Goal: Task Accomplishment & Management: Manage account settings

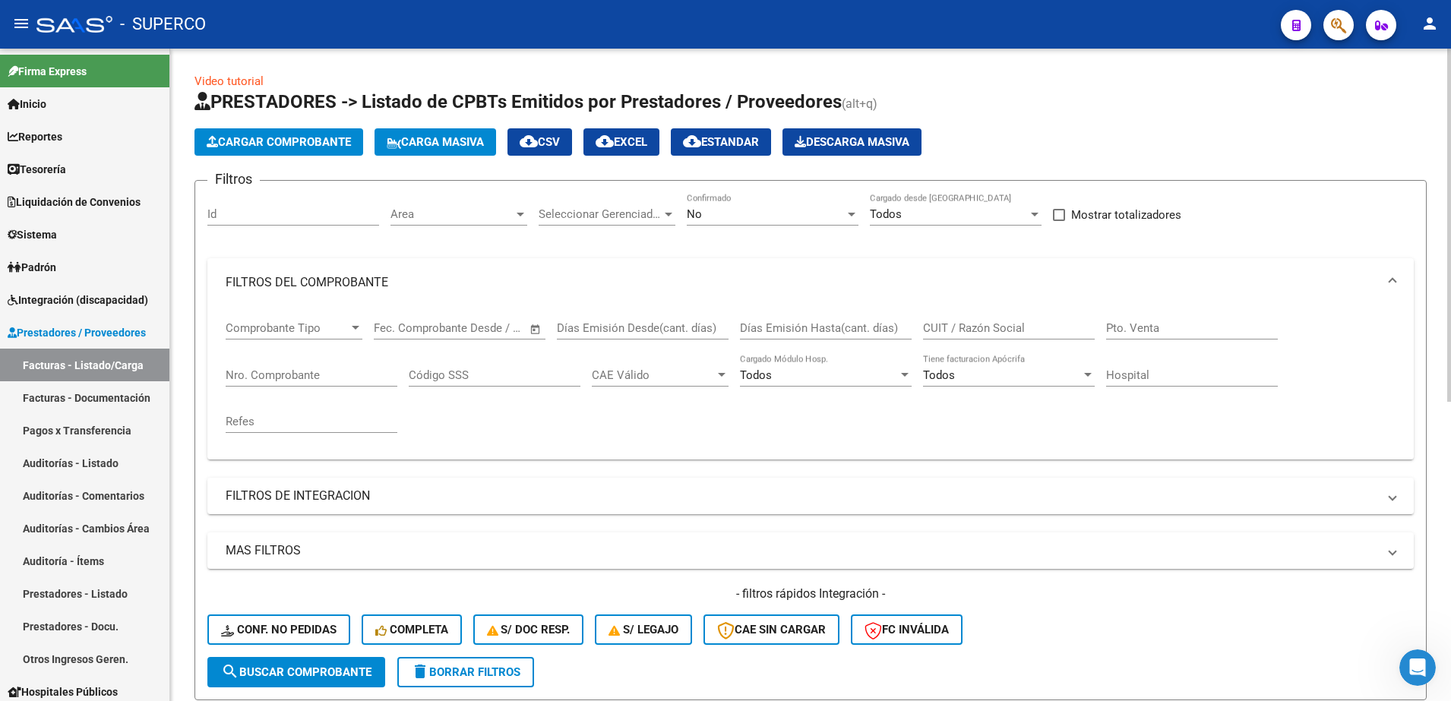
scroll to position [553, 0]
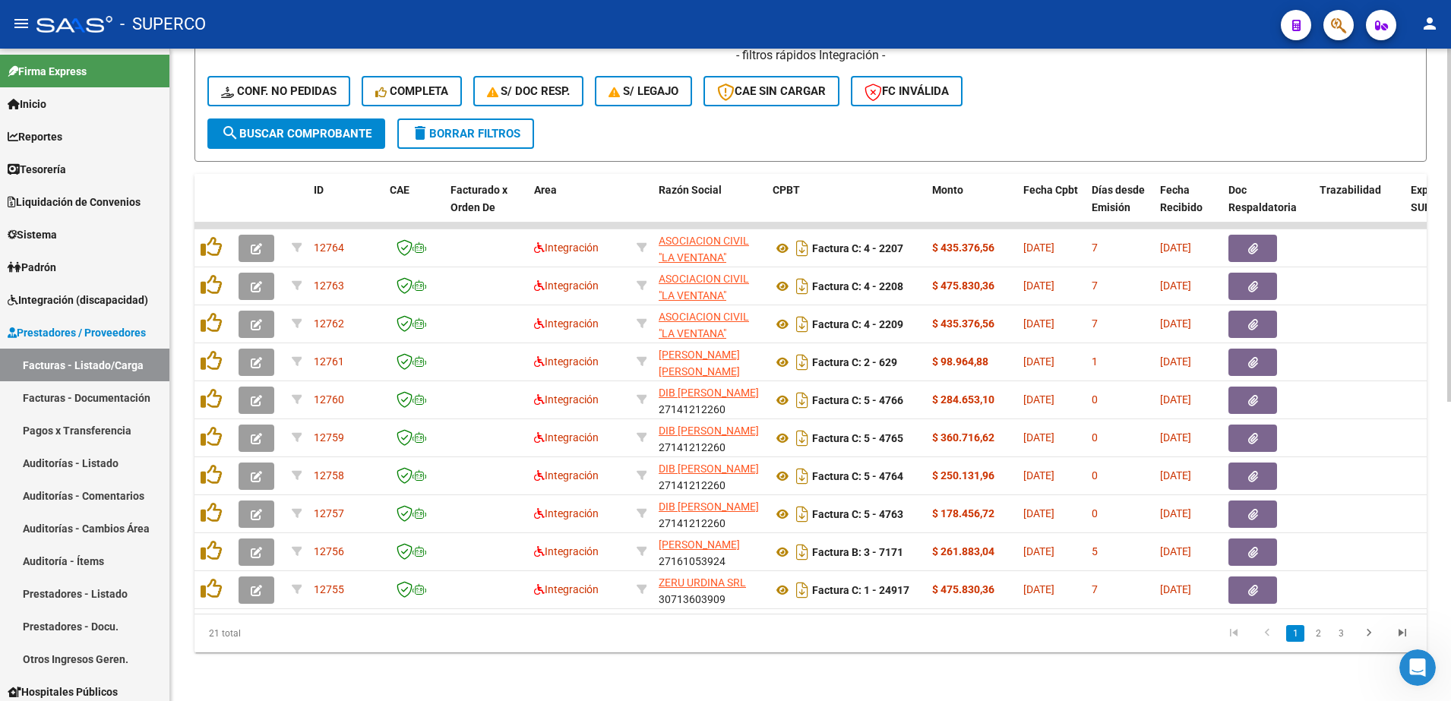
click at [1450, 444] on html "menu - SUPERCO person Firma Express Inicio Instructivos Contacto OS Reportes Ta…" at bounding box center [725, 350] width 1451 height 701
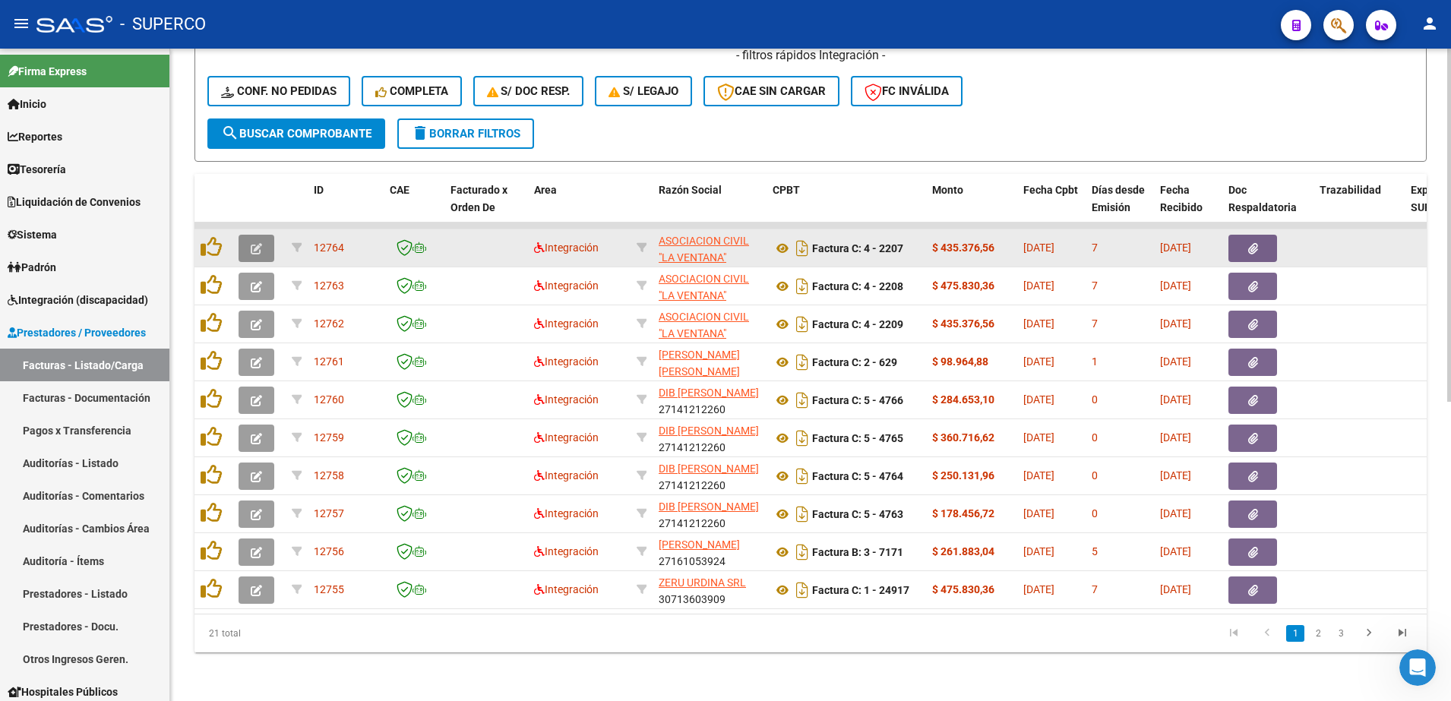
click at [260, 240] on button "button" at bounding box center [256, 248] width 36 height 27
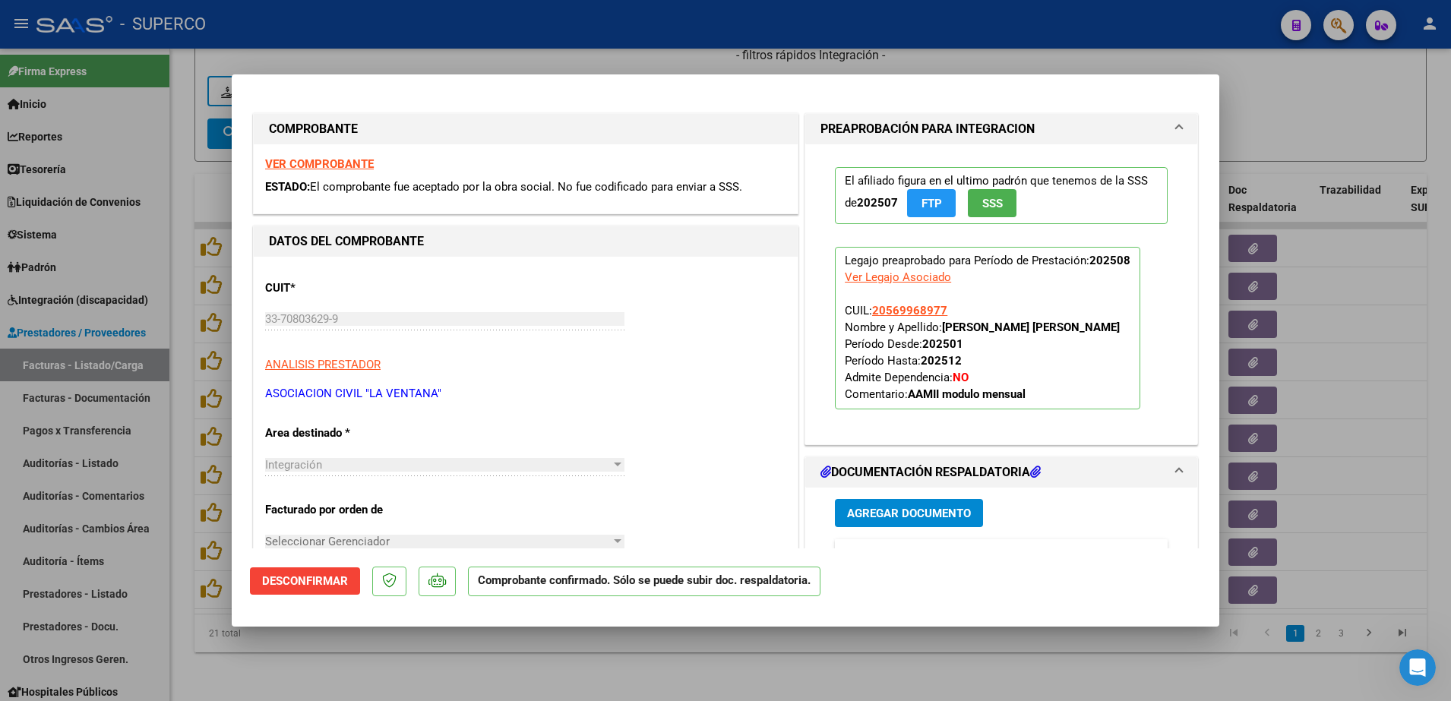
click at [310, 160] on strong "VER COMPROBANTE" at bounding box center [319, 164] width 109 height 14
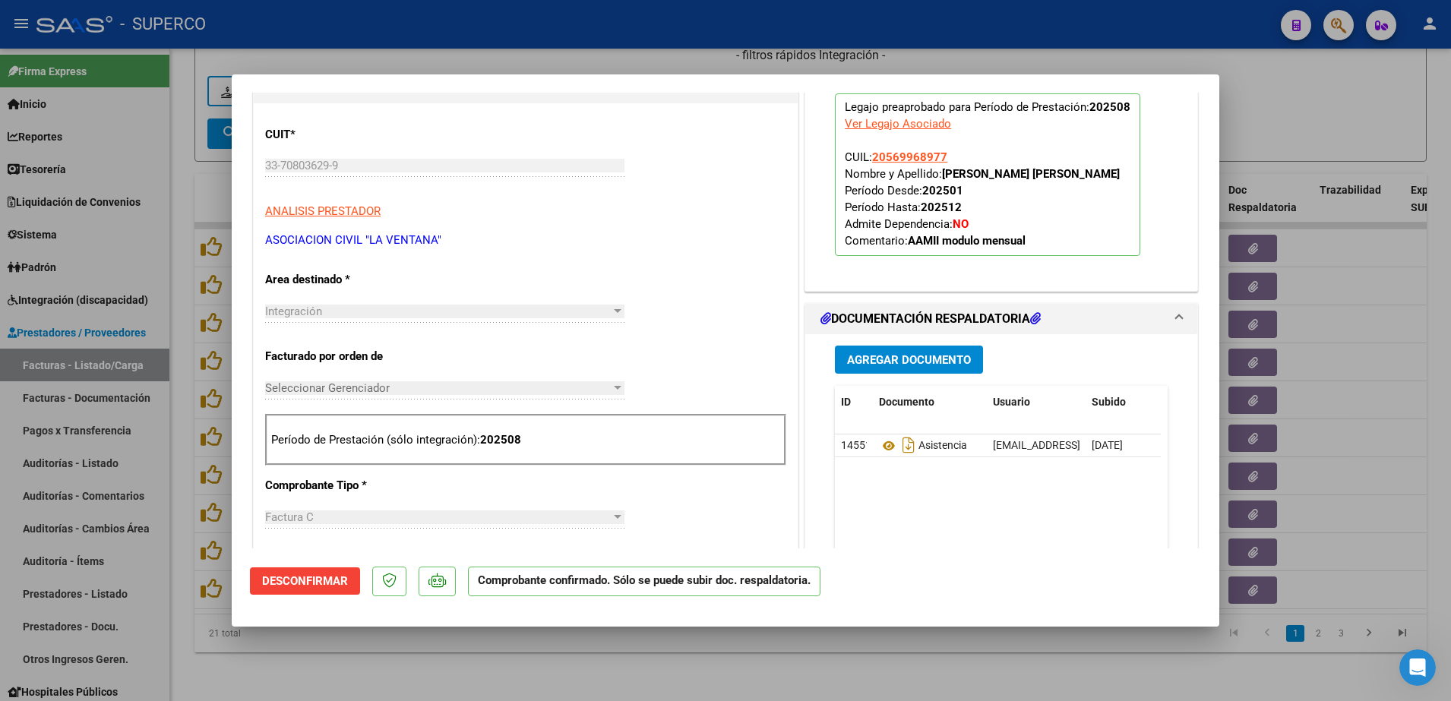
scroll to position [184, 0]
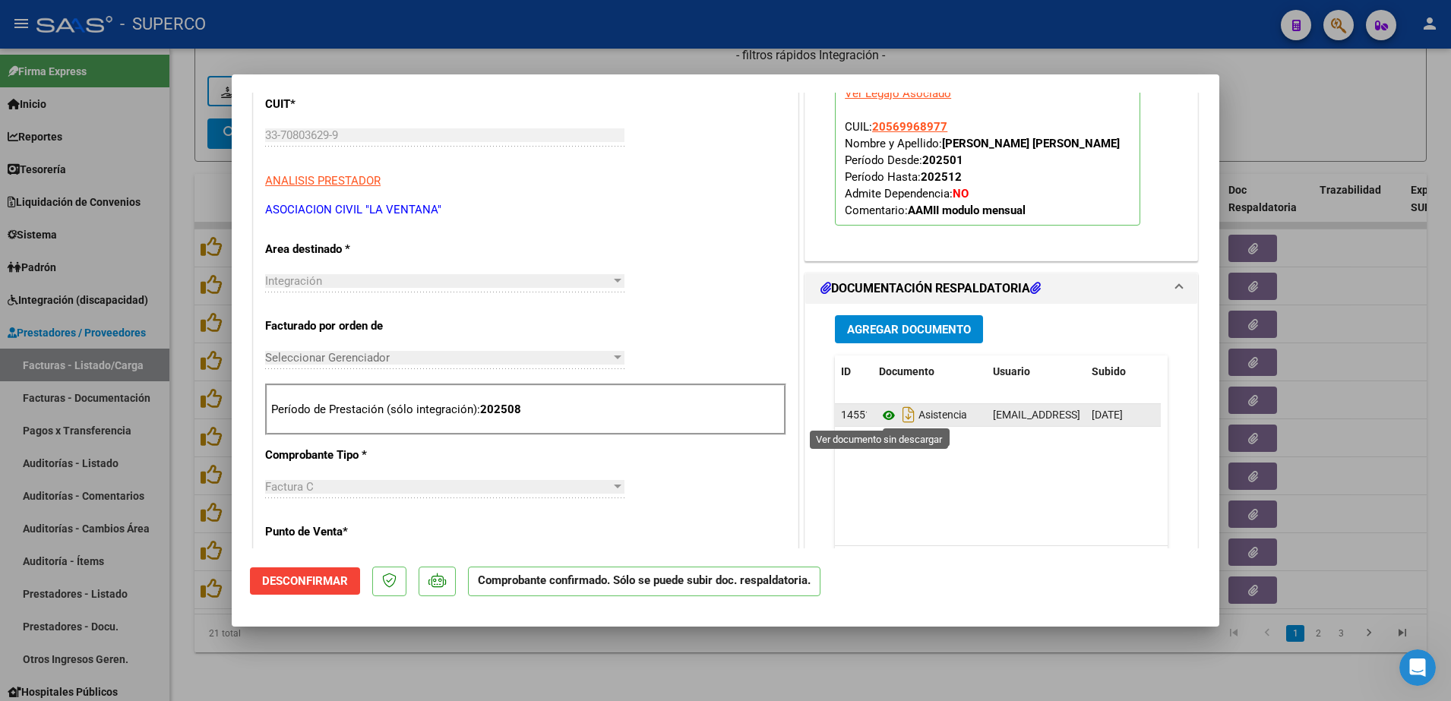
click at [883, 416] on icon at bounding box center [889, 415] width 20 height 18
click at [1328, 96] on div at bounding box center [725, 350] width 1451 height 701
type input "$ 0,00"
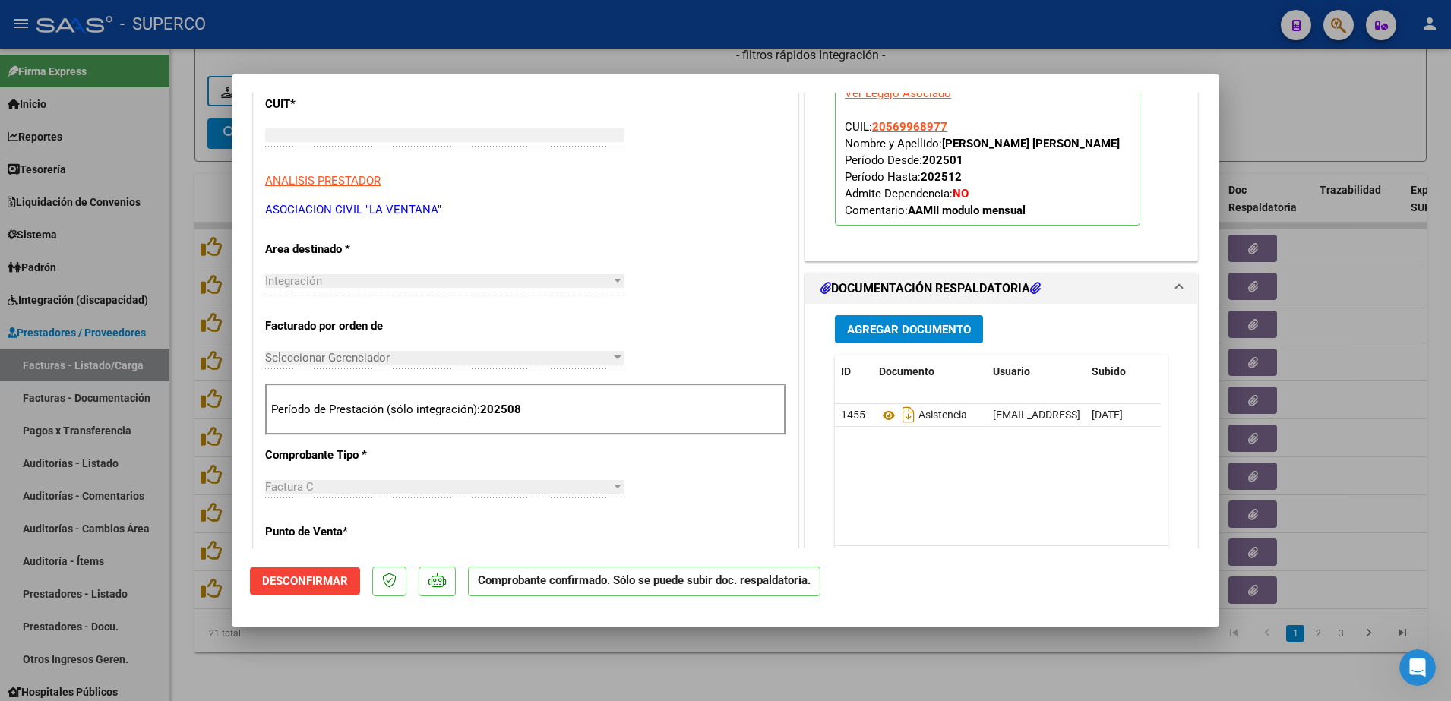
scroll to position [200, 0]
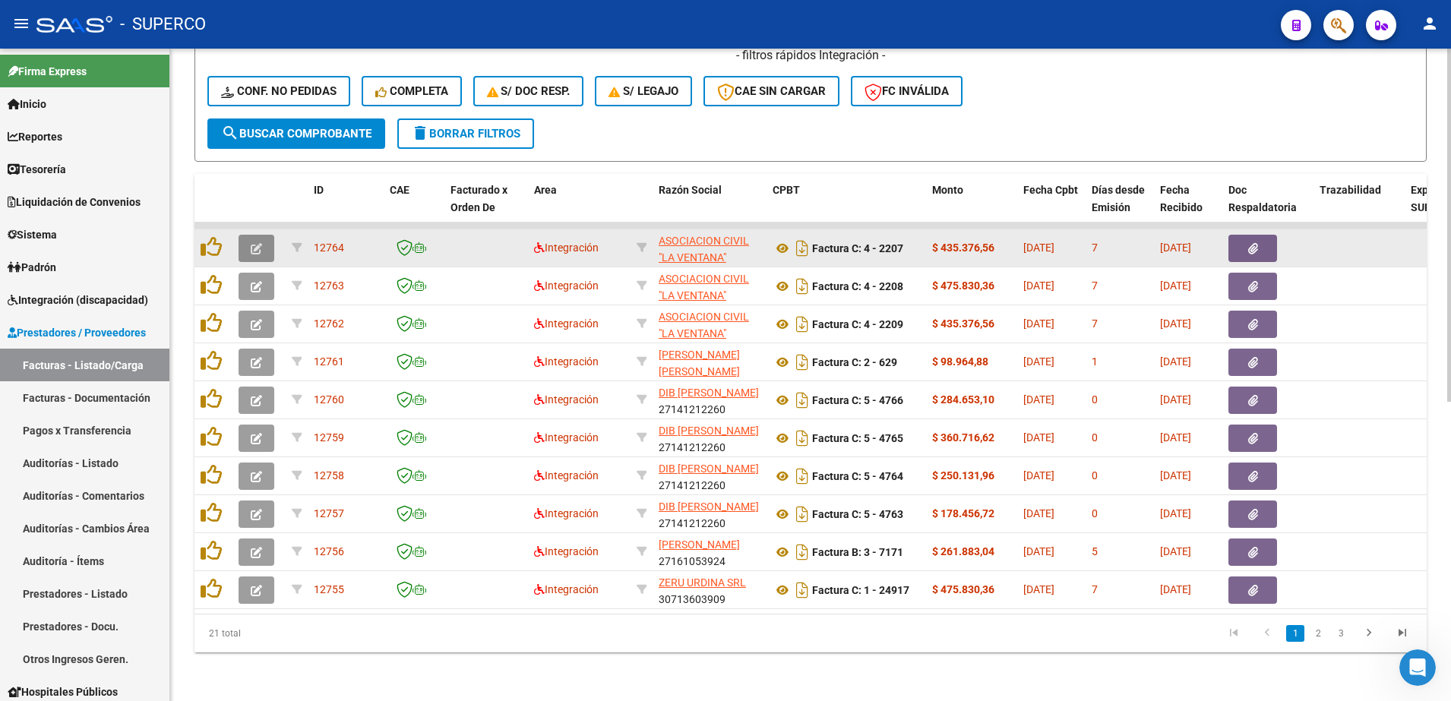
click at [260, 240] on button "button" at bounding box center [256, 248] width 36 height 27
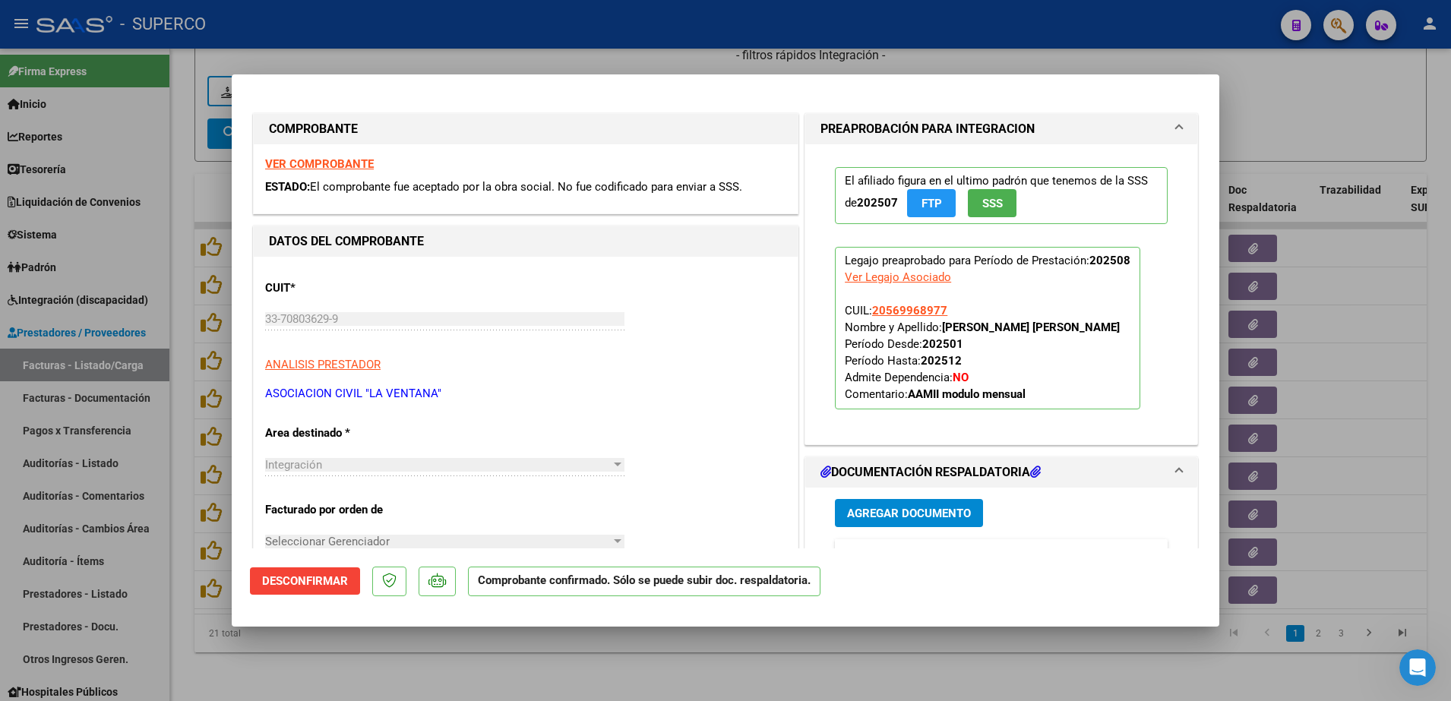
click at [329, 160] on strong "VER COMPROBANTE" at bounding box center [319, 164] width 109 height 14
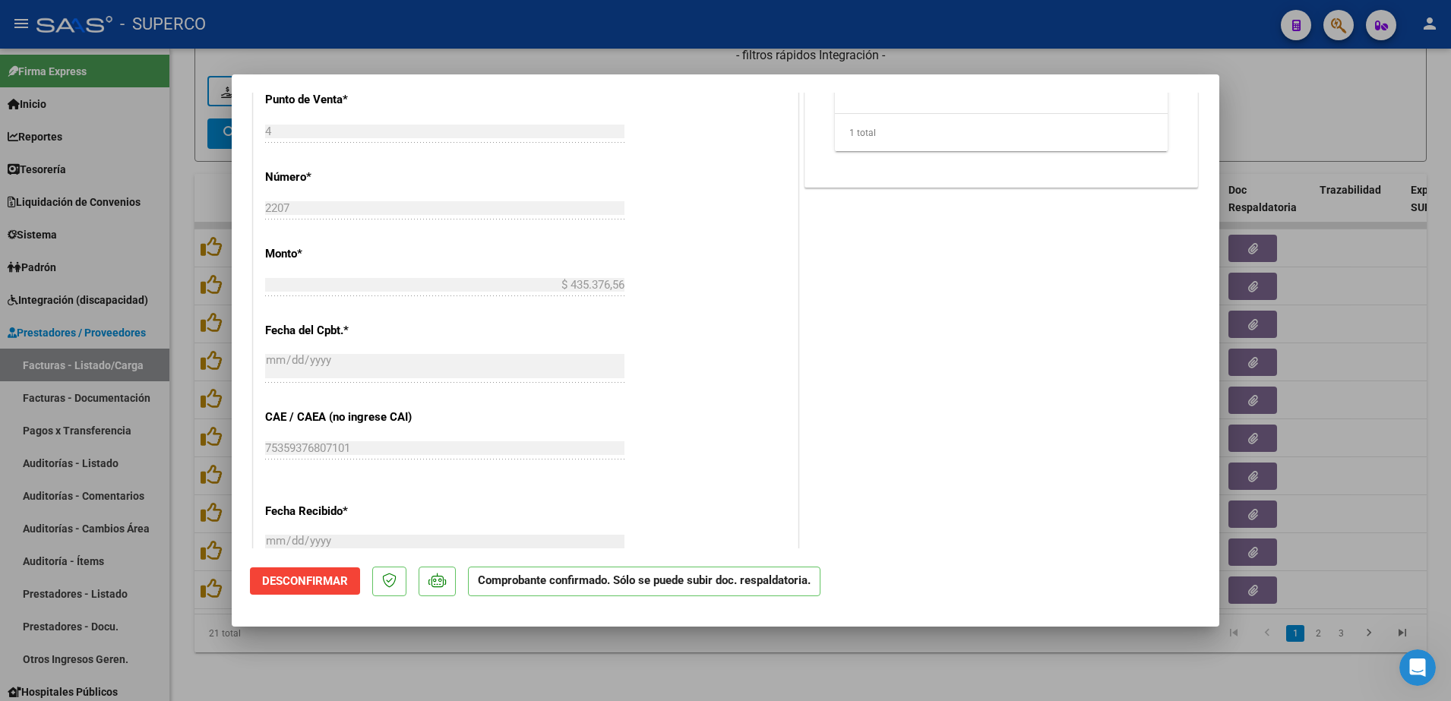
scroll to position [334, 0]
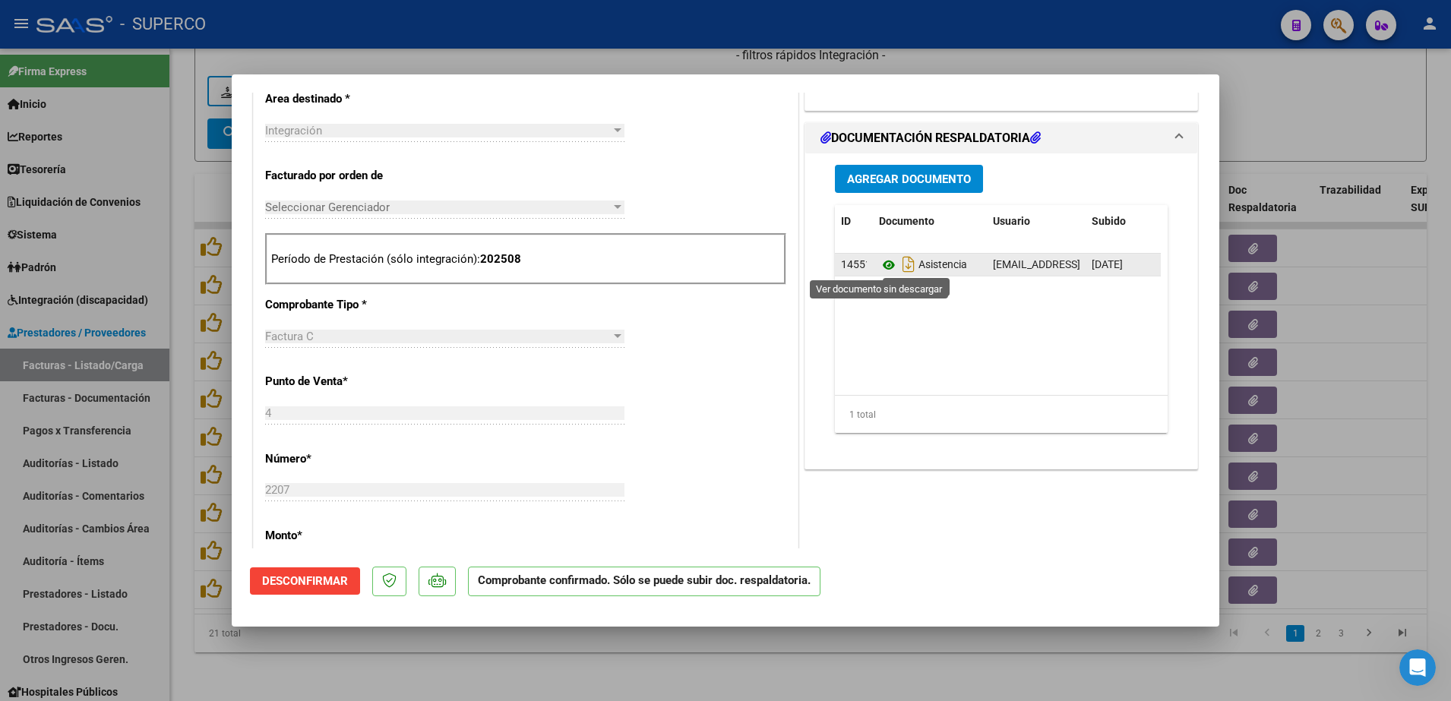
click at [879, 267] on icon at bounding box center [889, 265] width 20 height 18
click at [1337, 121] on div at bounding box center [725, 350] width 1451 height 701
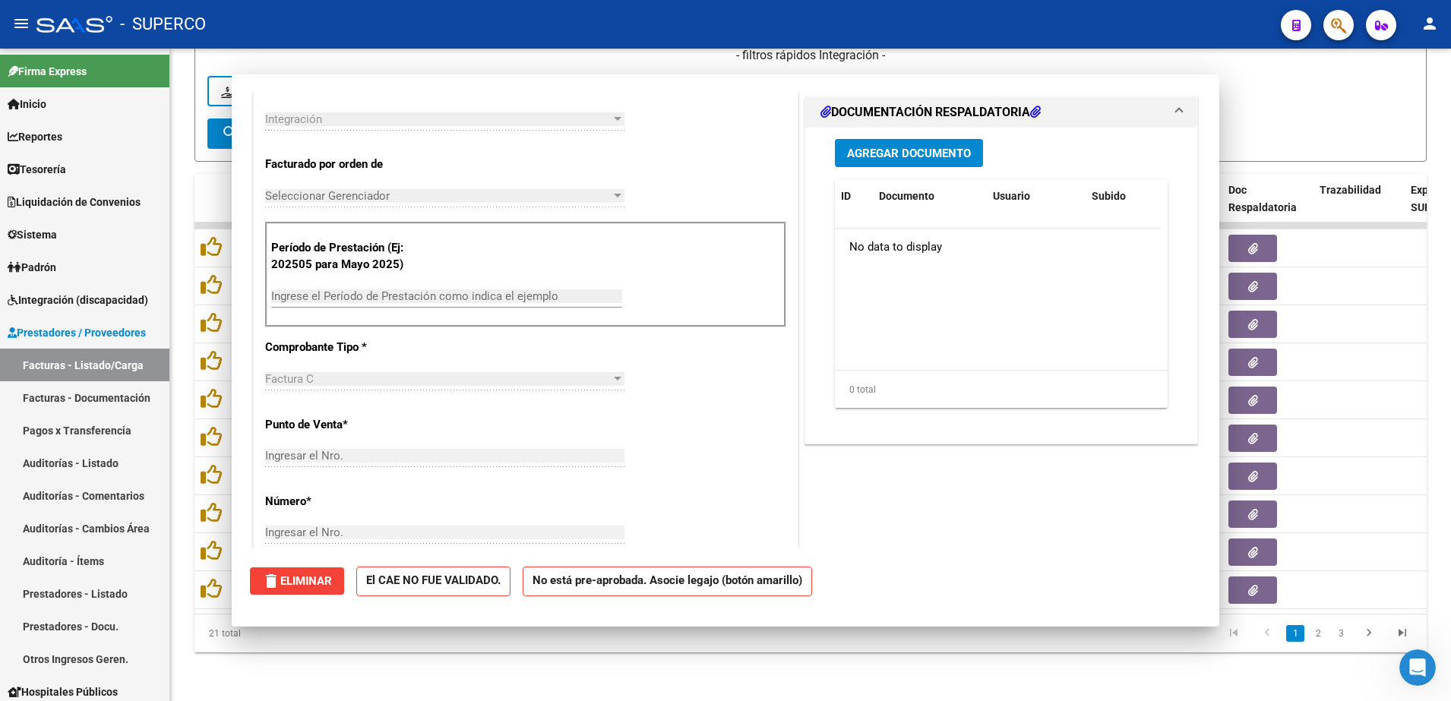
scroll to position [0, 0]
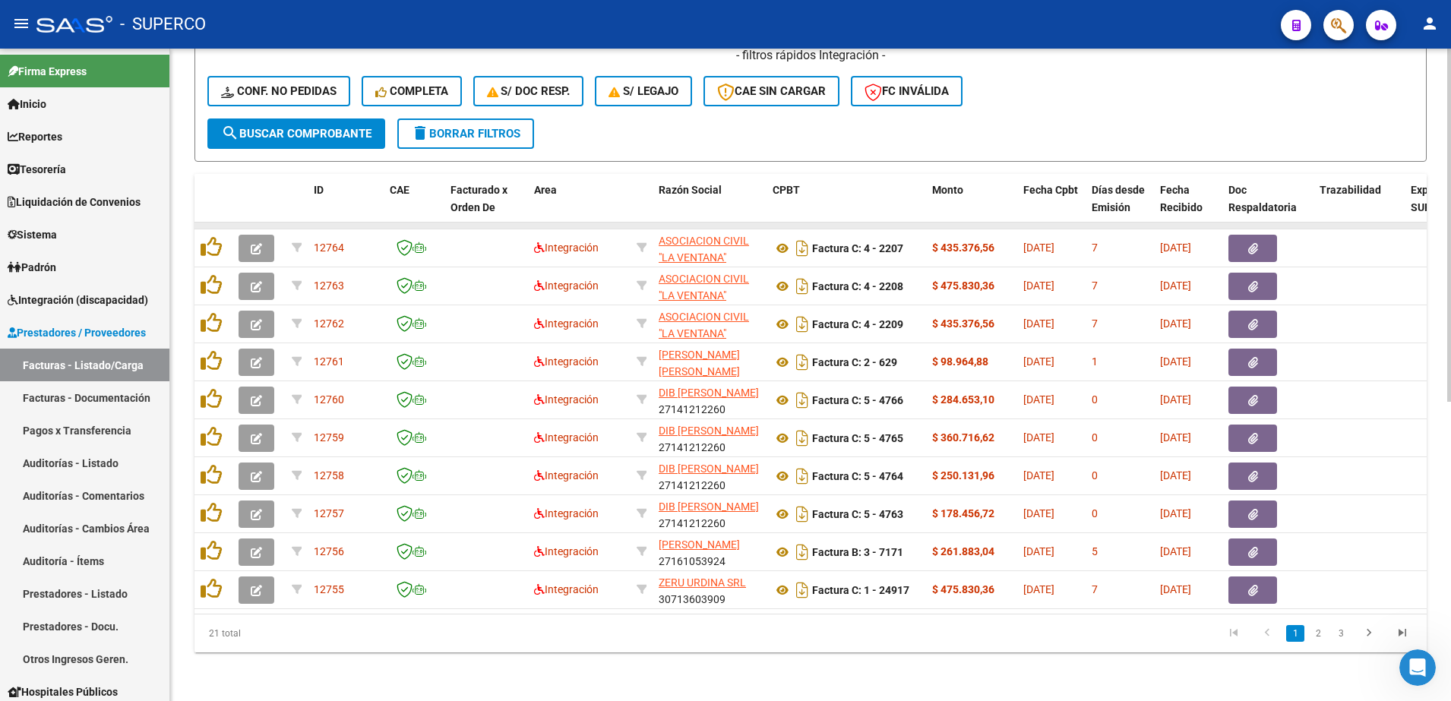
click at [254, 223] on datatable-body-cell at bounding box center [258, 226] width 53 height 6
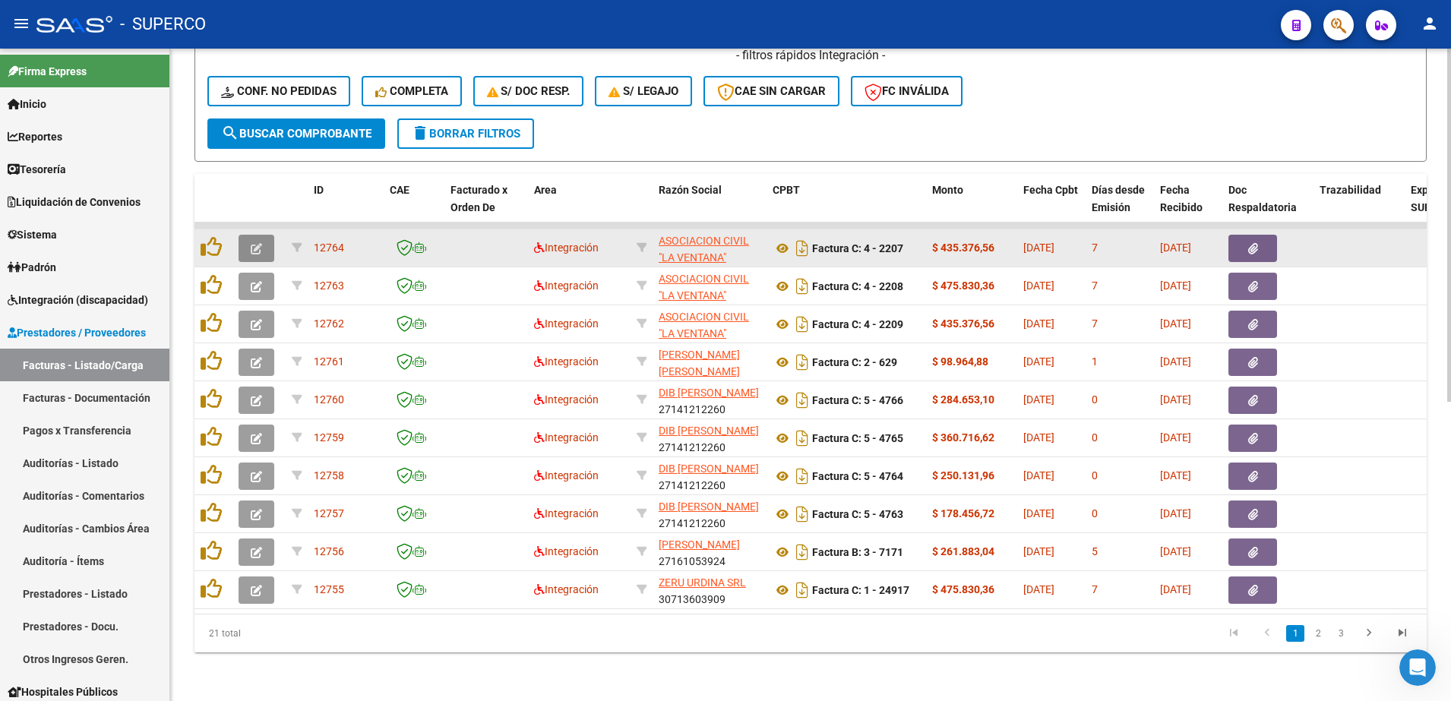
click at [252, 243] on icon "button" at bounding box center [256, 248] width 11 height 11
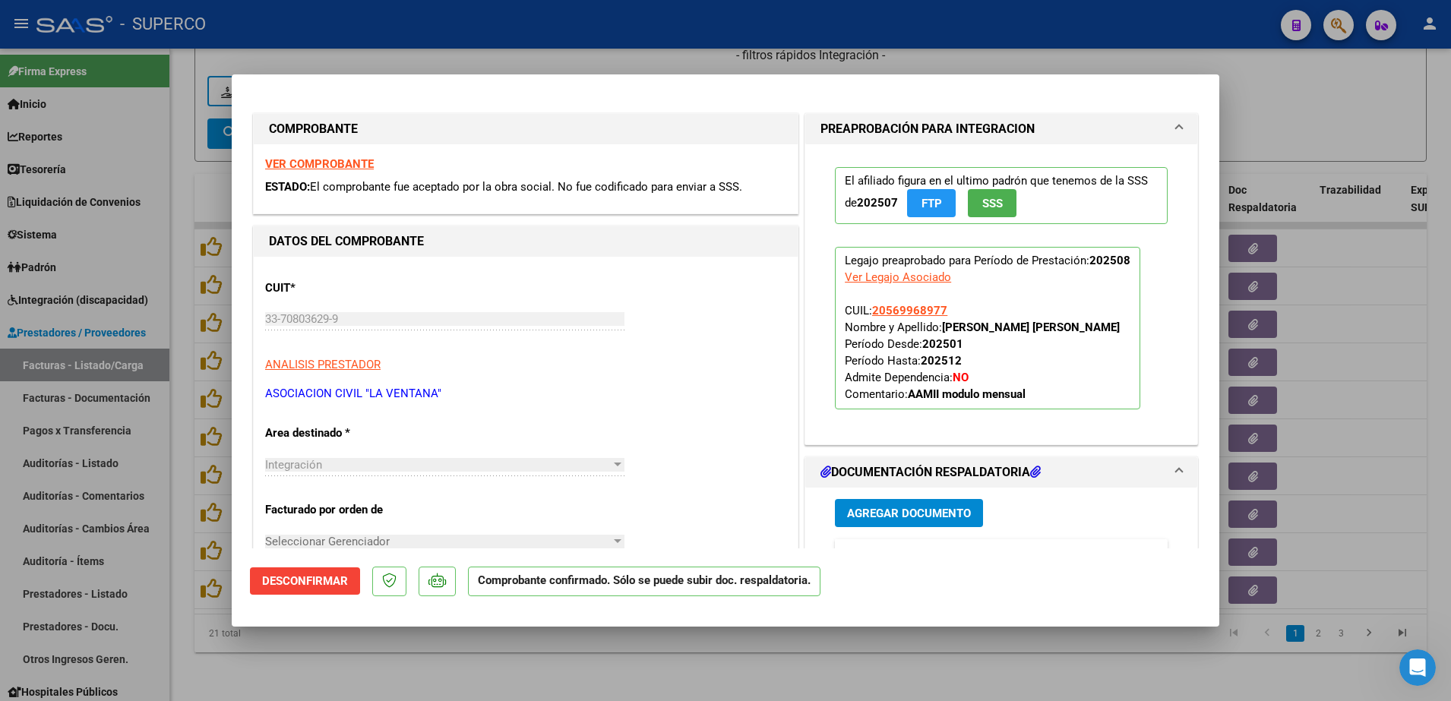
click at [322, 158] on strong "VER COMPROBANTE" at bounding box center [319, 164] width 109 height 14
click at [720, 650] on div at bounding box center [725, 350] width 1451 height 701
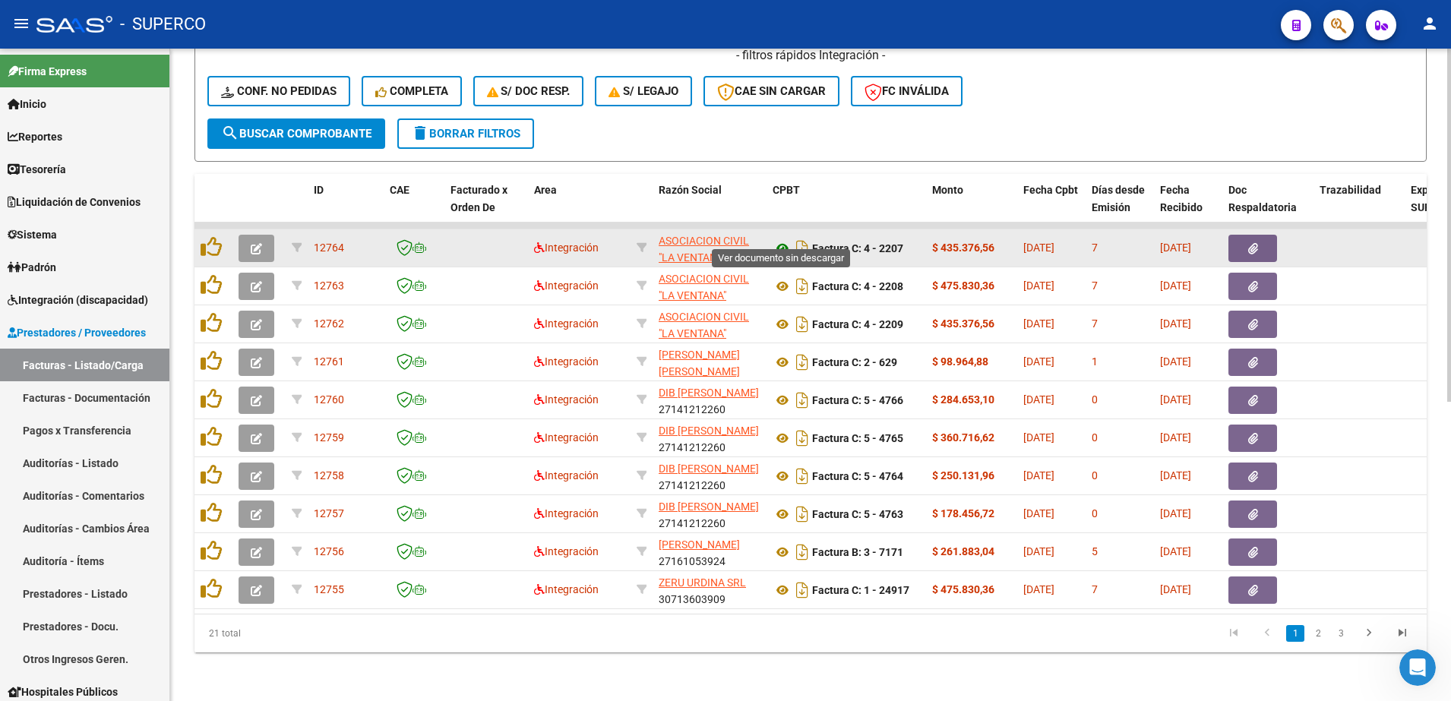
click at [778, 239] on icon at bounding box center [782, 248] width 20 height 18
click at [259, 243] on icon "button" at bounding box center [256, 248] width 11 height 11
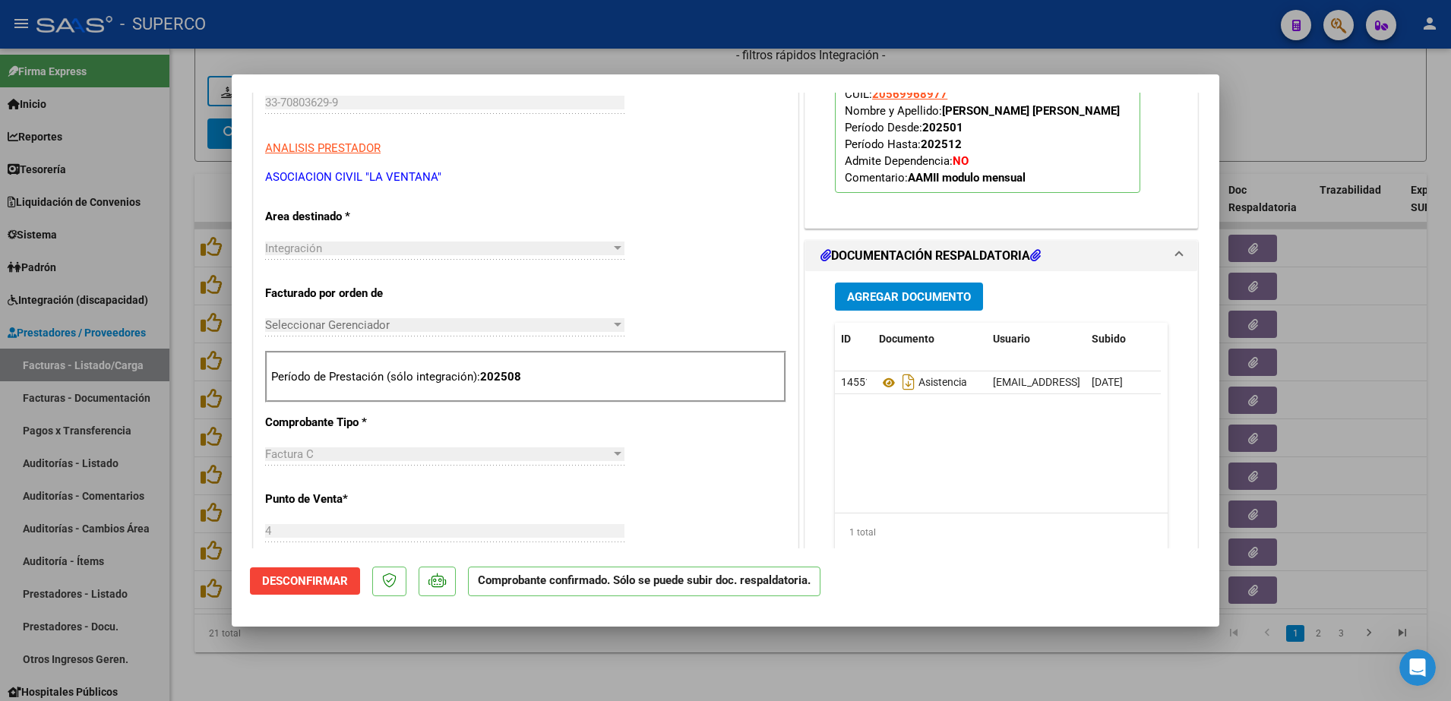
scroll to position [252, 0]
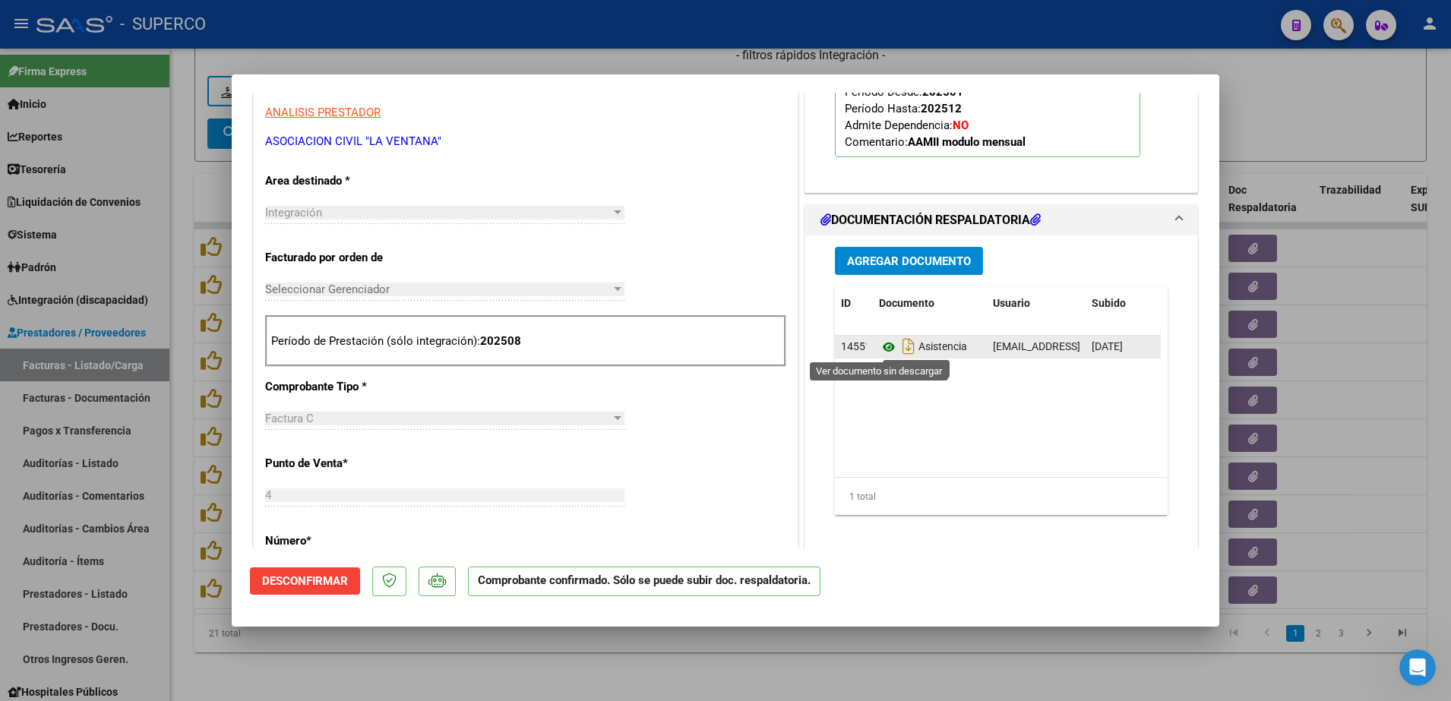
click at [879, 347] on icon at bounding box center [889, 347] width 20 height 18
click at [418, 664] on div at bounding box center [725, 350] width 1451 height 701
type input "$ 0,00"
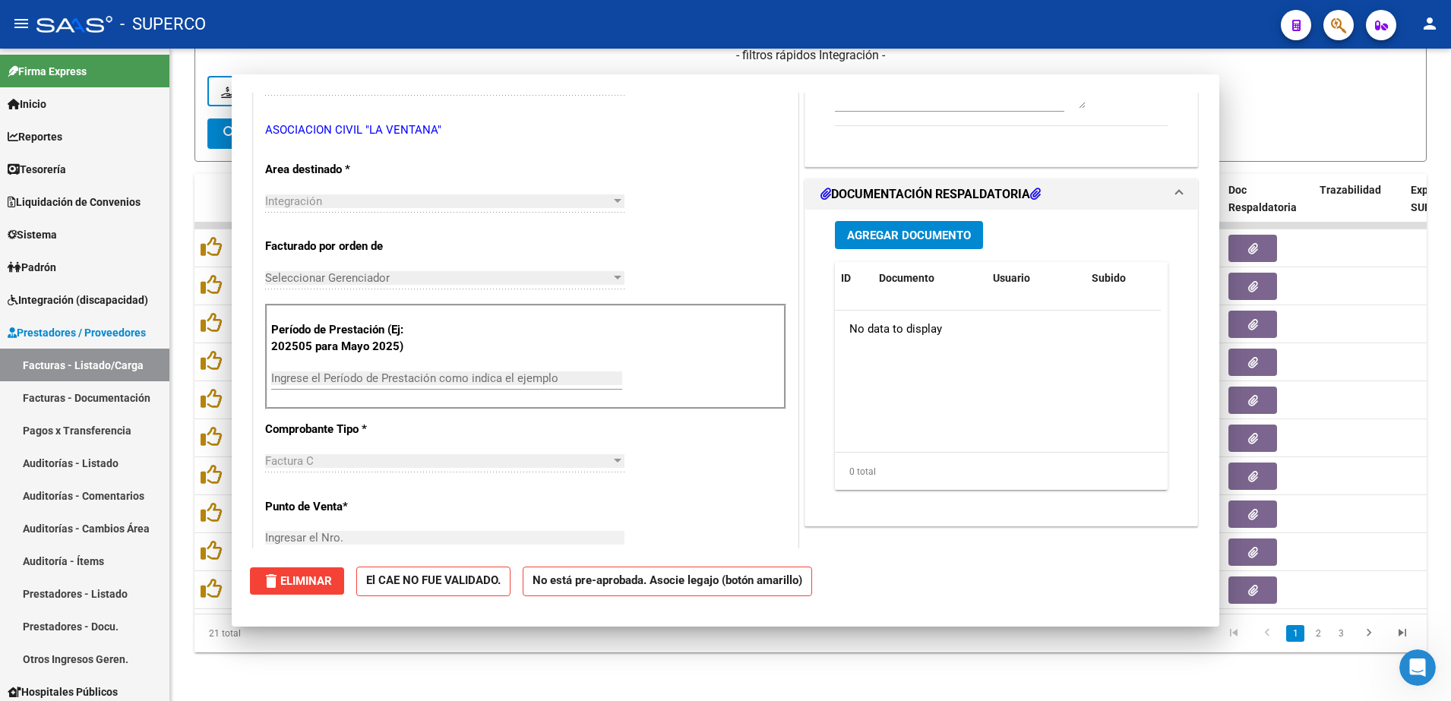
scroll to position [0, 0]
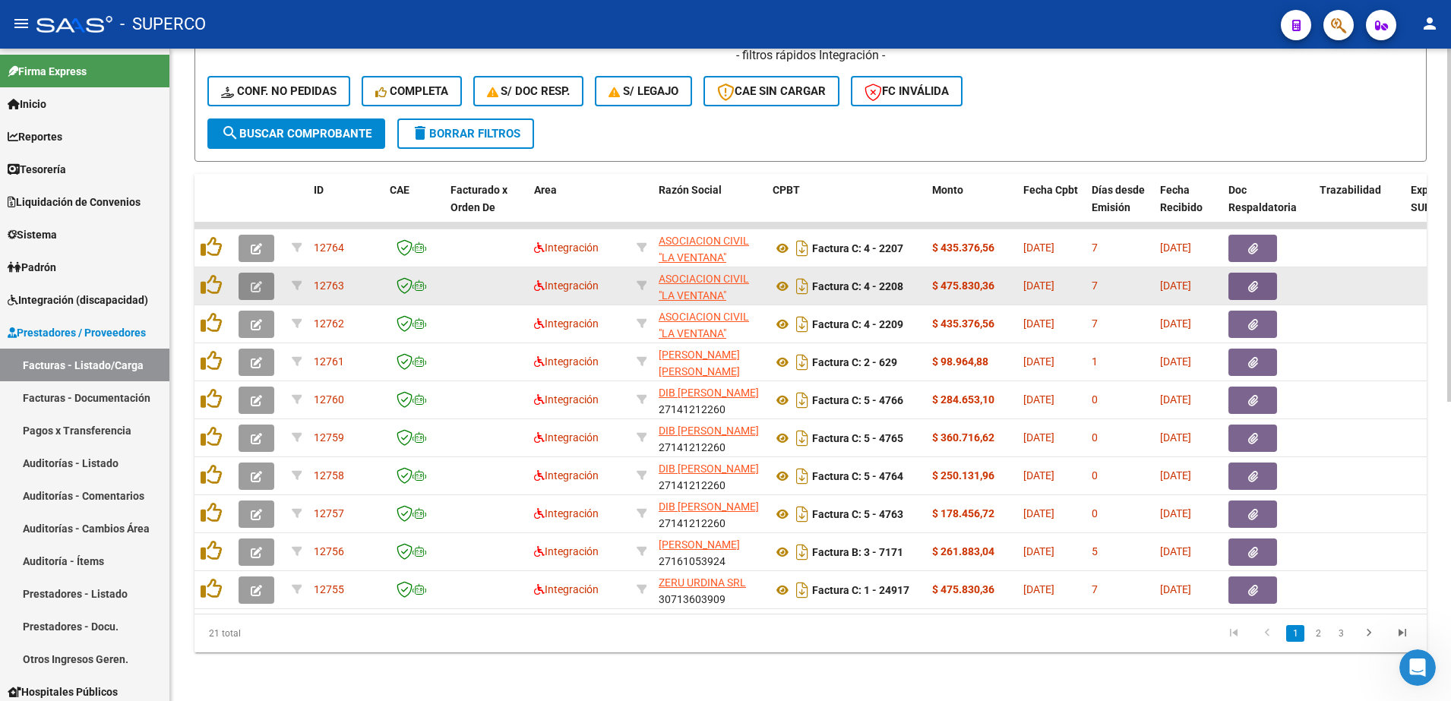
click at [251, 281] on icon "button" at bounding box center [256, 286] width 11 height 11
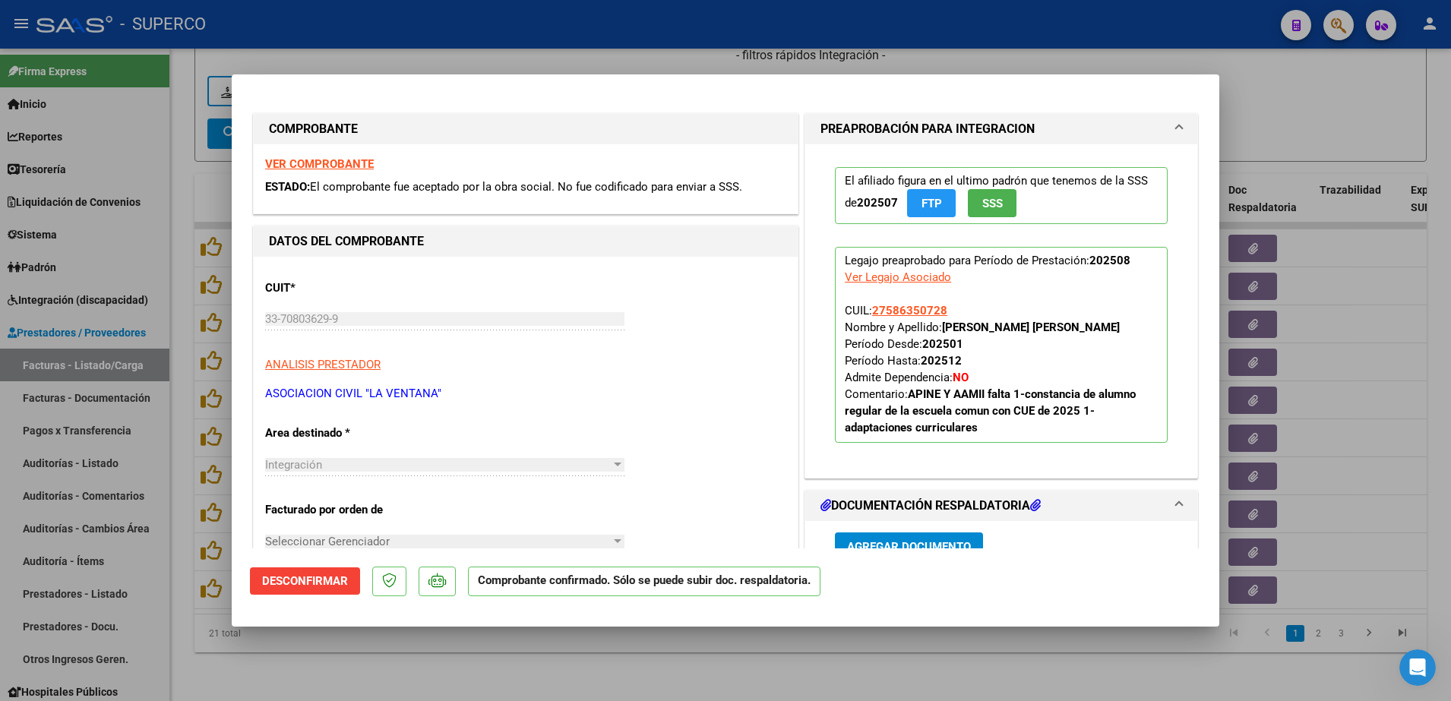
click at [294, 661] on div at bounding box center [725, 350] width 1451 height 701
type input "$ 0,00"
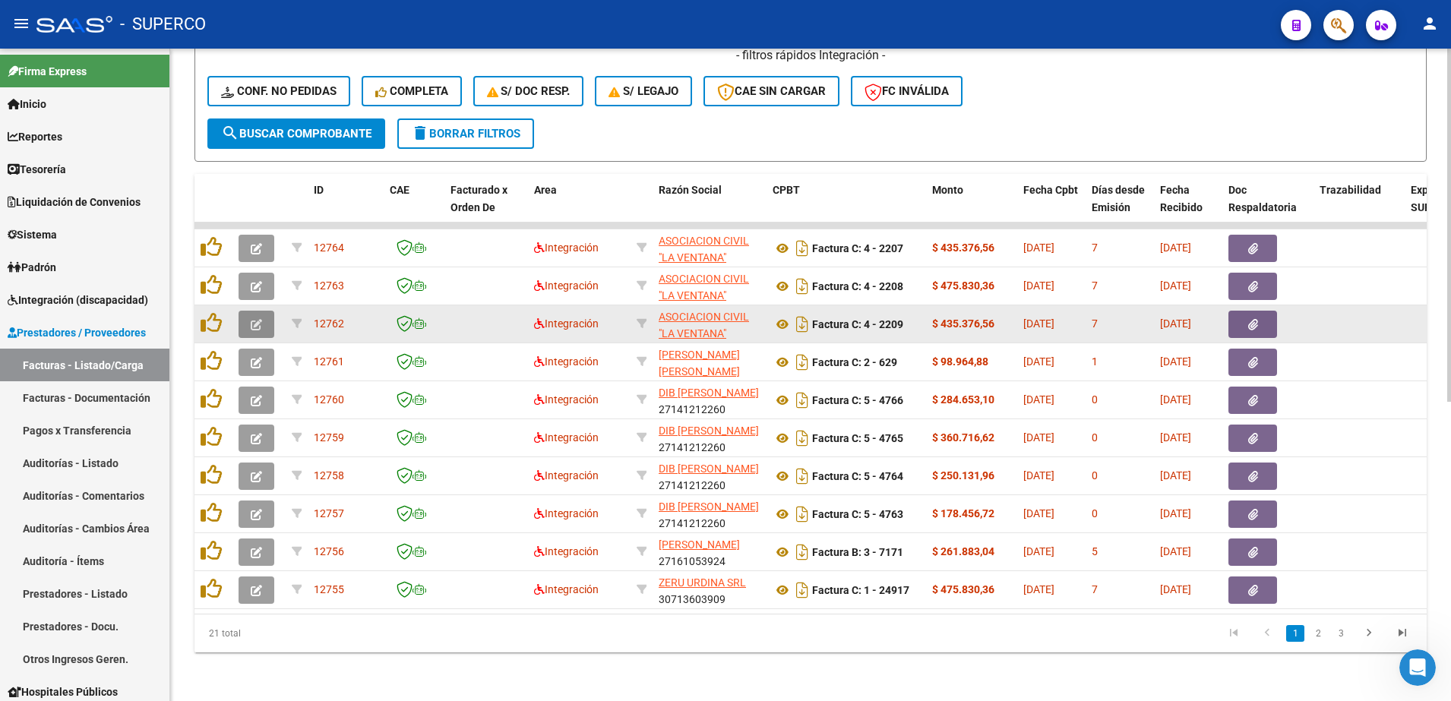
click at [264, 311] on button "button" at bounding box center [256, 324] width 36 height 27
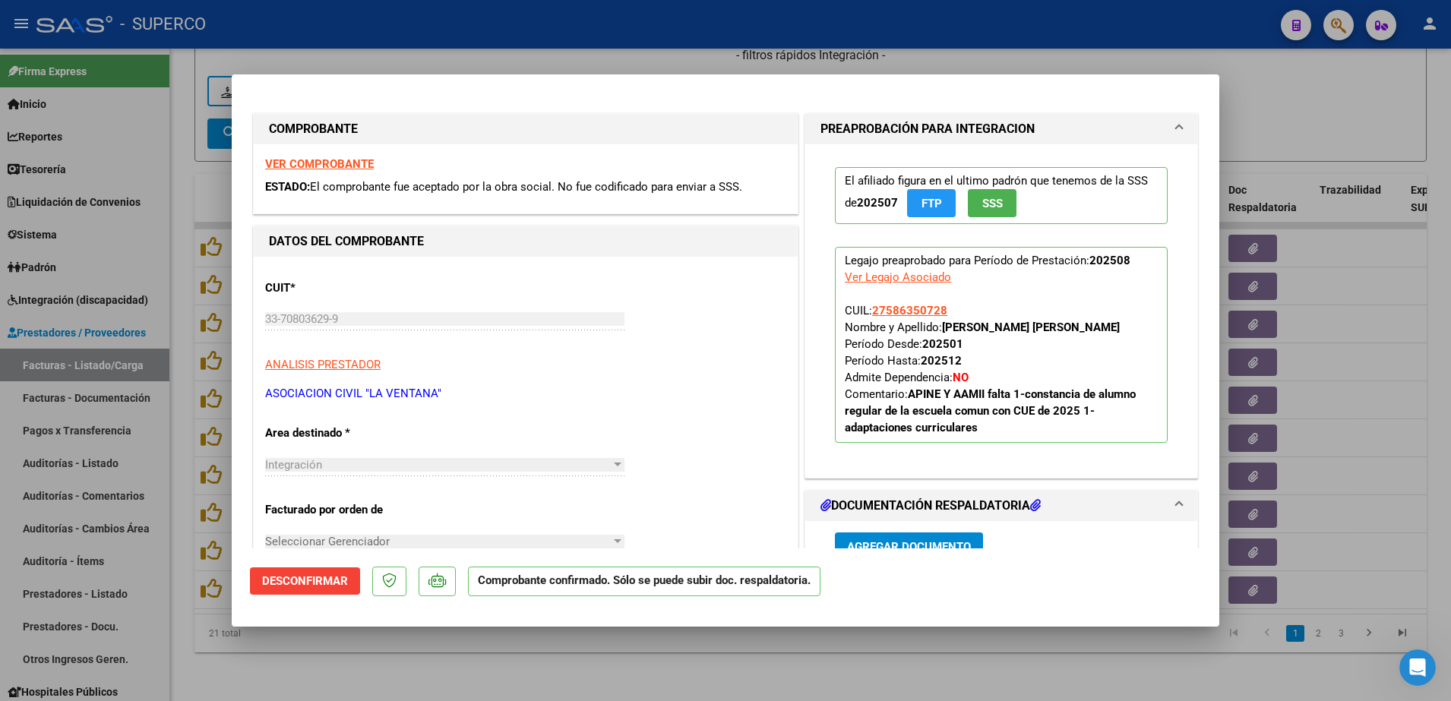
click at [323, 655] on div at bounding box center [725, 350] width 1451 height 701
type input "$ 0,00"
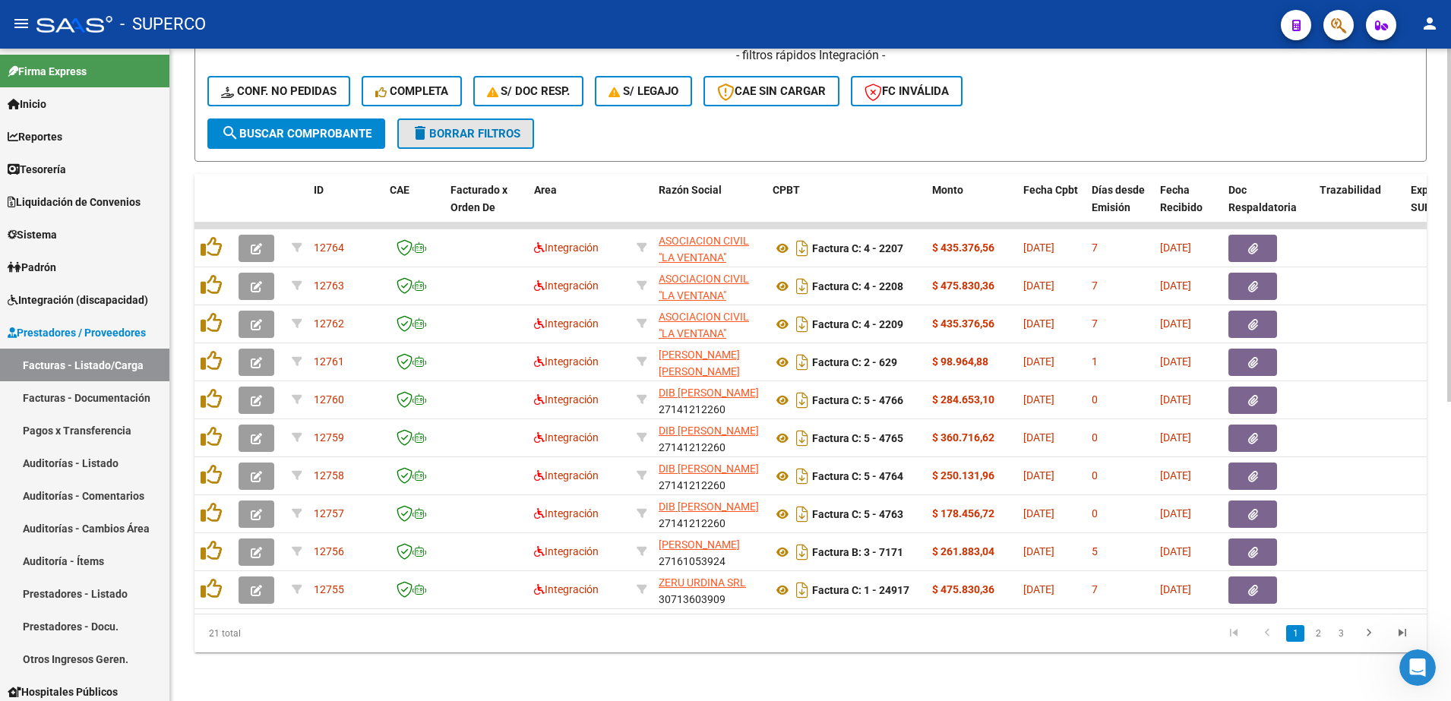
click at [462, 127] on span "delete Borrar Filtros" at bounding box center [465, 134] width 109 height 14
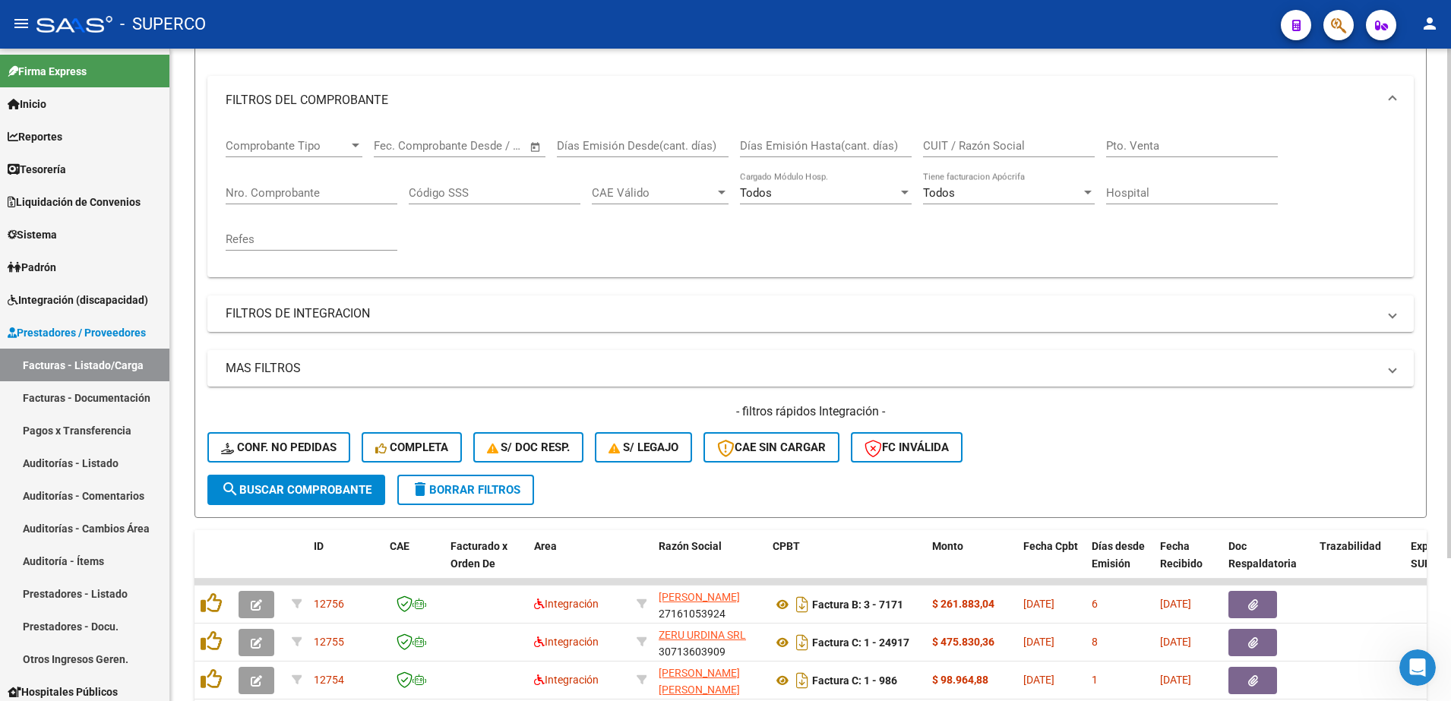
scroll to position [553, 0]
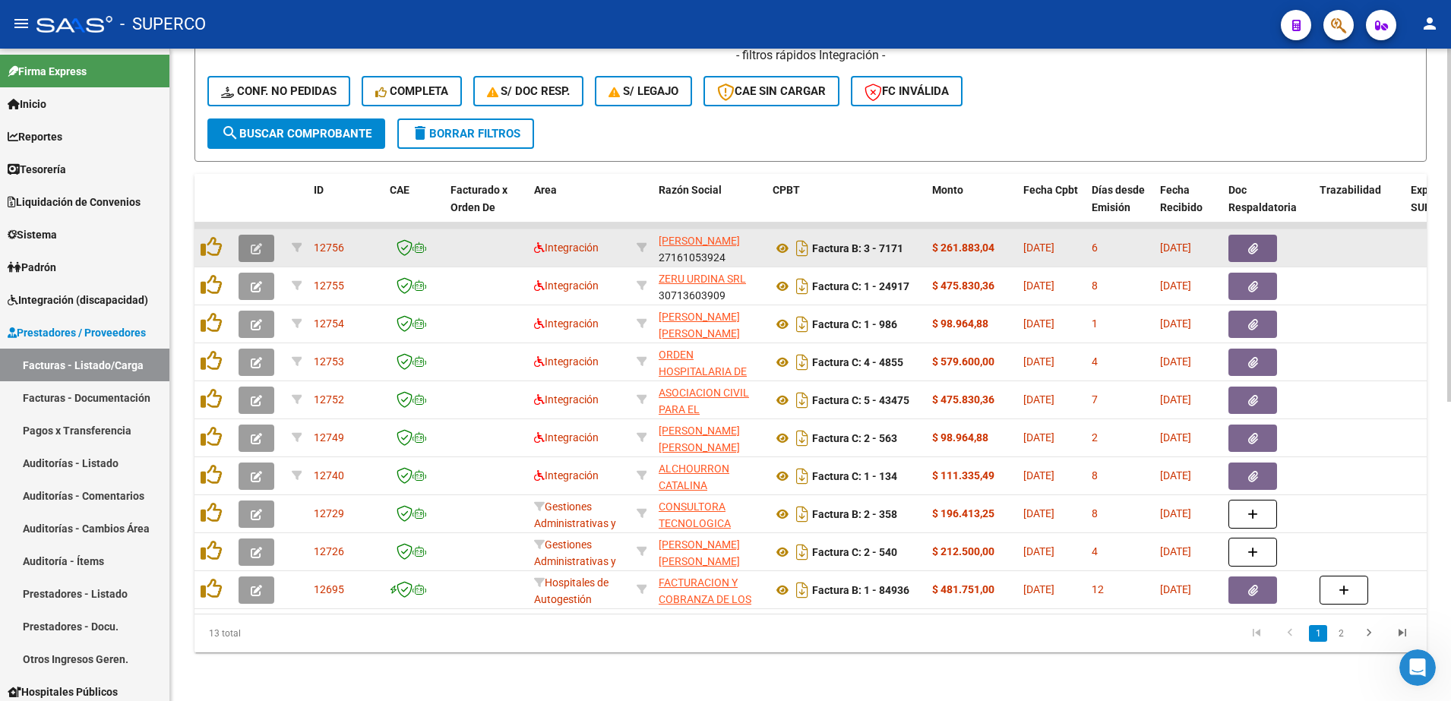
click at [254, 243] on button "button" at bounding box center [256, 248] width 36 height 27
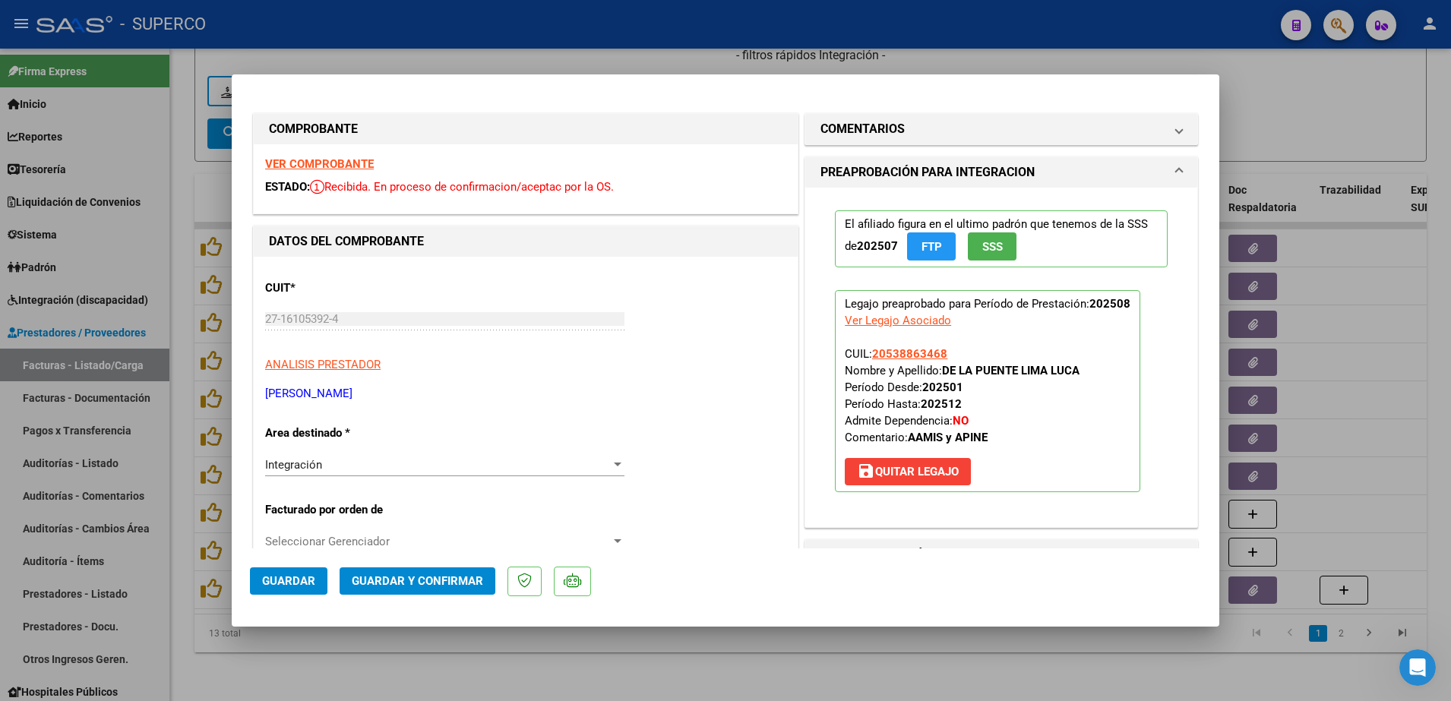
click at [334, 165] on strong "VER COMPROBANTE" at bounding box center [319, 164] width 109 height 14
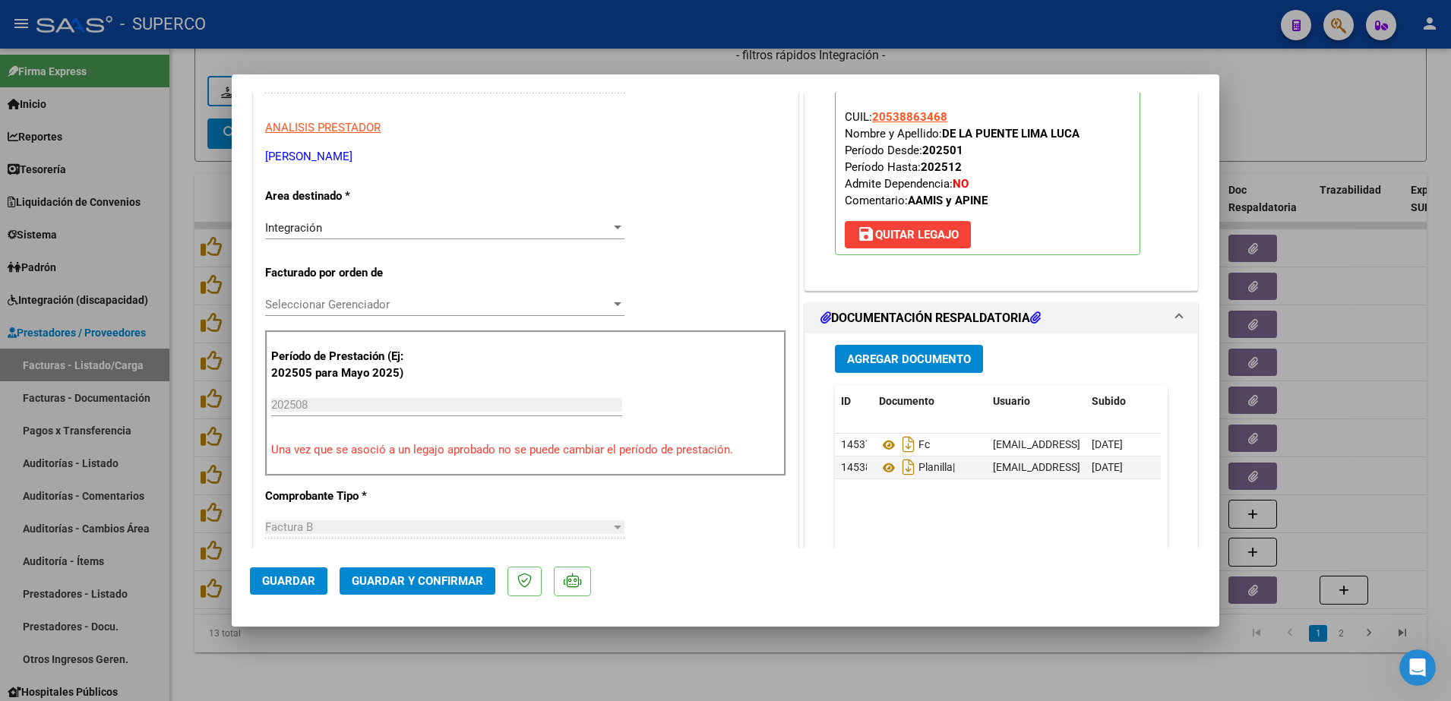
scroll to position [240, 0]
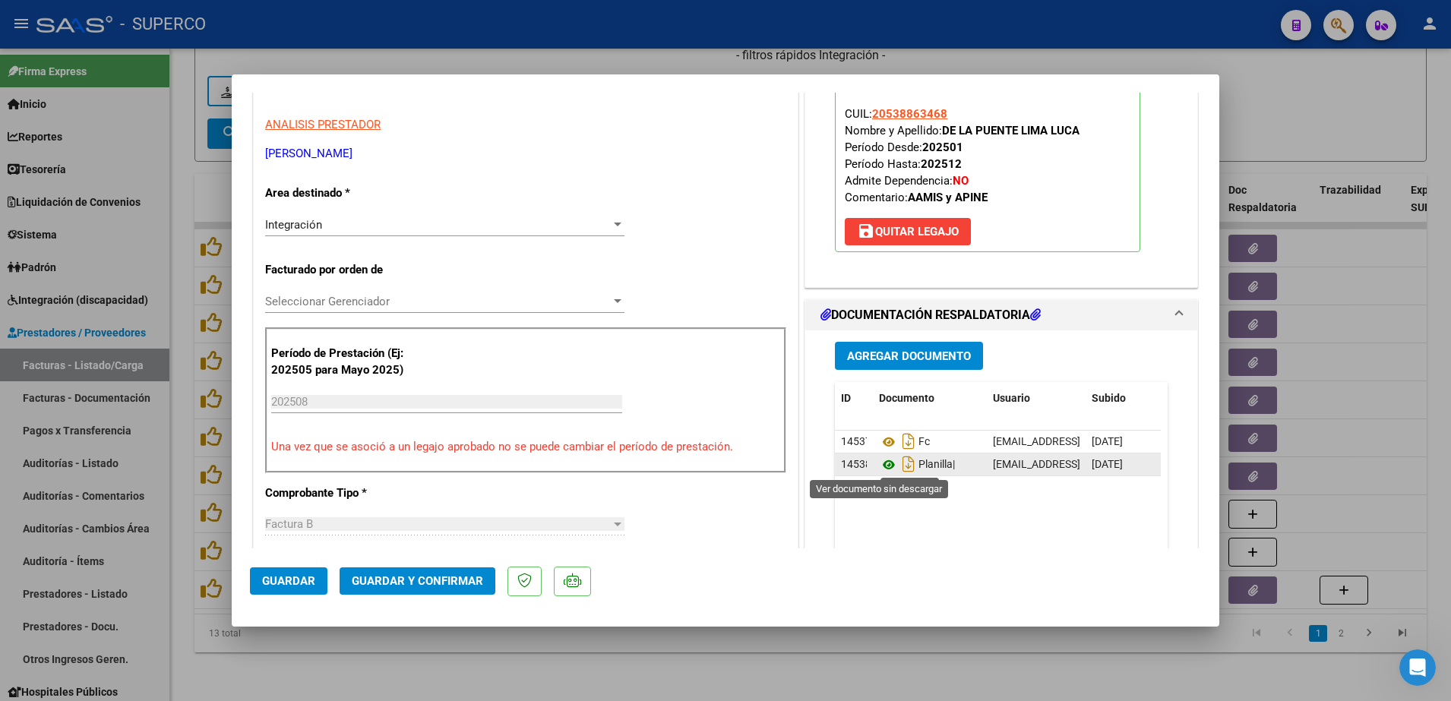
click at [879, 461] on icon at bounding box center [889, 465] width 20 height 18
click at [415, 577] on span "Guardar y Confirmar" at bounding box center [417, 581] width 131 height 14
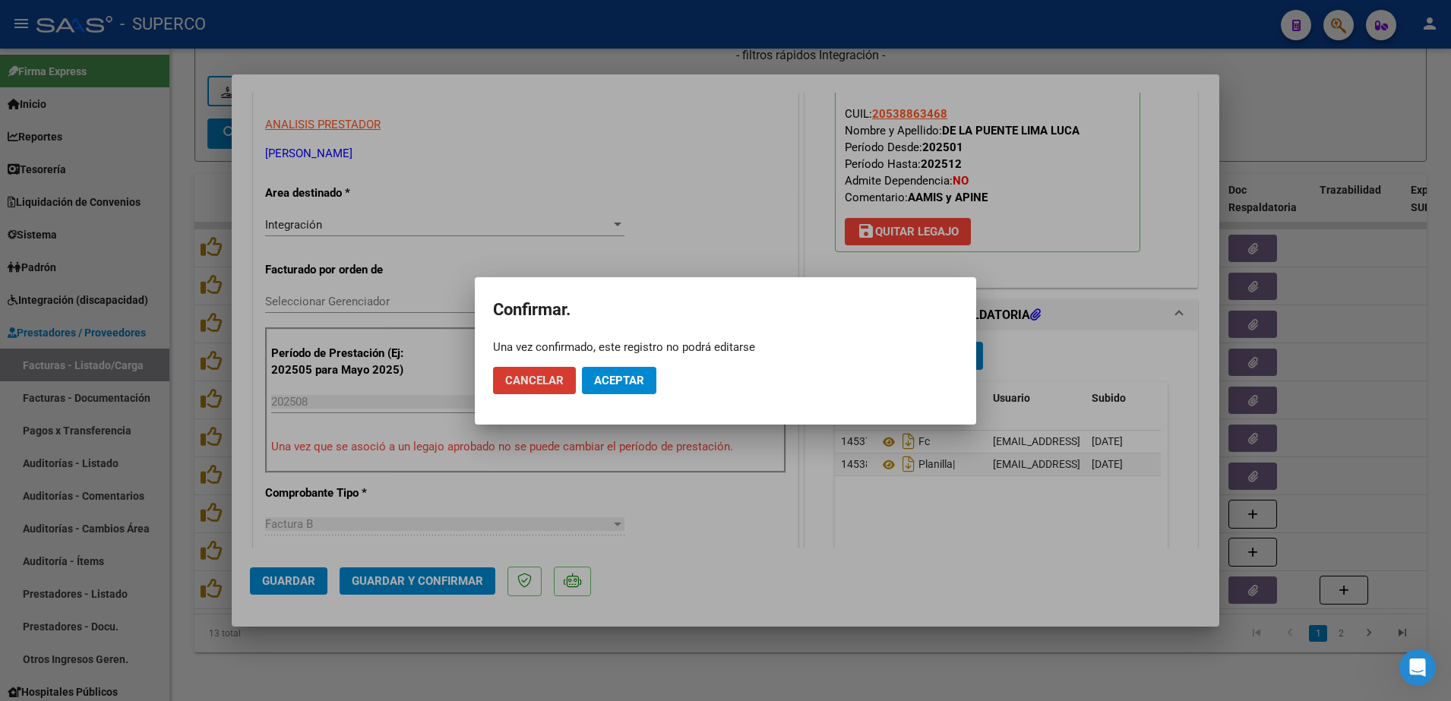
click at [612, 380] on span "Aceptar" at bounding box center [619, 381] width 50 height 14
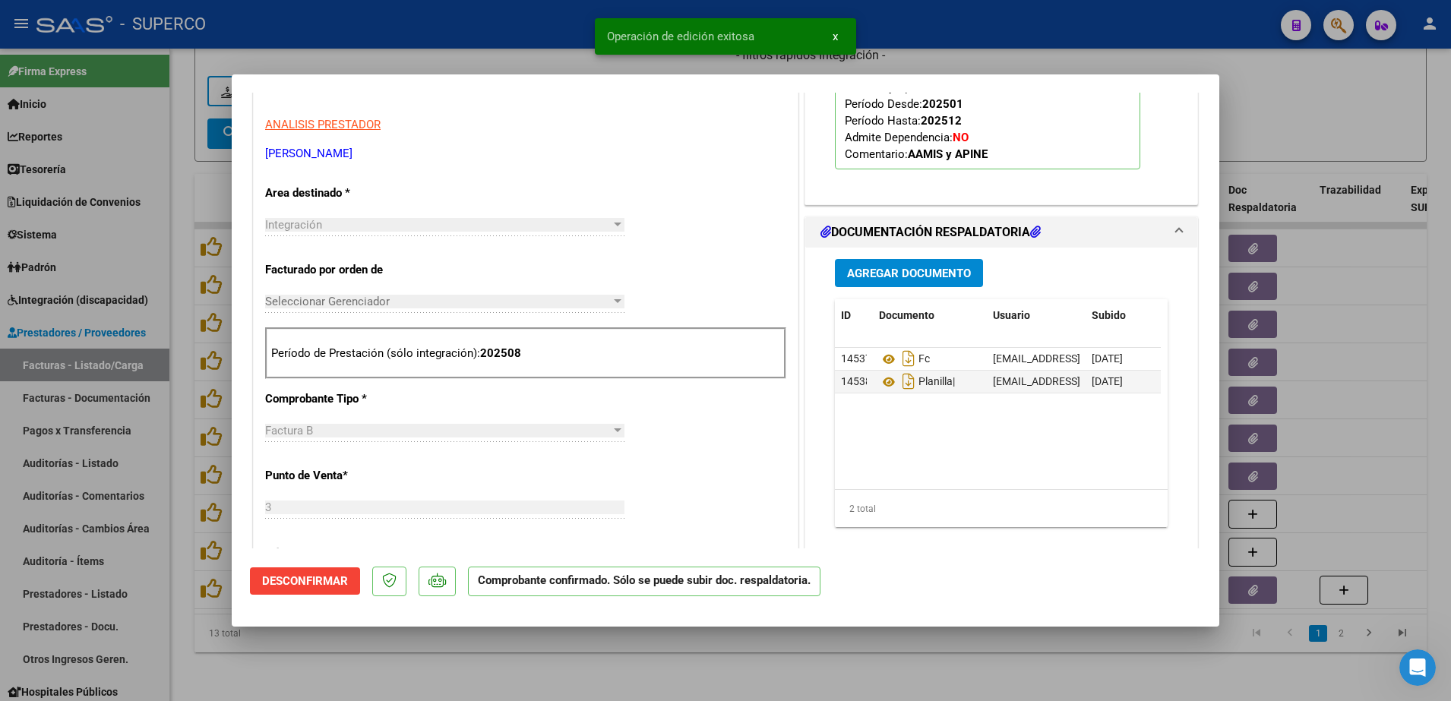
click at [419, 657] on div at bounding box center [725, 350] width 1451 height 701
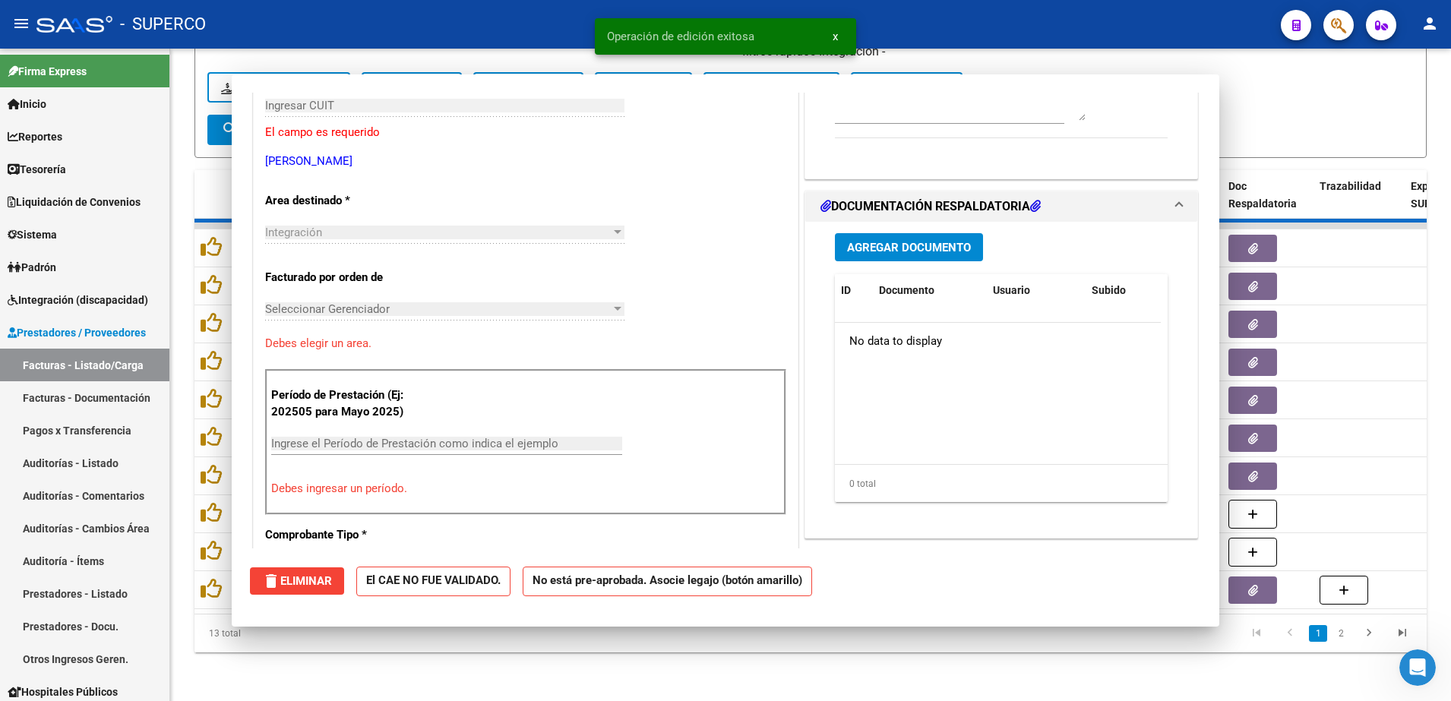
scroll to position [0, 0]
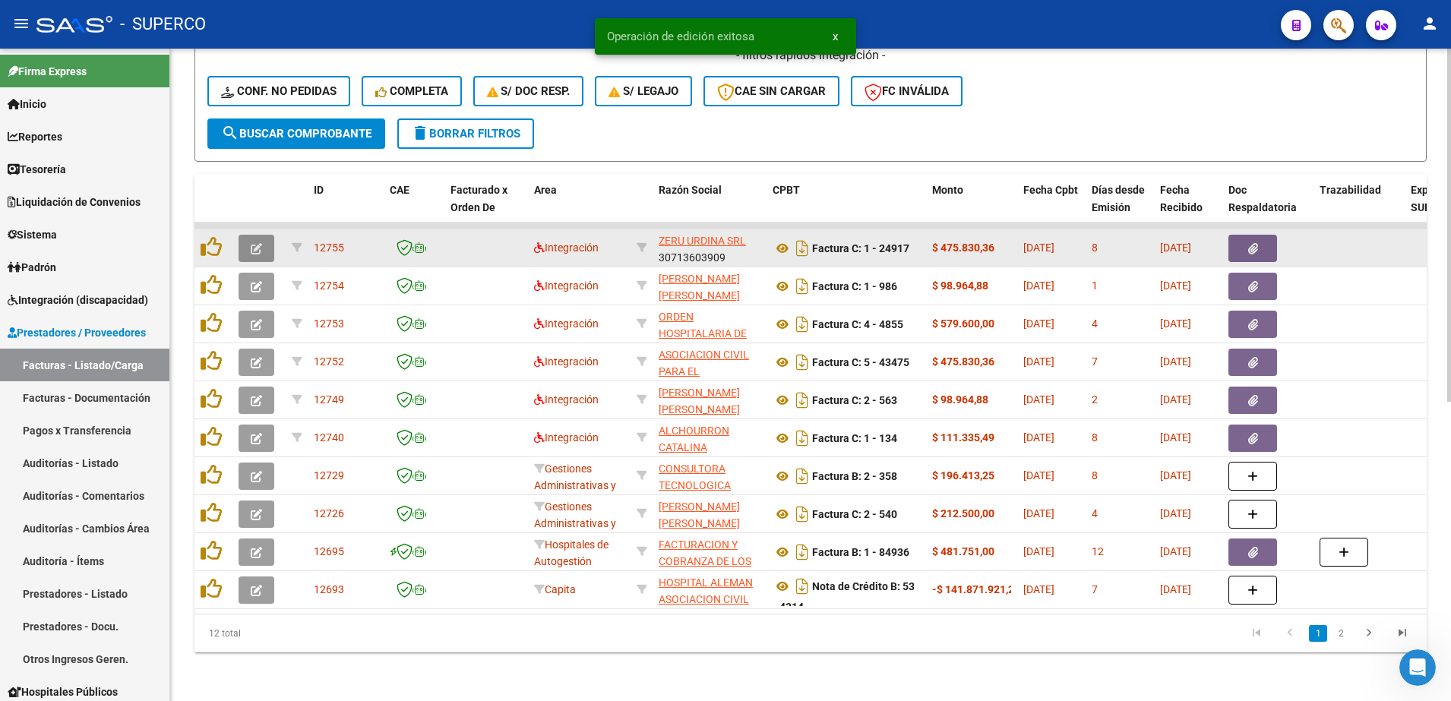
click at [249, 235] on button "button" at bounding box center [256, 248] width 36 height 27
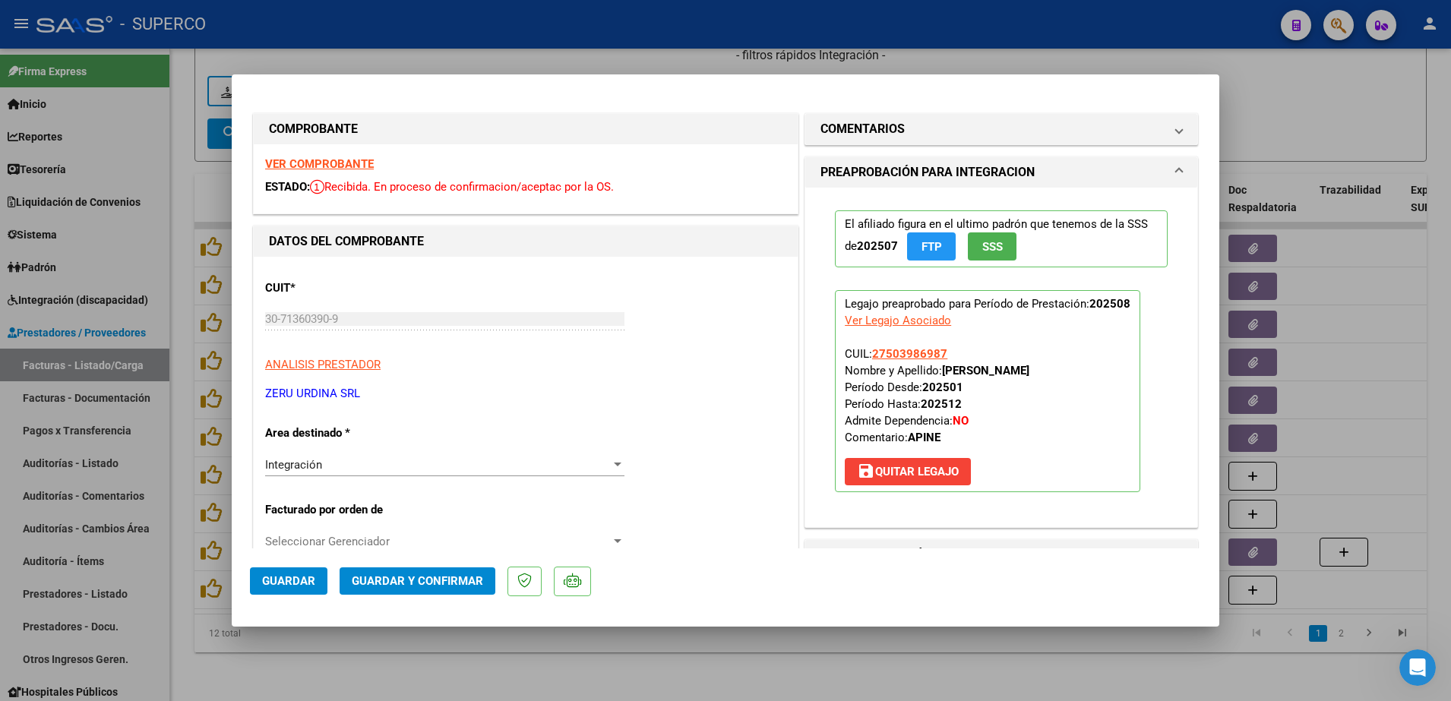
click at [300, 166] on strong "VER COMPROBANTE" at bounding box center [319, 164] width 109 height 14
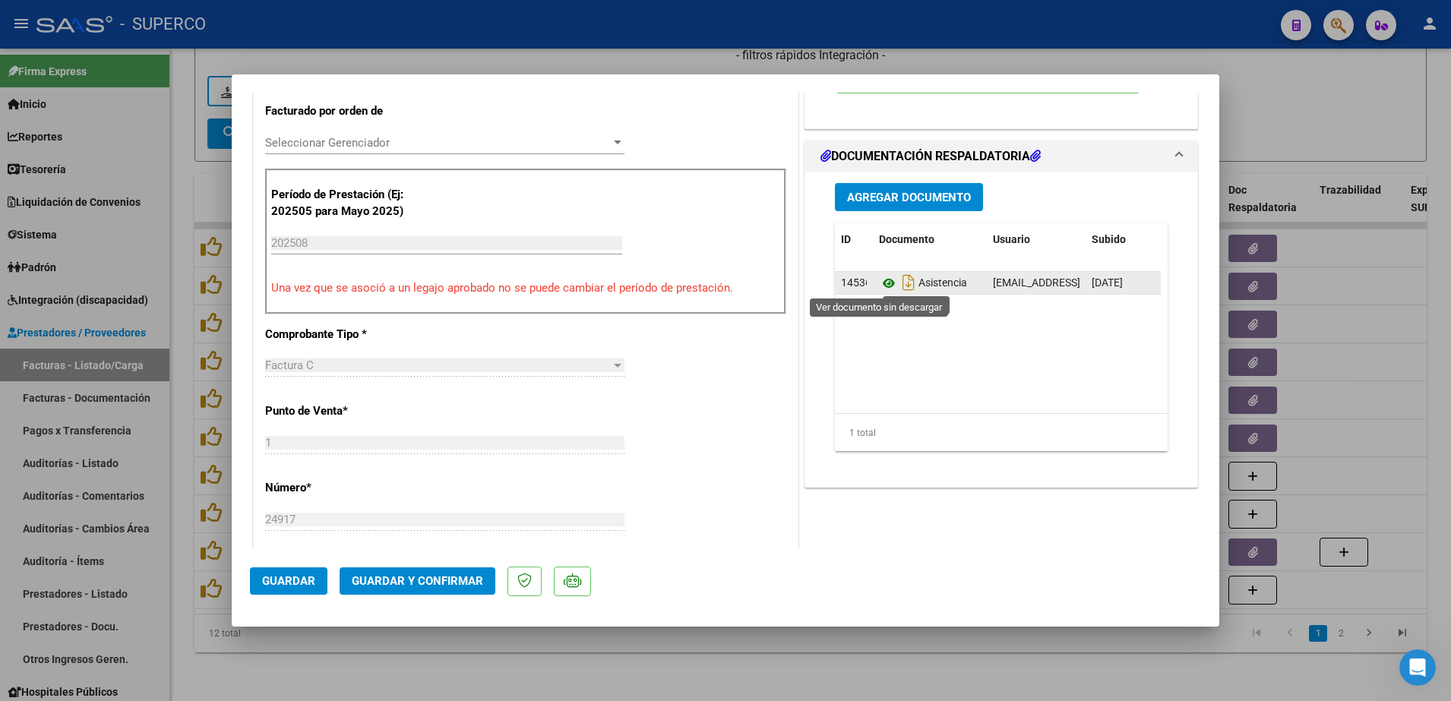
click at [879, 285] on icon at bounding box center [889, 283] width 20 height 18
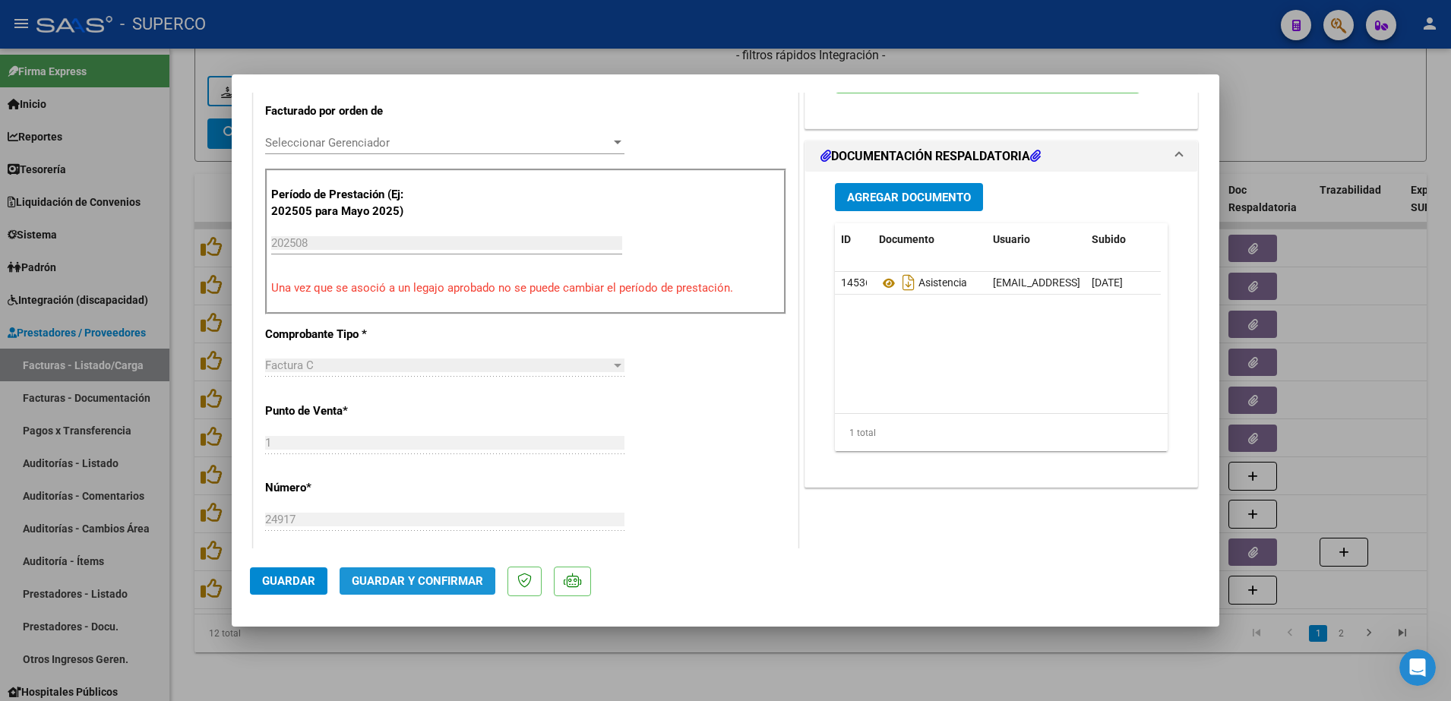
click at [415, 592] on button "Guardar y Confirmar" at bounding box center [417, 580] width 156 height 27
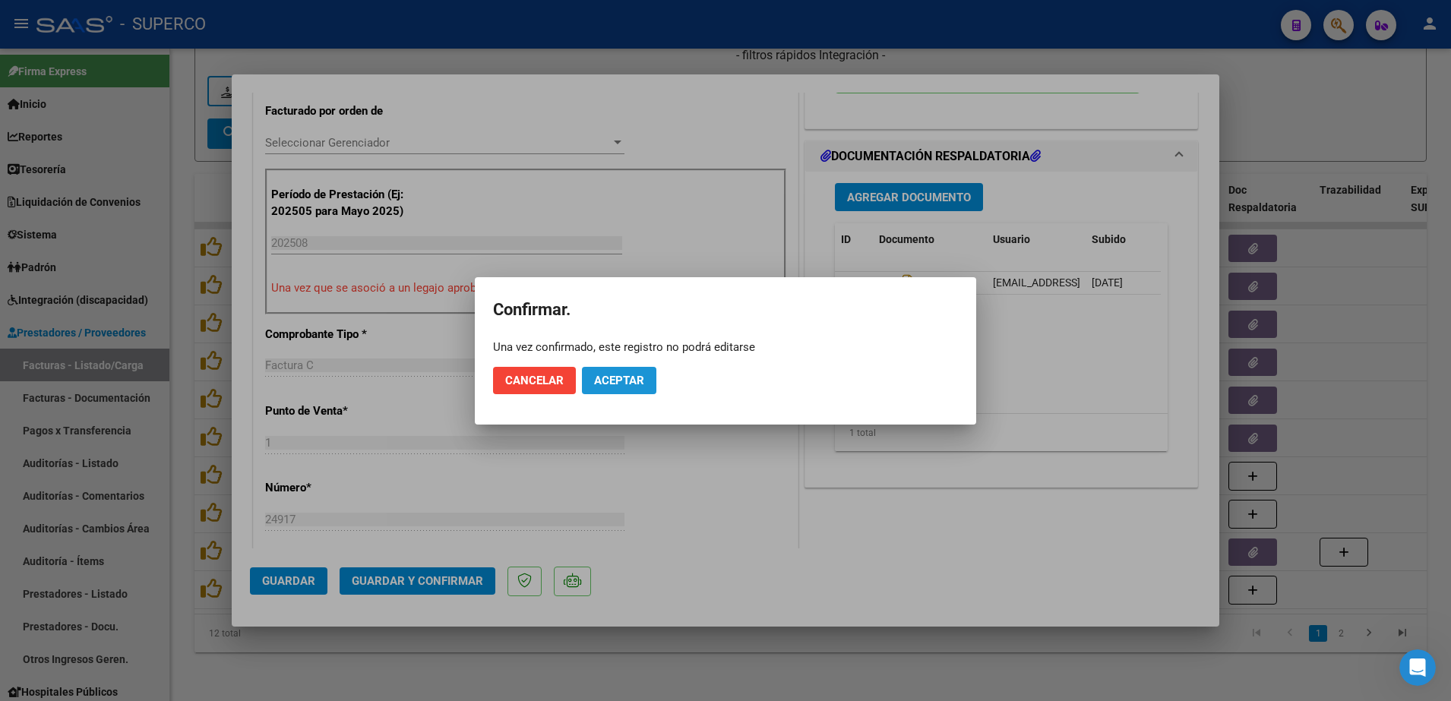
click at [608, 387] on button "Aceptar" at bounding box center [619, 380] width 74 height 27
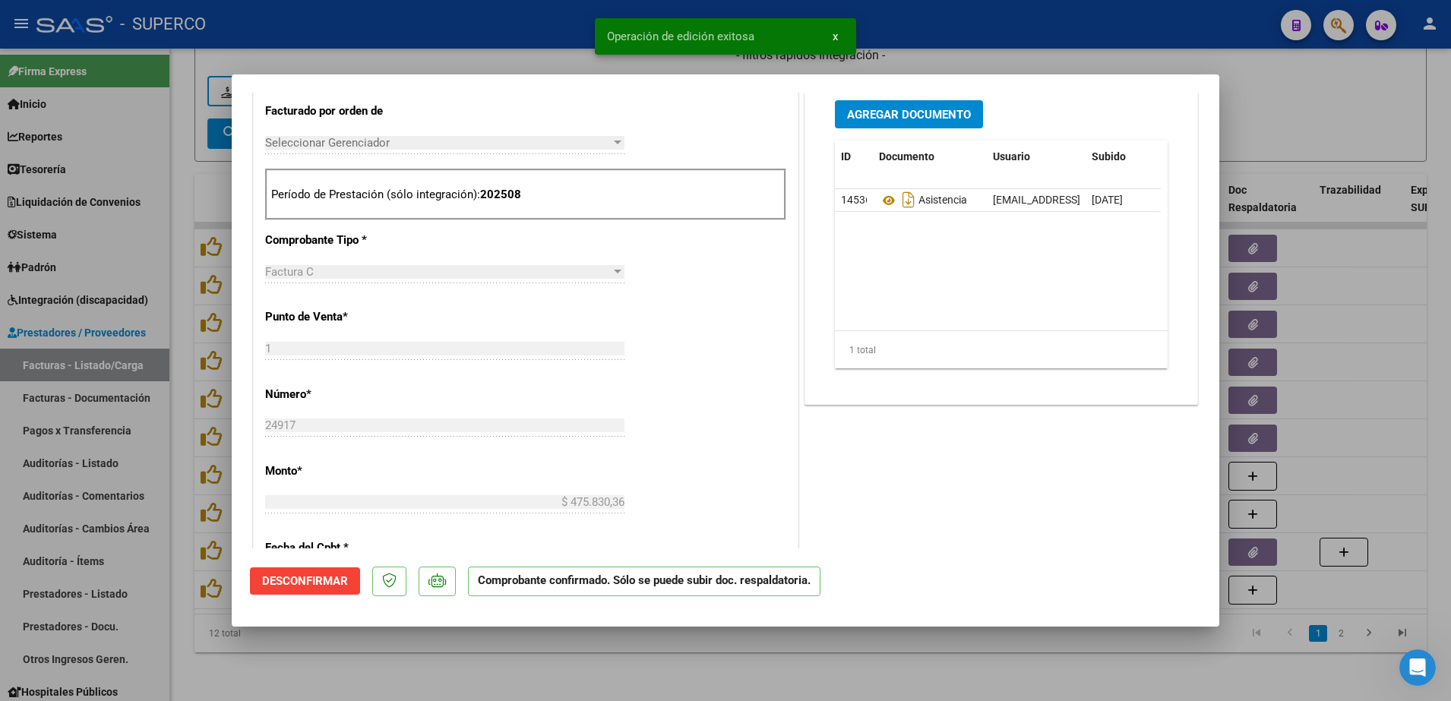
click at [448, 636] on div at bounding box center [725, 350] width 1451 height 701
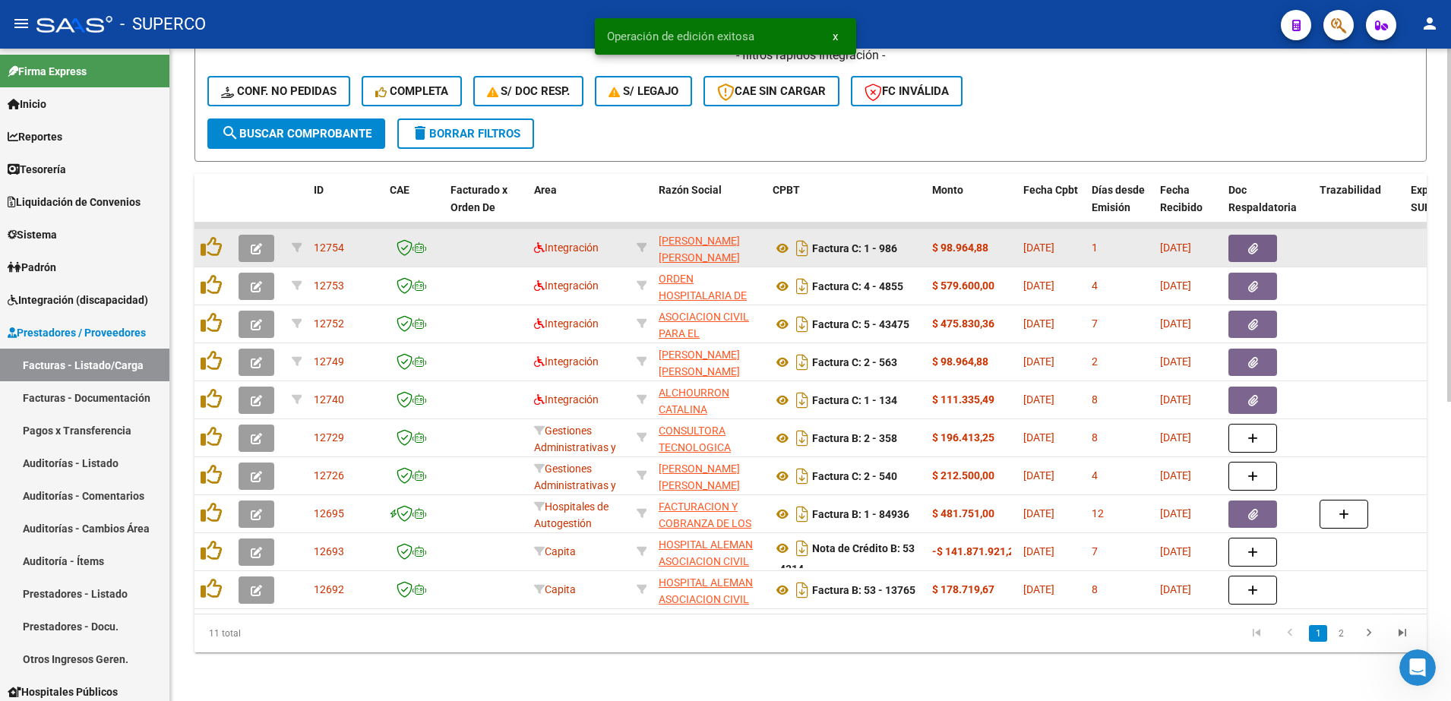
click at [260, 243] on icon "button" at bounding box center [256, 248] width 11 height 11
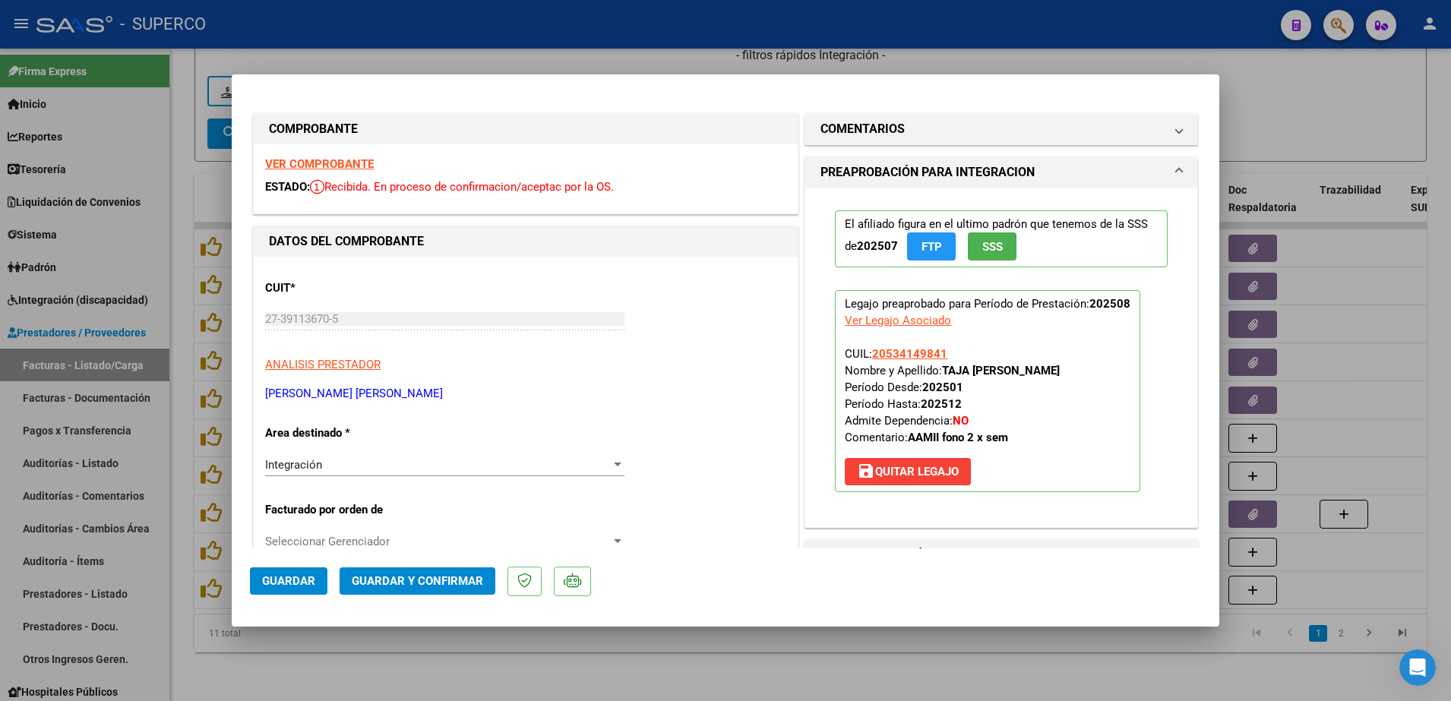
click at [290, 165] on strong "VER COMPROBANTE" at bounding box center [319, 164] width 109 height 14
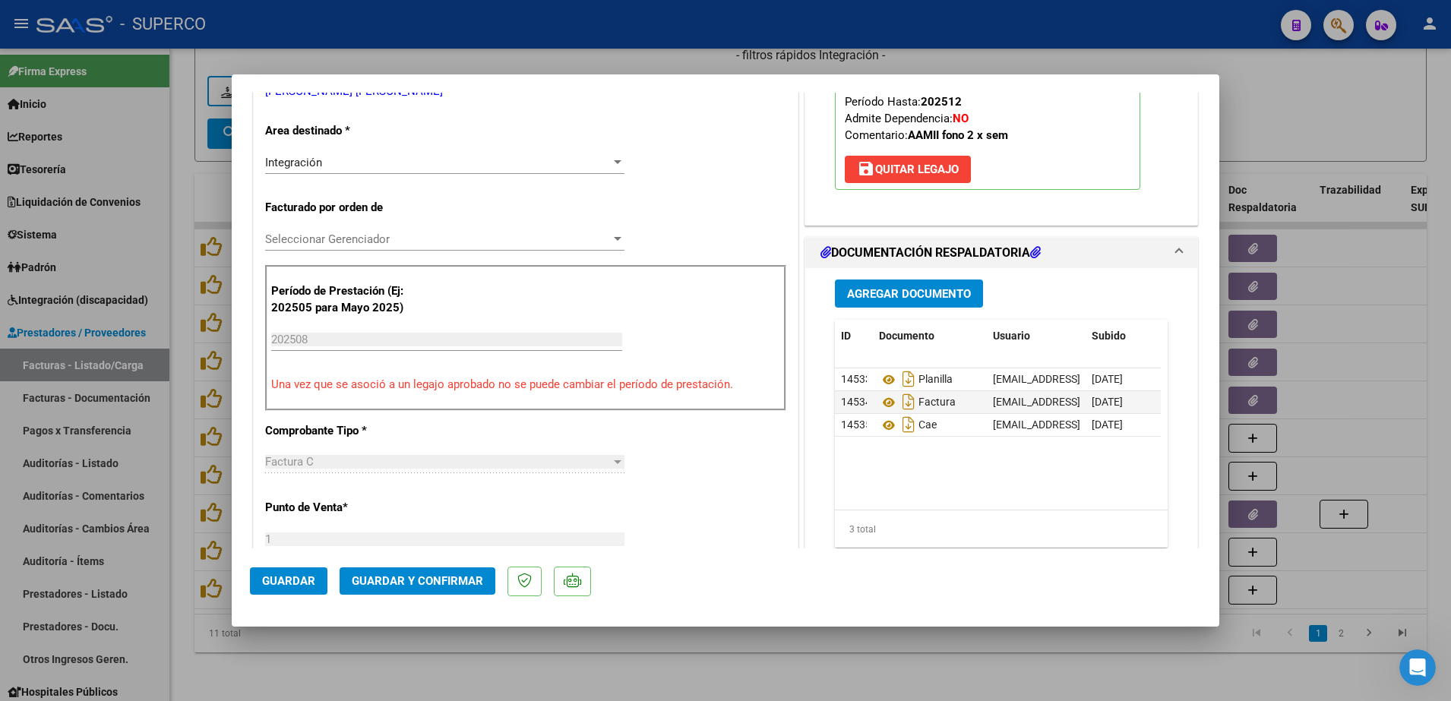
scroll to position [304, 0]
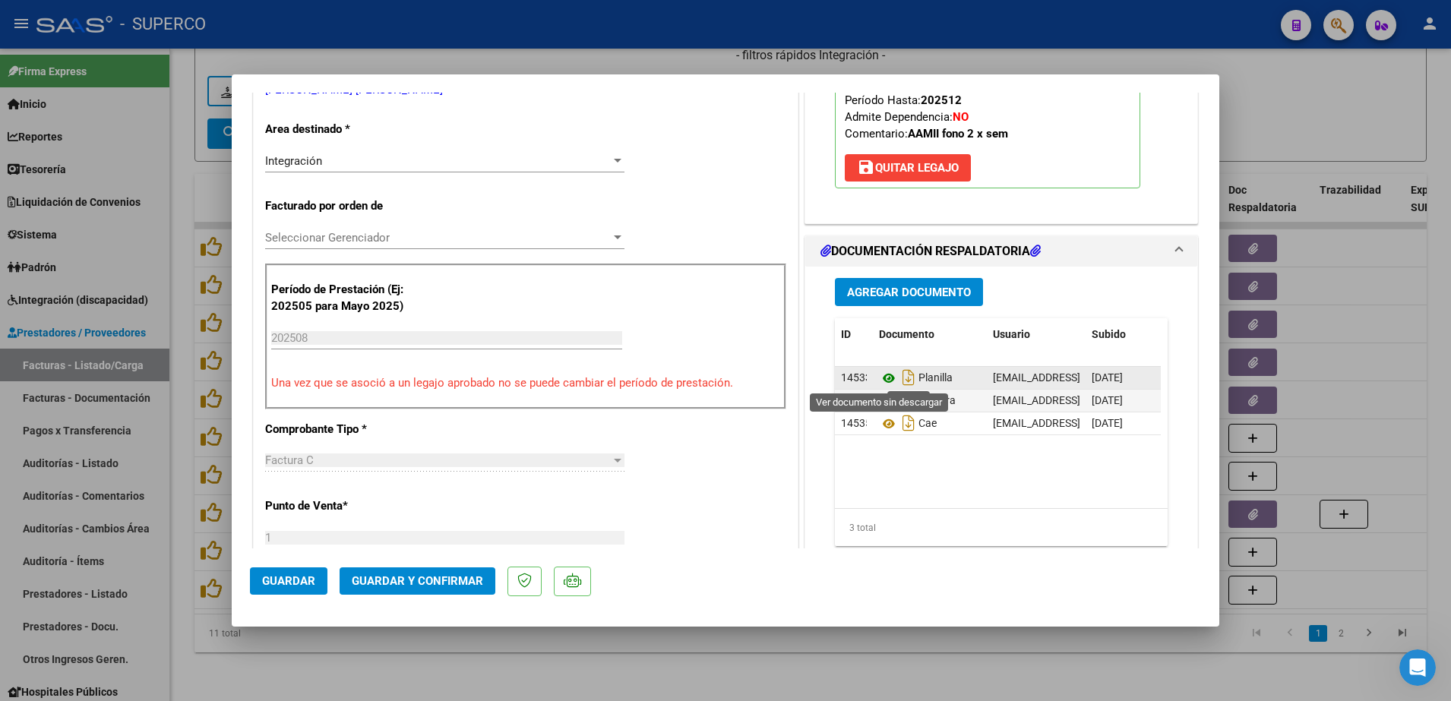
click at [879, 379] on icon at bounding box center [889, 378] width 20 height 18
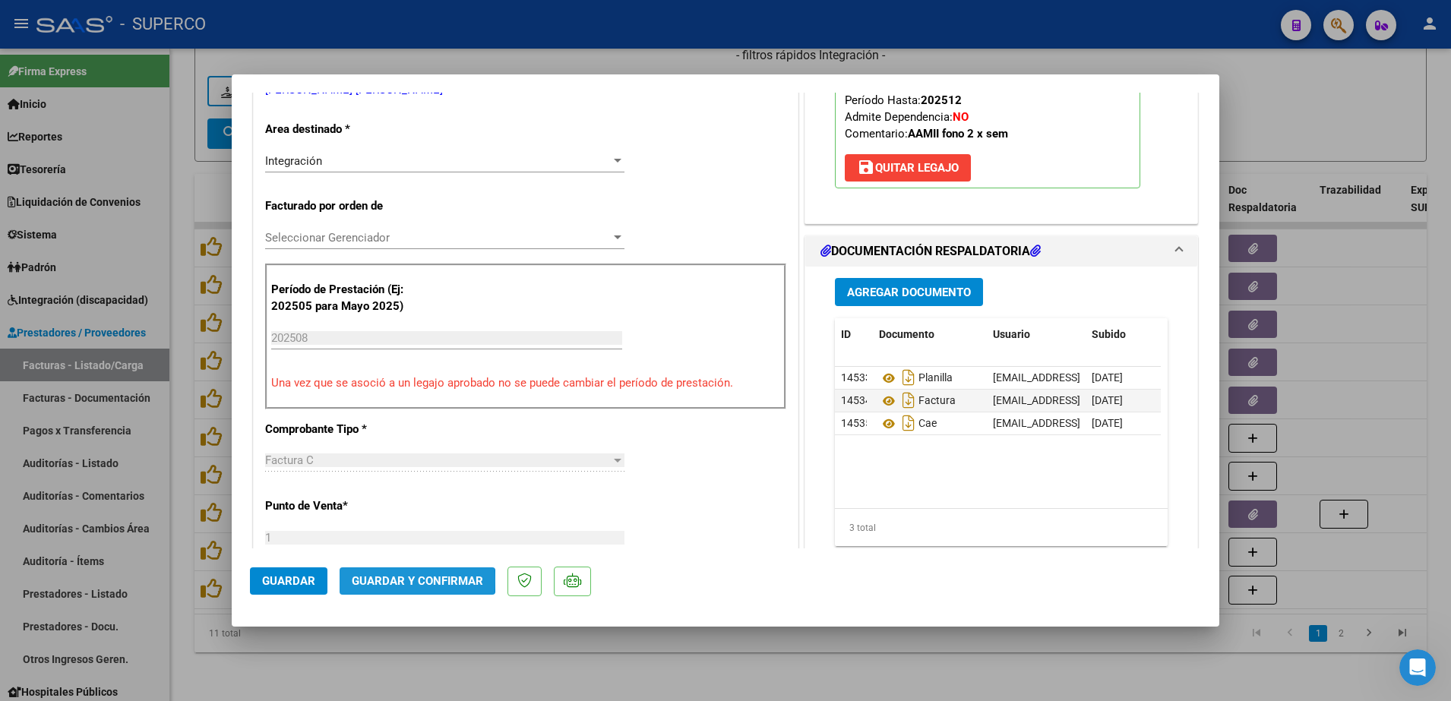
click at [412, 580] on span "Guardar y Confirmar" at bounding box center [417, 581] width 131 height 14
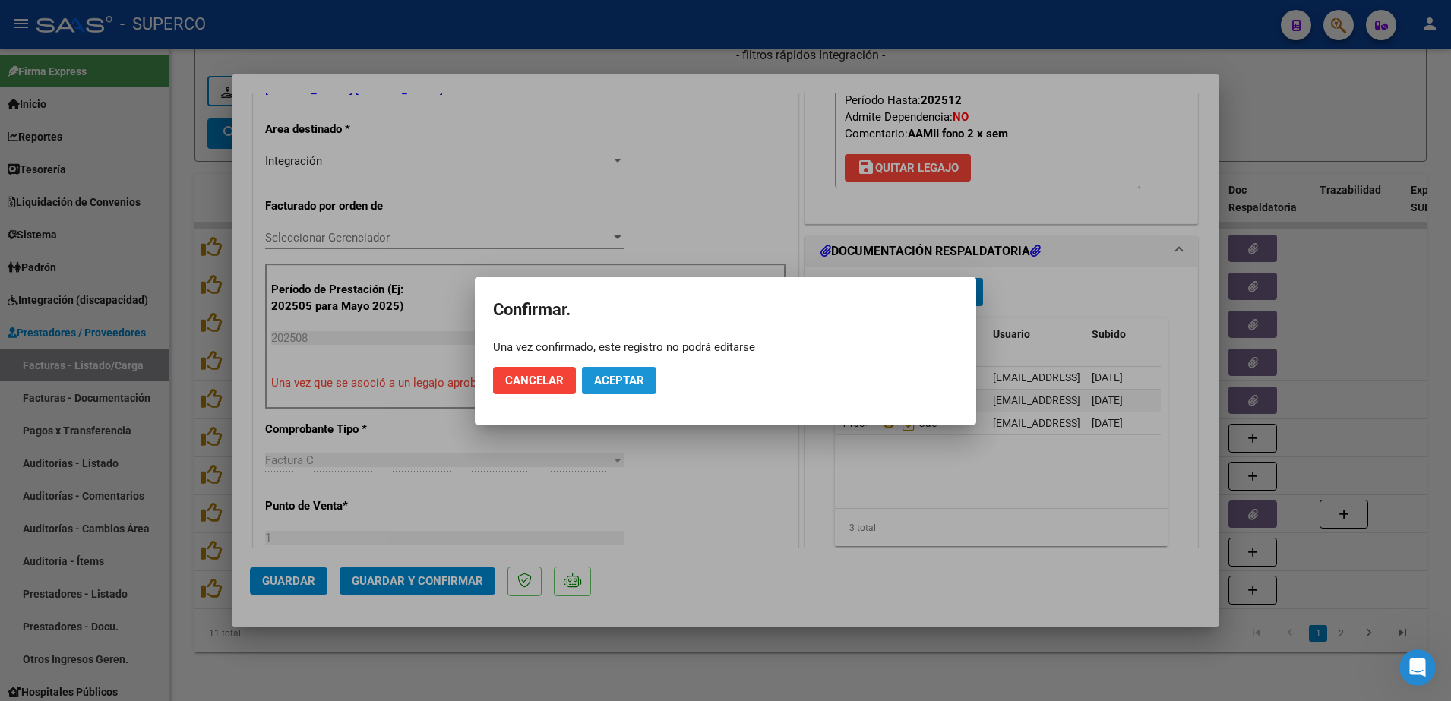
click at [629, 374] on span "Aceptar" at bounding box center [619, 381] width 50 height 14
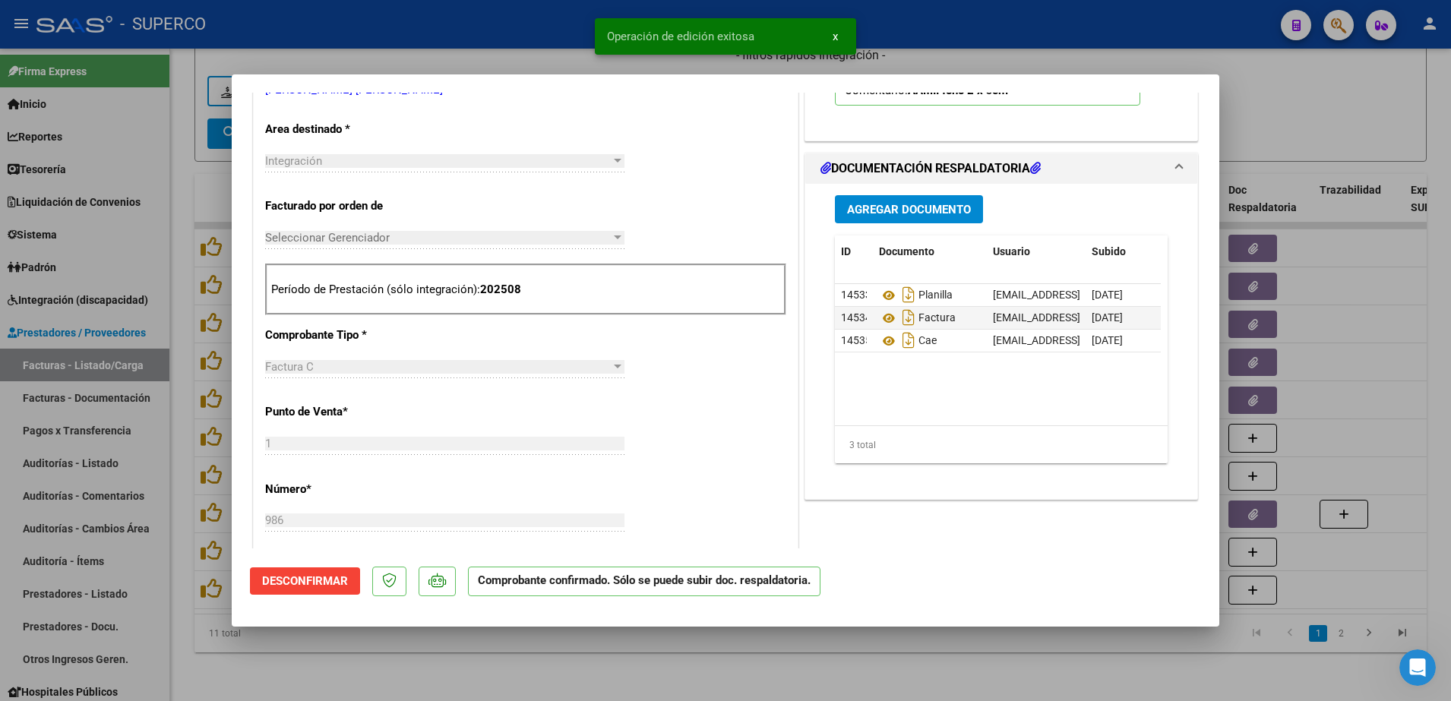
click at [381, 658] on div at bounding box center [725, 350] width 1451 height 701
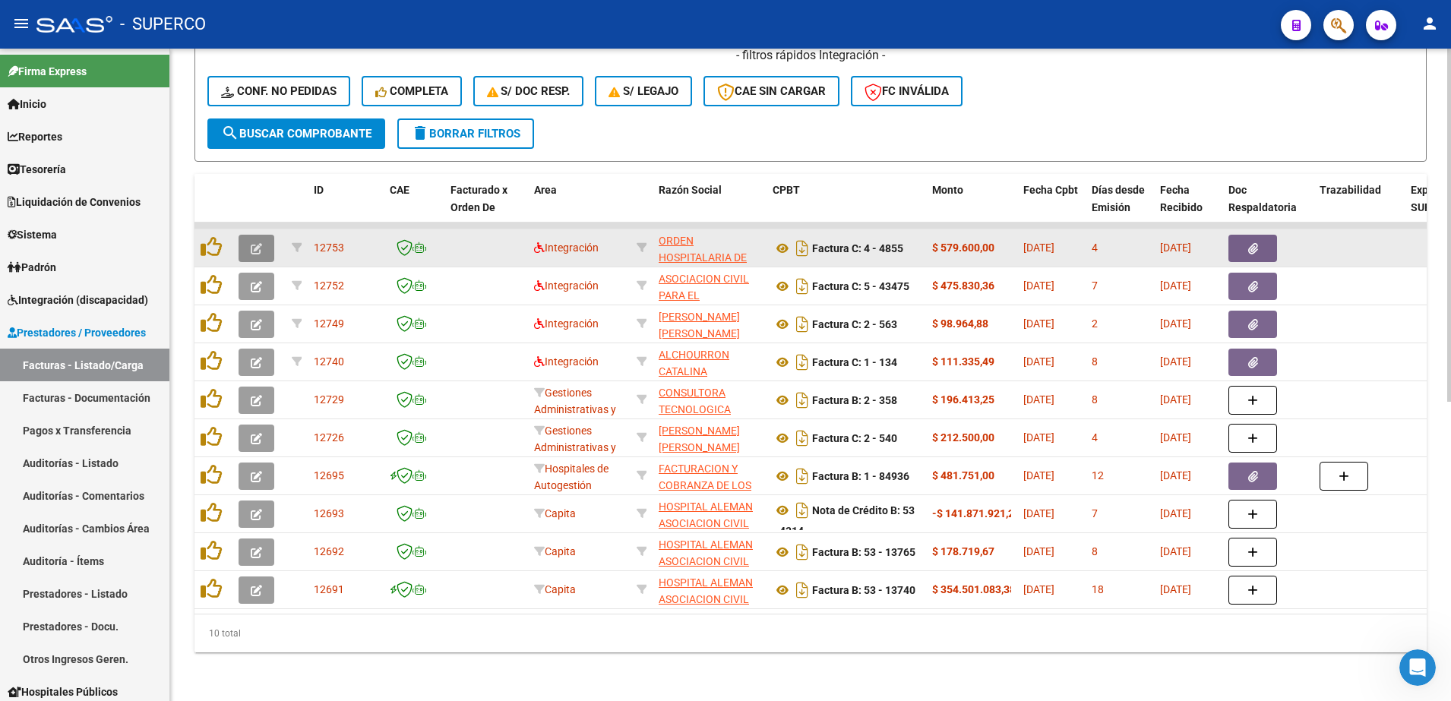
click at [252, 243] on icon "button" at bounding box center [256, 248] width 11 height 11
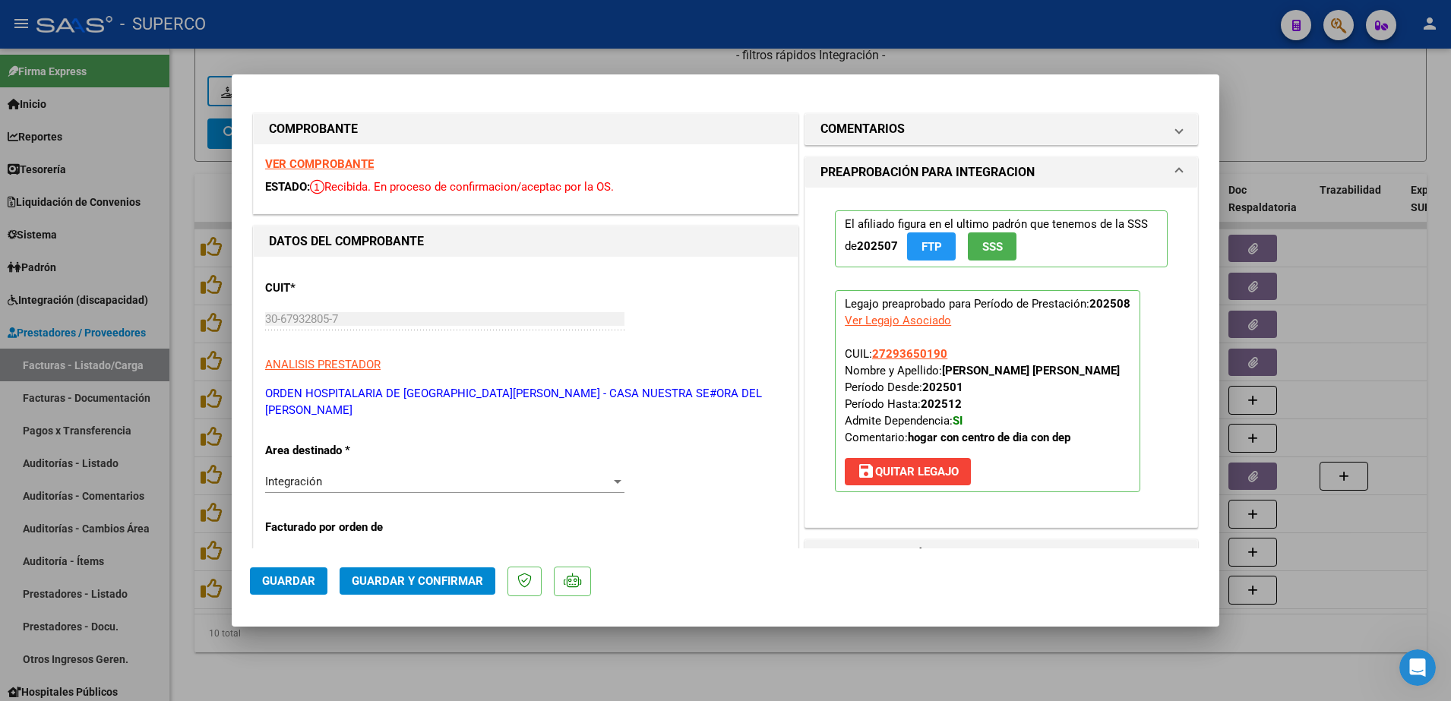
click at [332, 163] on strong "VER COMPROBANTE" at bounding box center [319, 164] width 109 height 14
click at [450, 475] on div "Integración" at bounding box center [438, 482] width 346 height 14
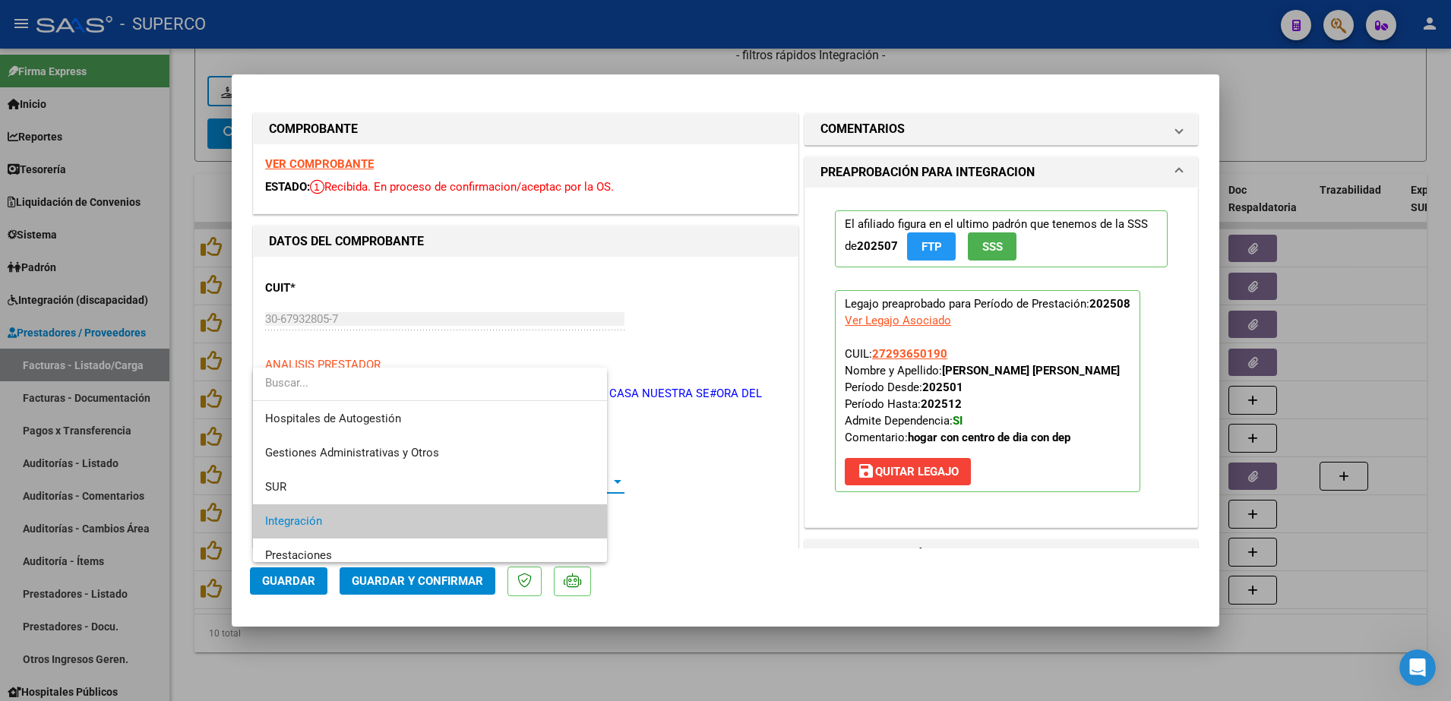
scroll to position [57, 0]
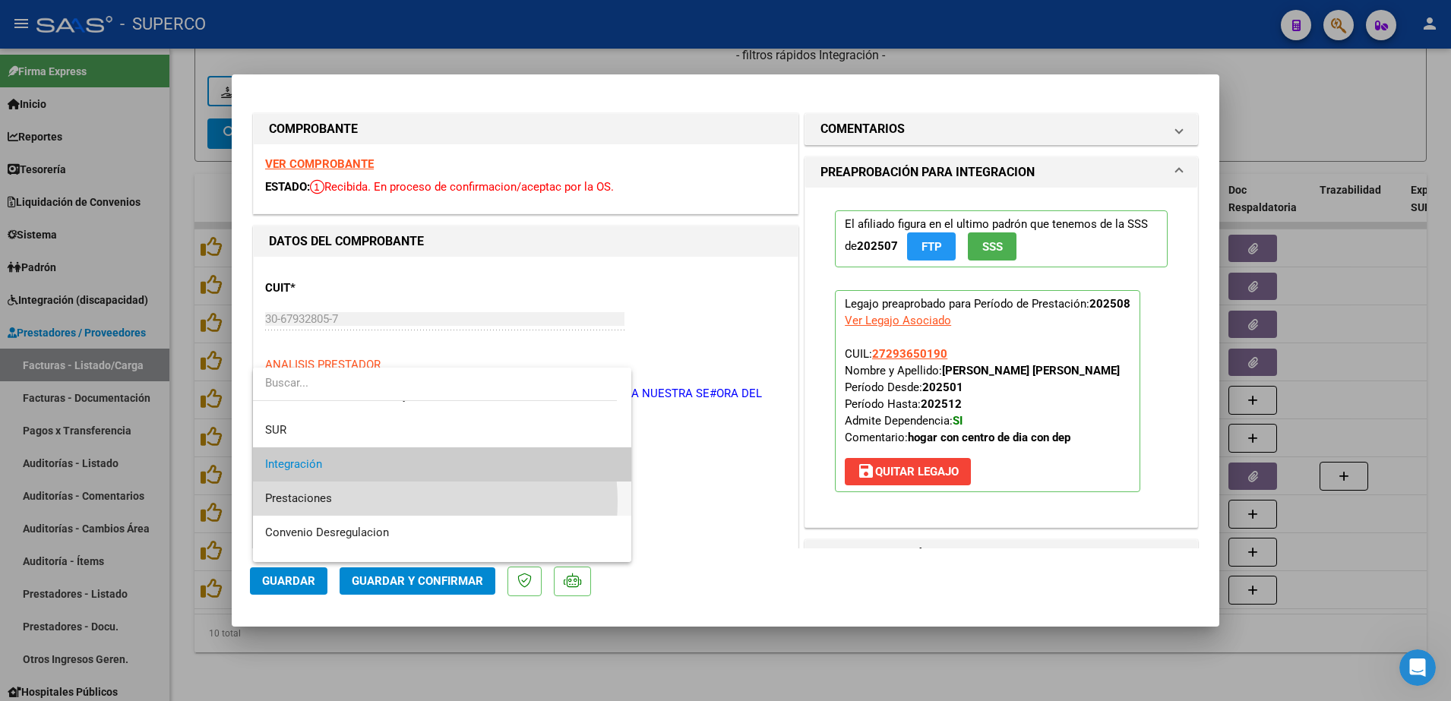
click at [402, 501] on span "Prestaciones" at bounding box center [442, 498] width 354 height 34
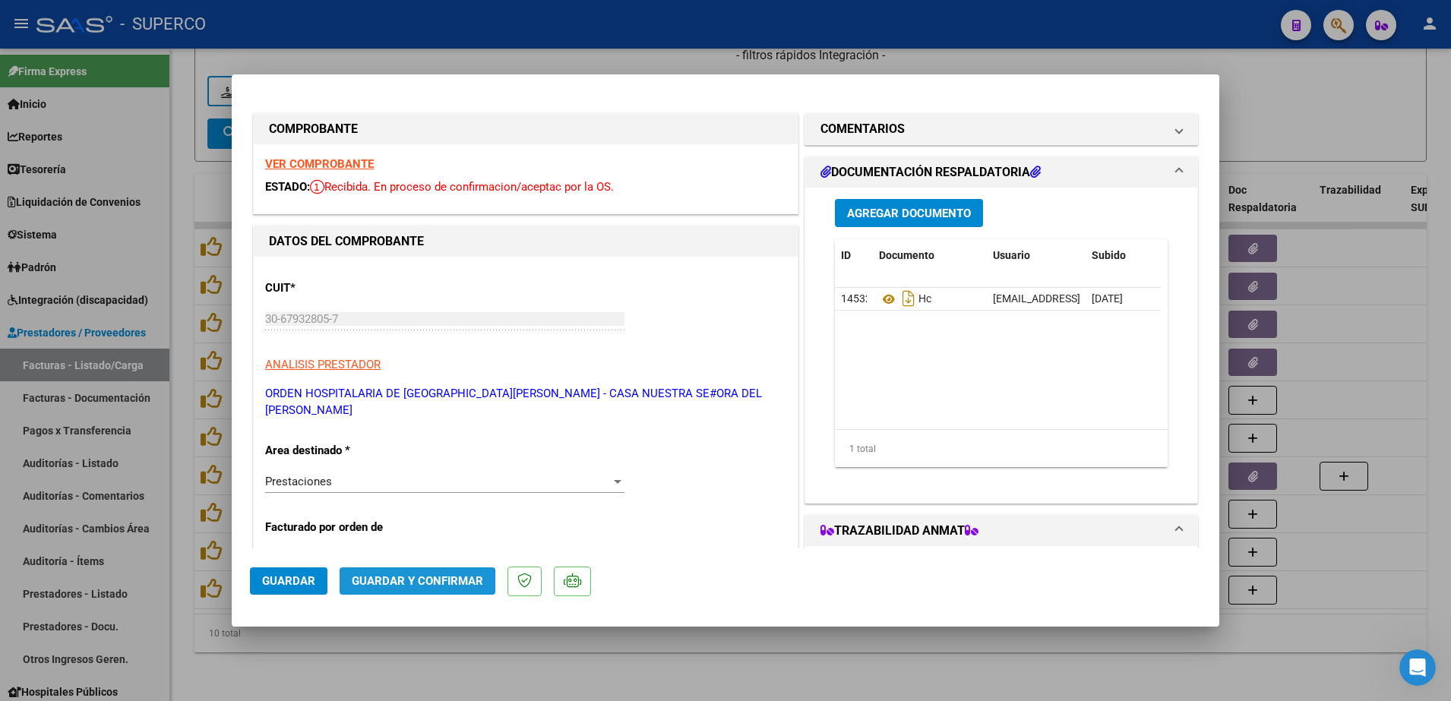
click at [394, 583] on span "Guardar y Confirmar" at bounding box center [417, 581] width 131 height 14
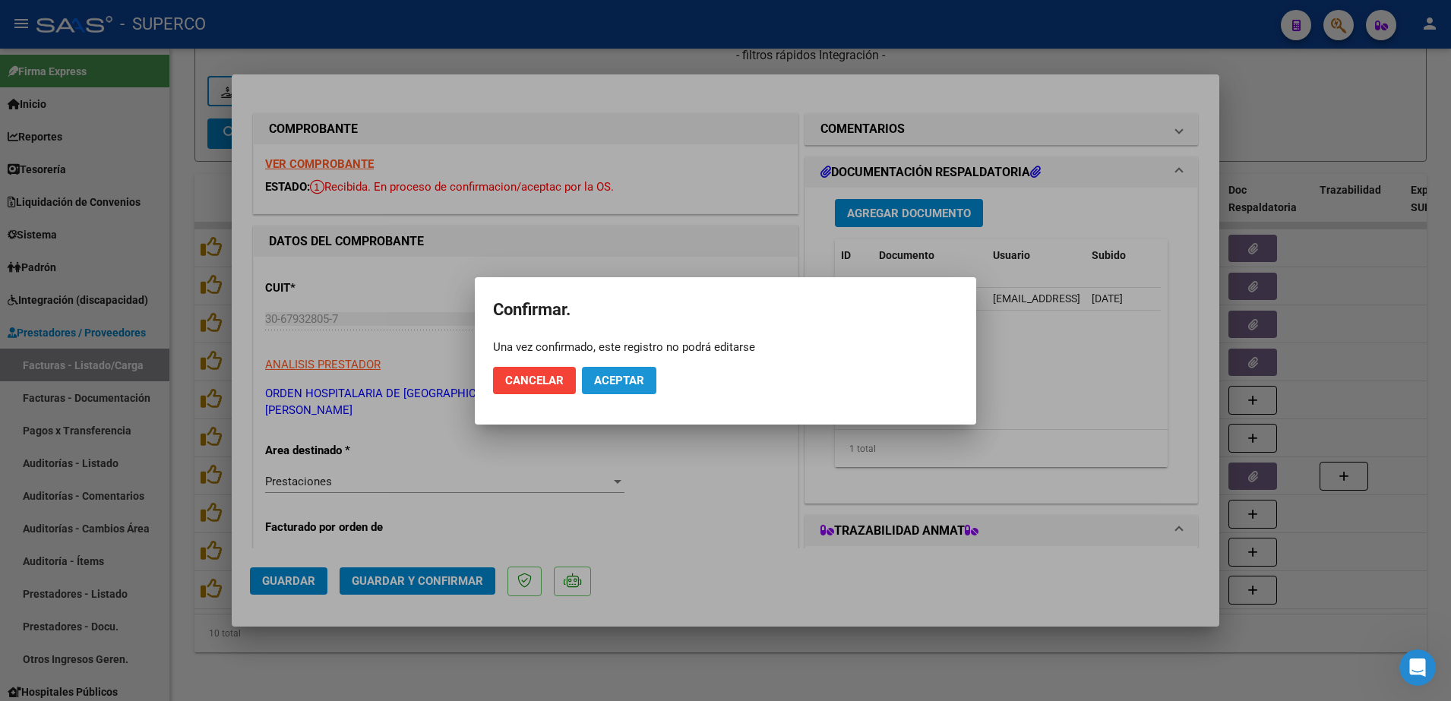
click at [612, 372] on button "Aceptar" at bounding box center [619, 380] width 74 height 27
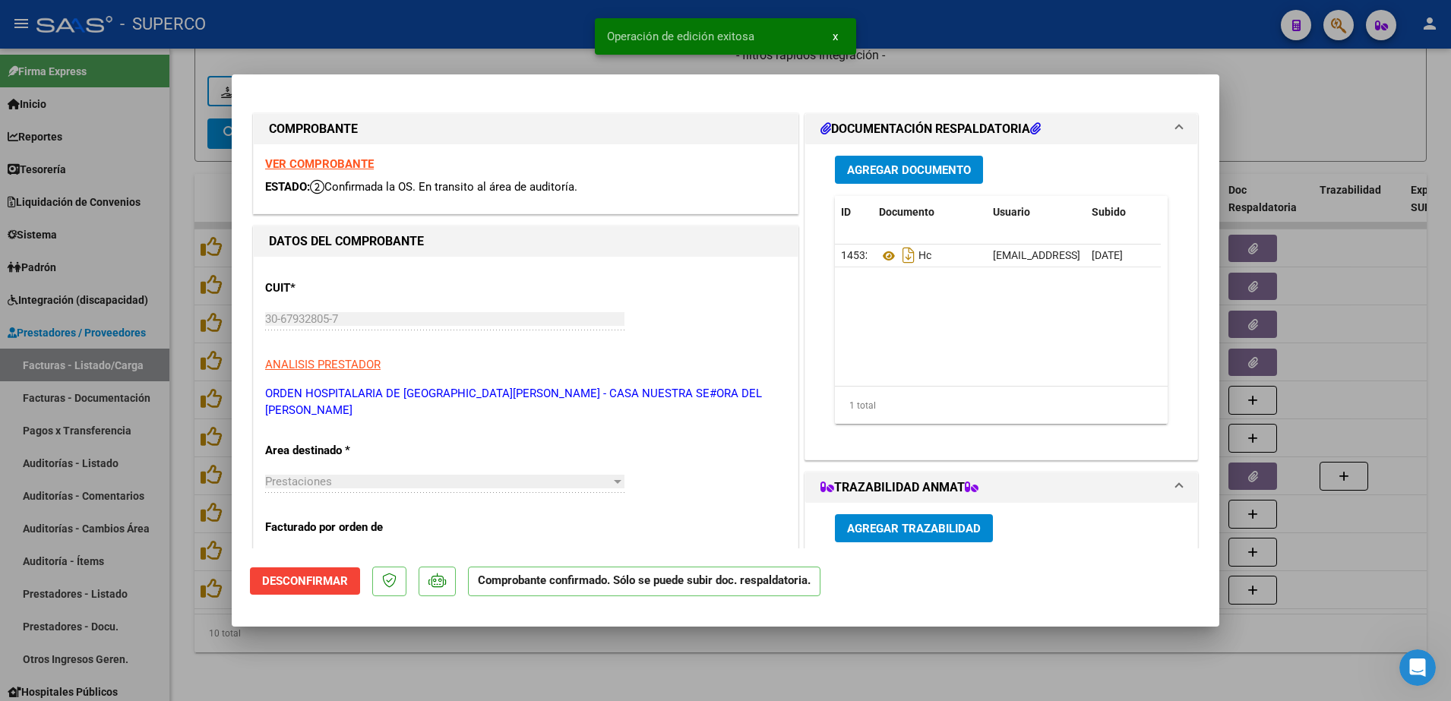
click at [339, 652] on div at bounding box center [725, 350] width 1451 height 701
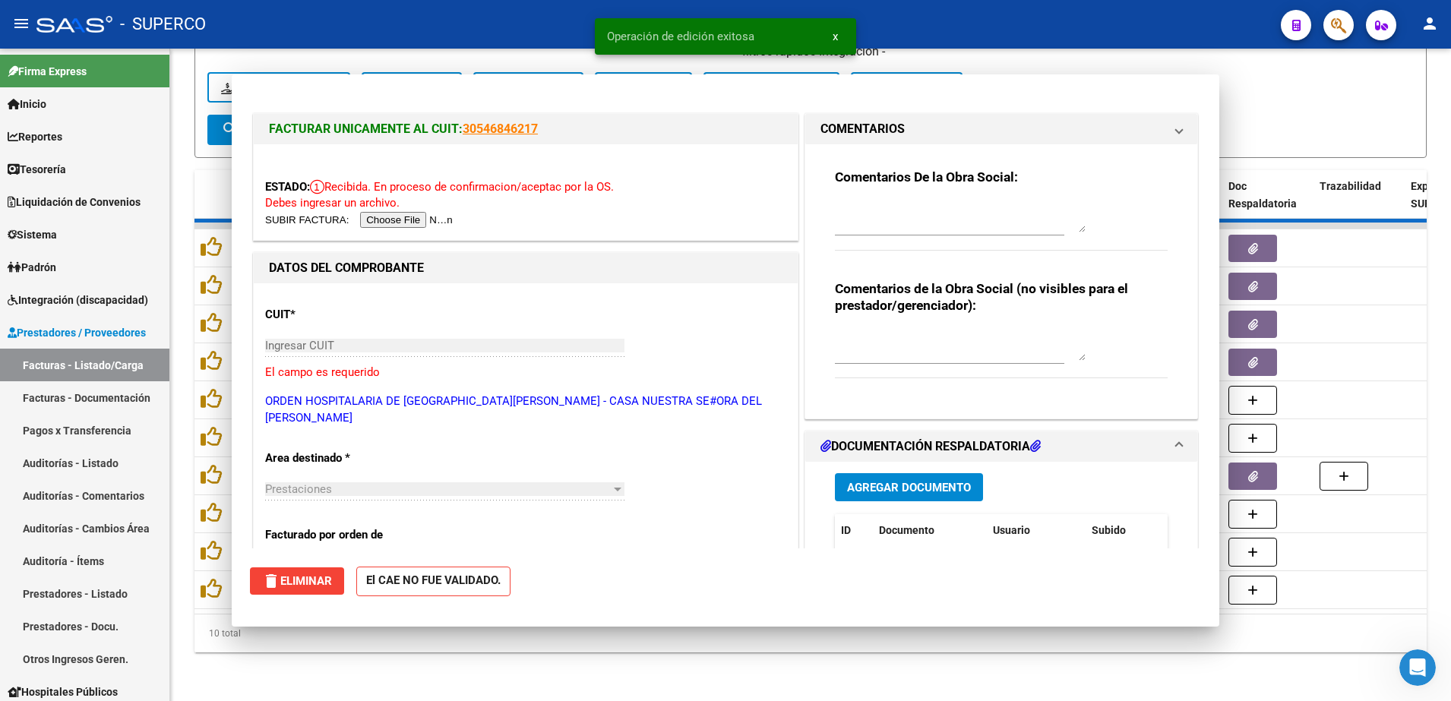
click at [339, 652] on div "10 total" at bounding box center [810, 633] width 1232 height 38
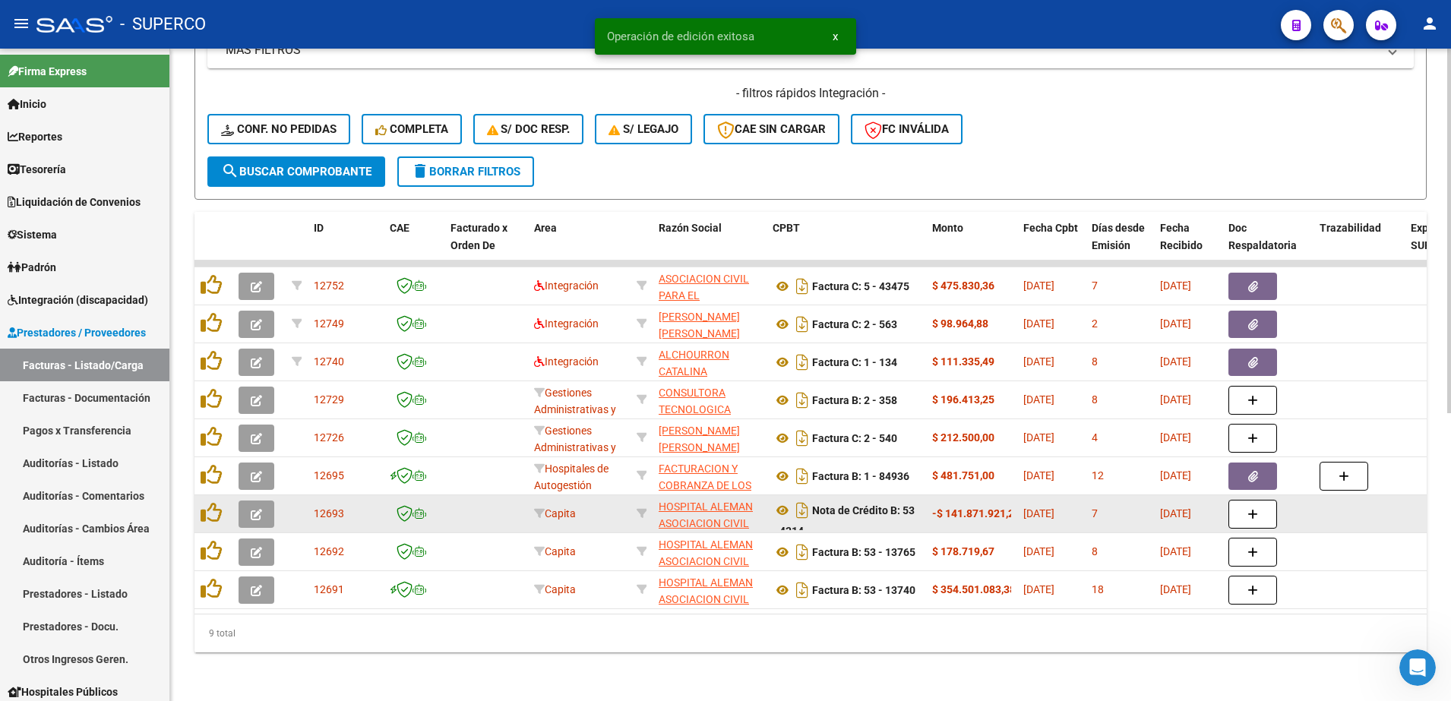
scroll to position [515, 0]
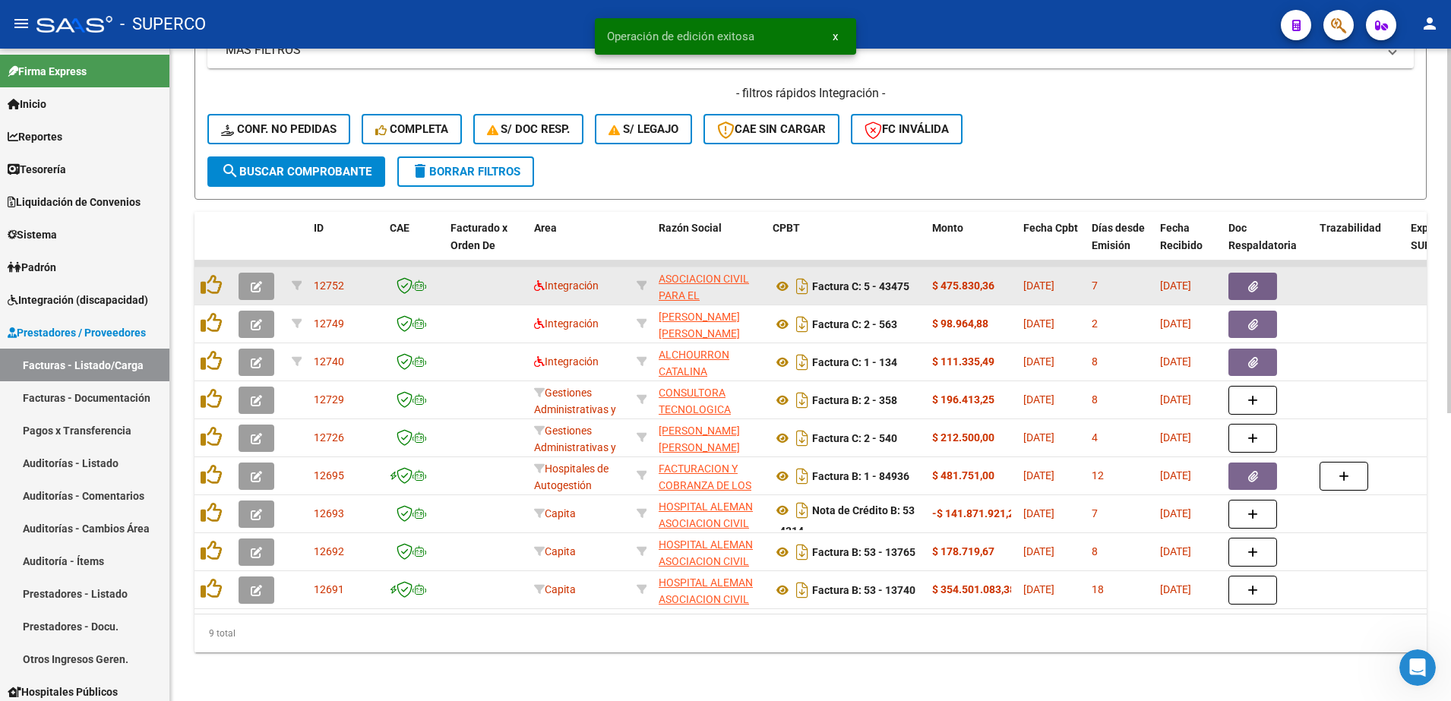
click at [250, 273] on button "button" at bounding box center [256, 286] width 36 height 27
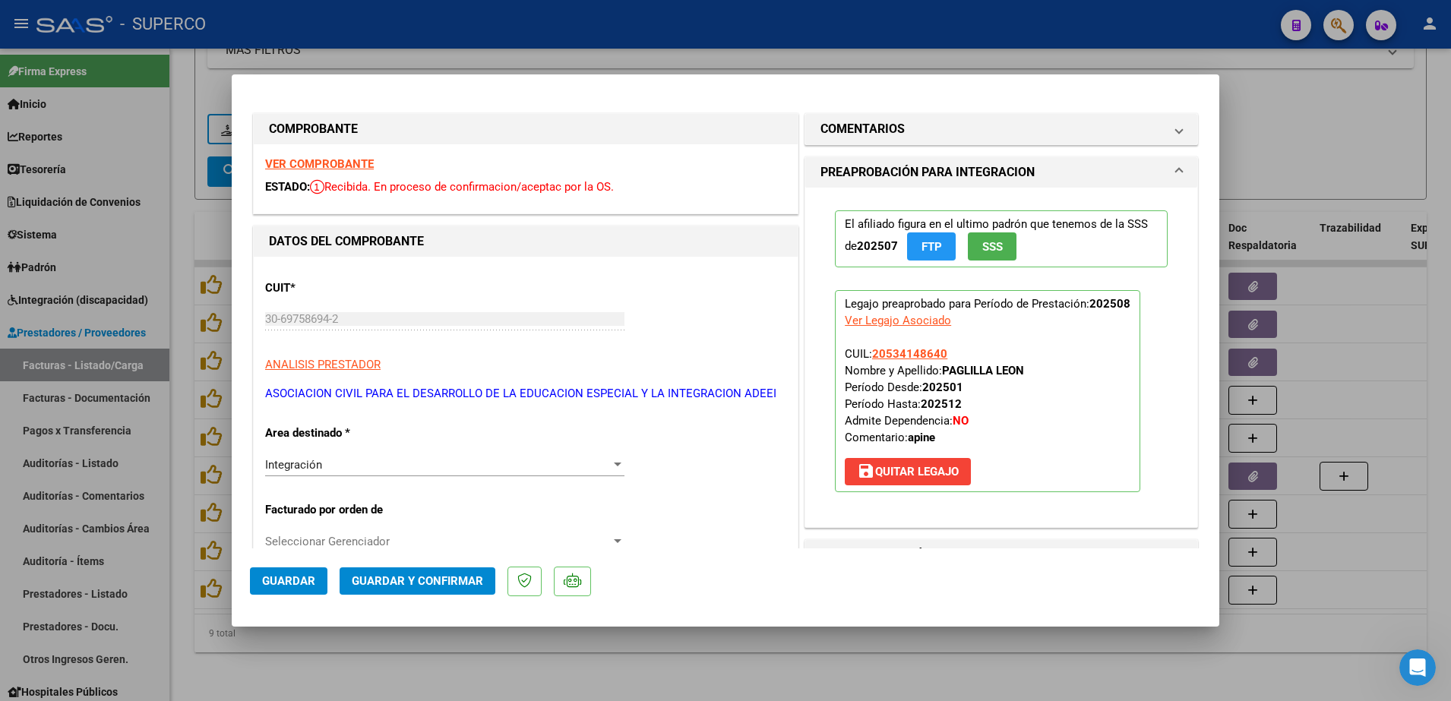
click at [337, 162] on strong "VER COMPROBANTE" at bounding box center [319, 164] width 109 height 14
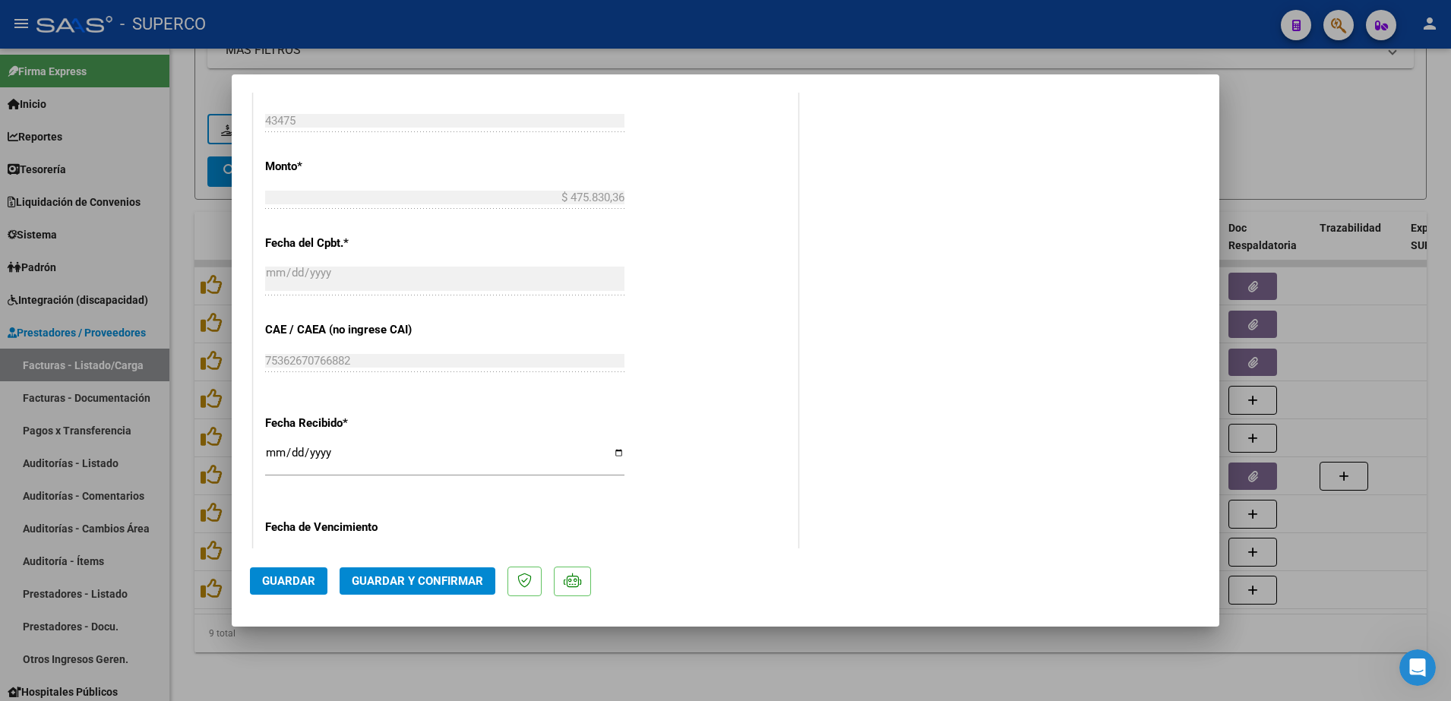
scroll to position [399, 0]
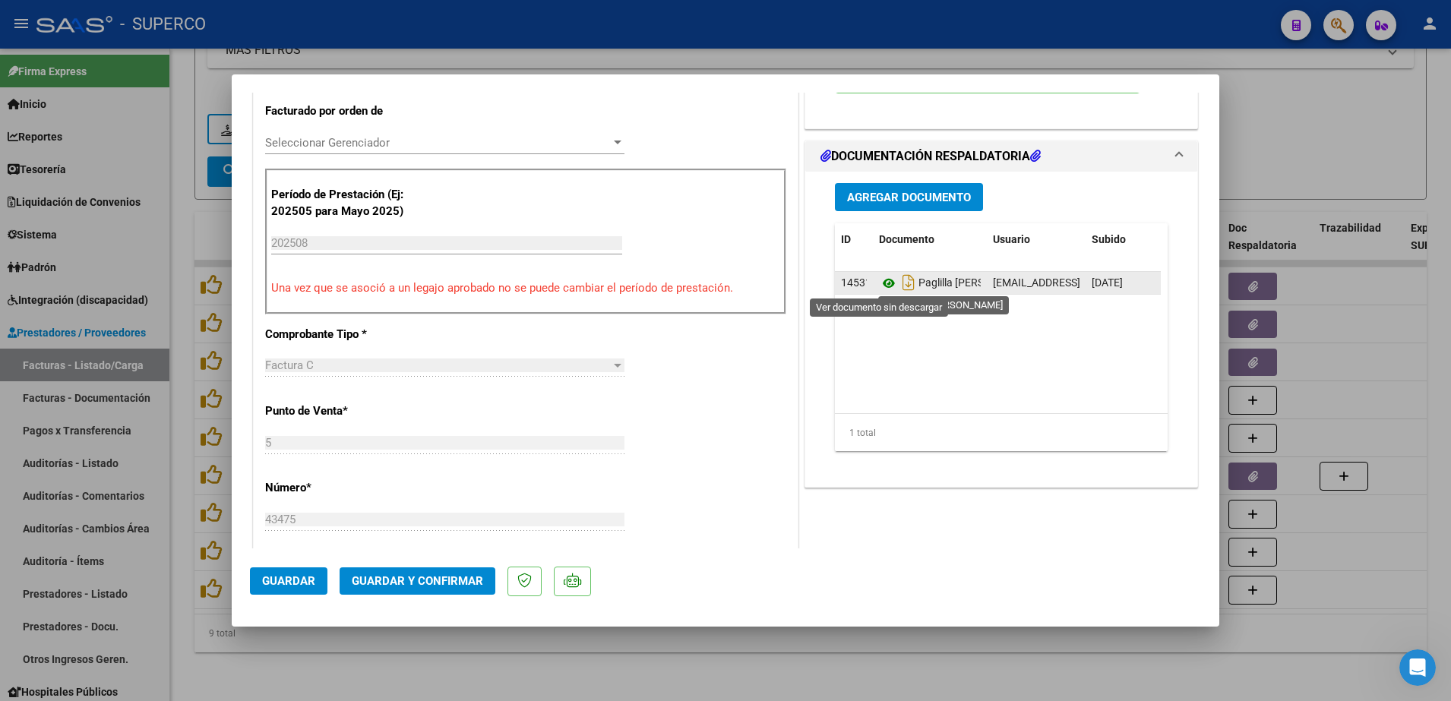
click at [880, 287] on icon at bounding box center [889, 283] width 20 height 18
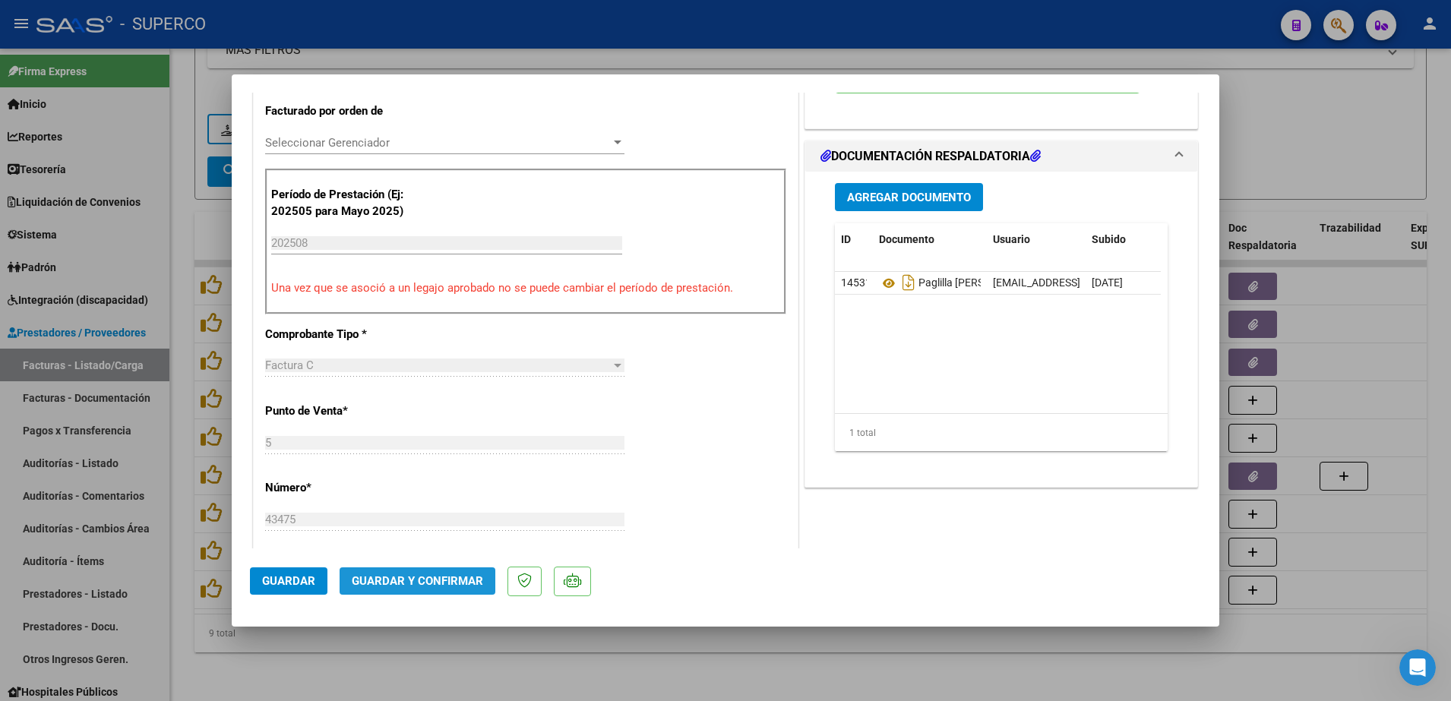
click at [424, 580] on span "Guardar y Confirmar" at bounding box center [417, 581] width 131 height 14
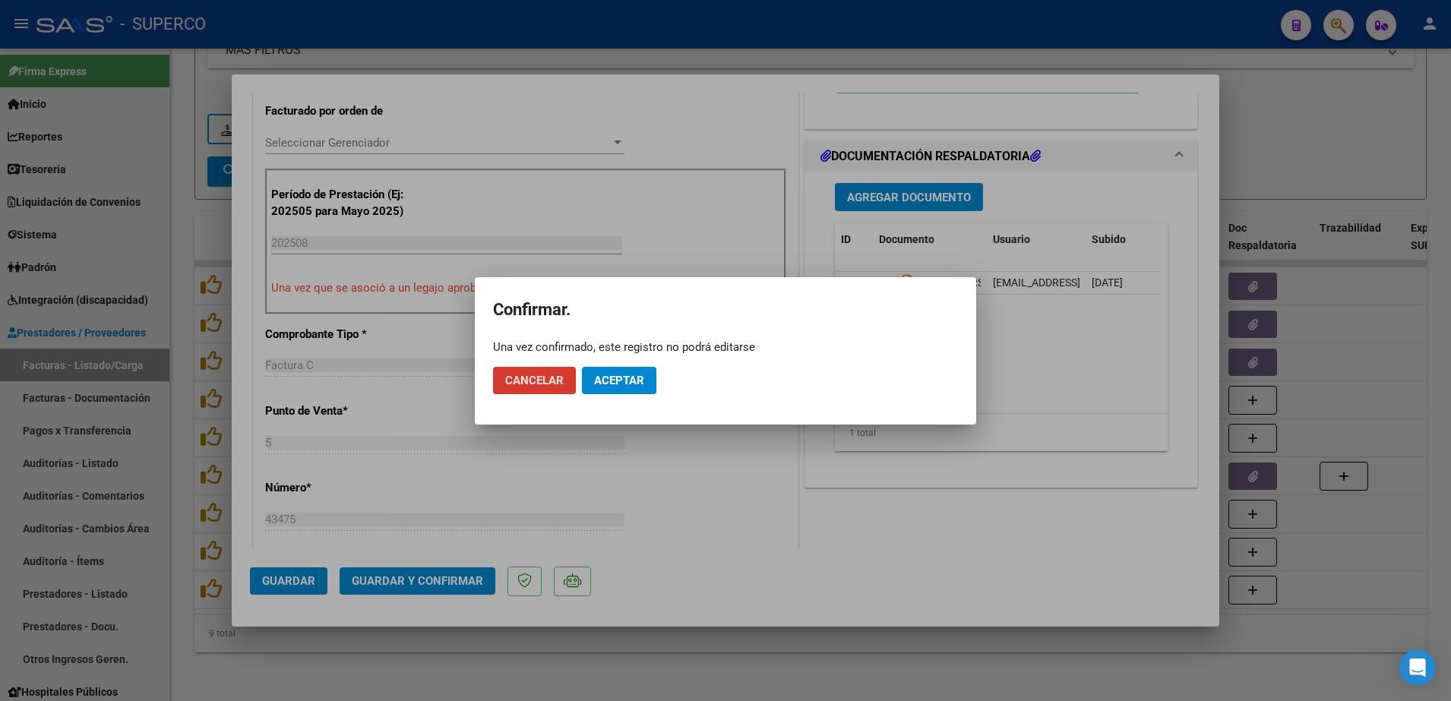
click at [627, 389] on button "Aceptar" at bounding box center [619, 380] width 74 height 27
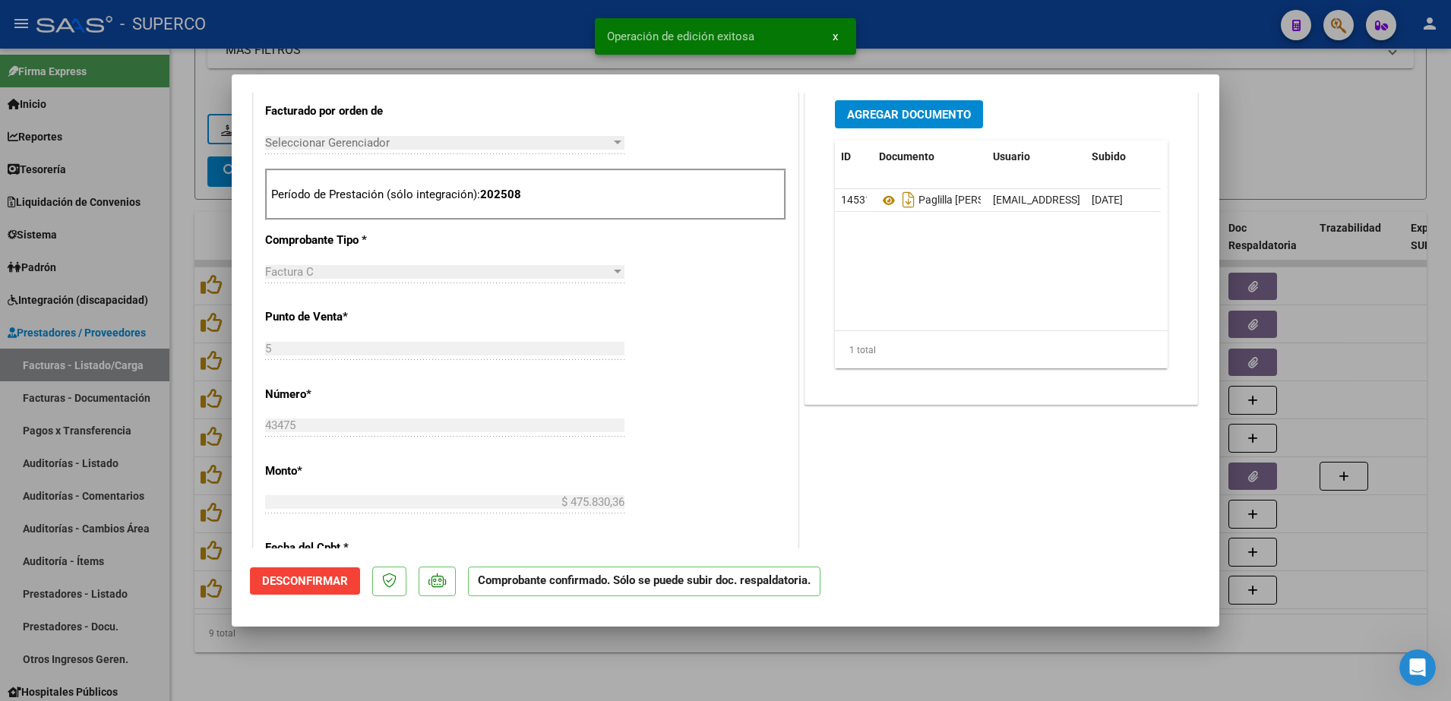
click at [481, 652] on div at bounding box center [725, 350] width 1451 height 701
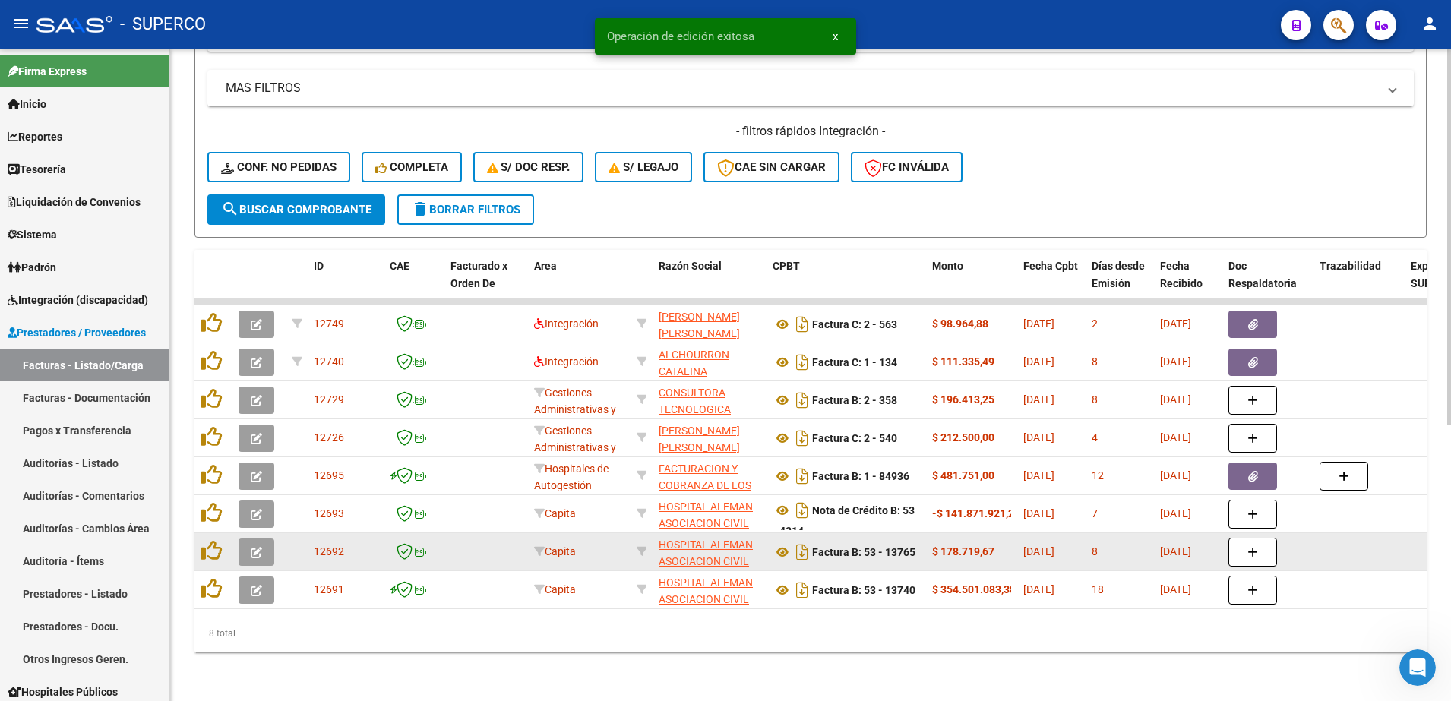
scroll to position [477, 0]
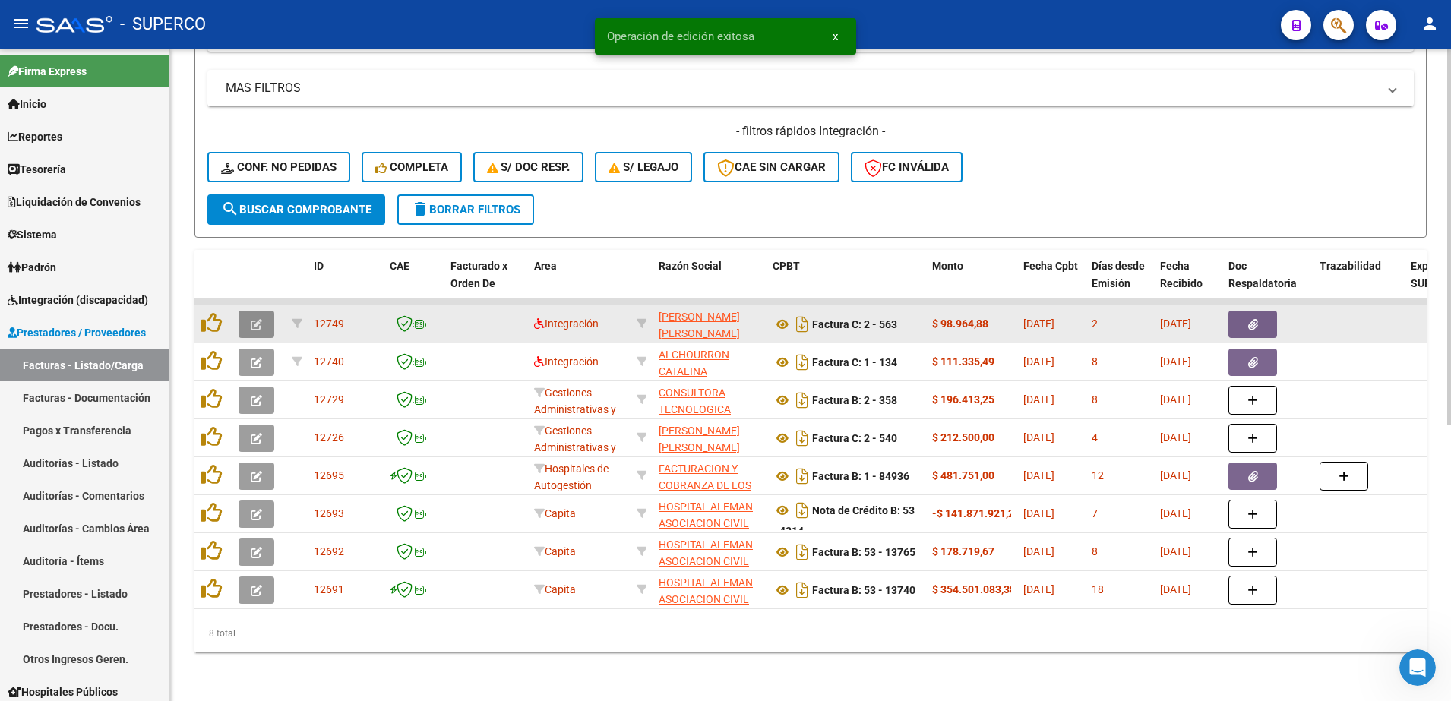
click at [256, 317] on button "button" at bounding box center [256, 324] width 36 height 27
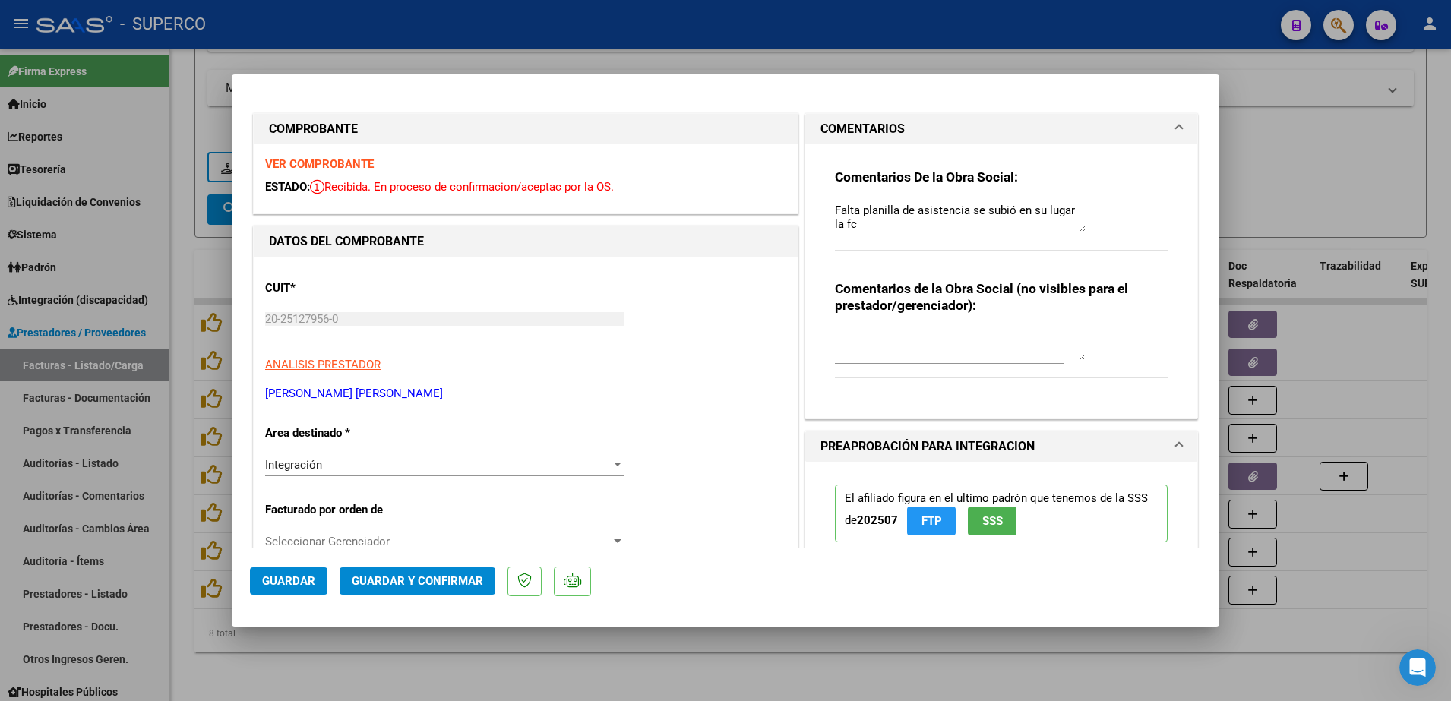
click at [351, 162] on strong "VER COMPROBANTE" at bounding box center [319, 164] width 109 height 14
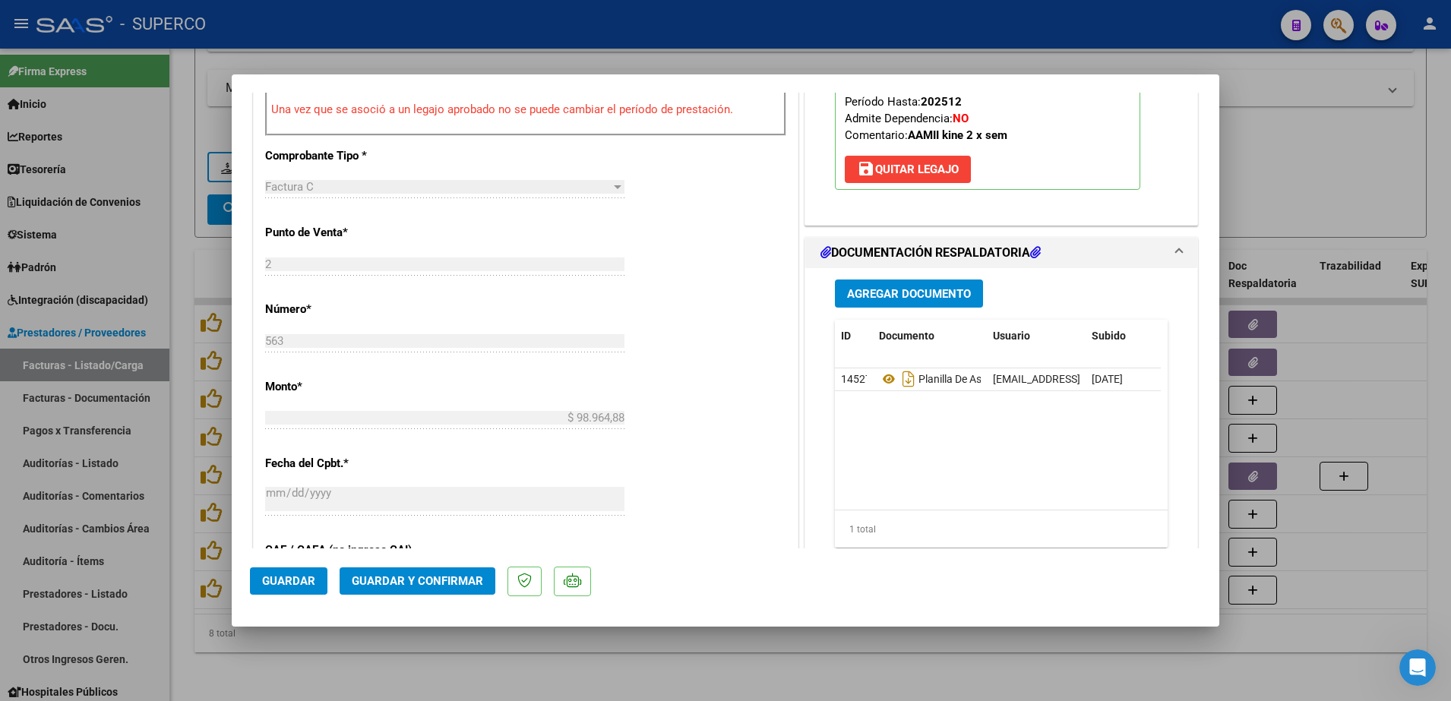
scroll to position [618, 0]
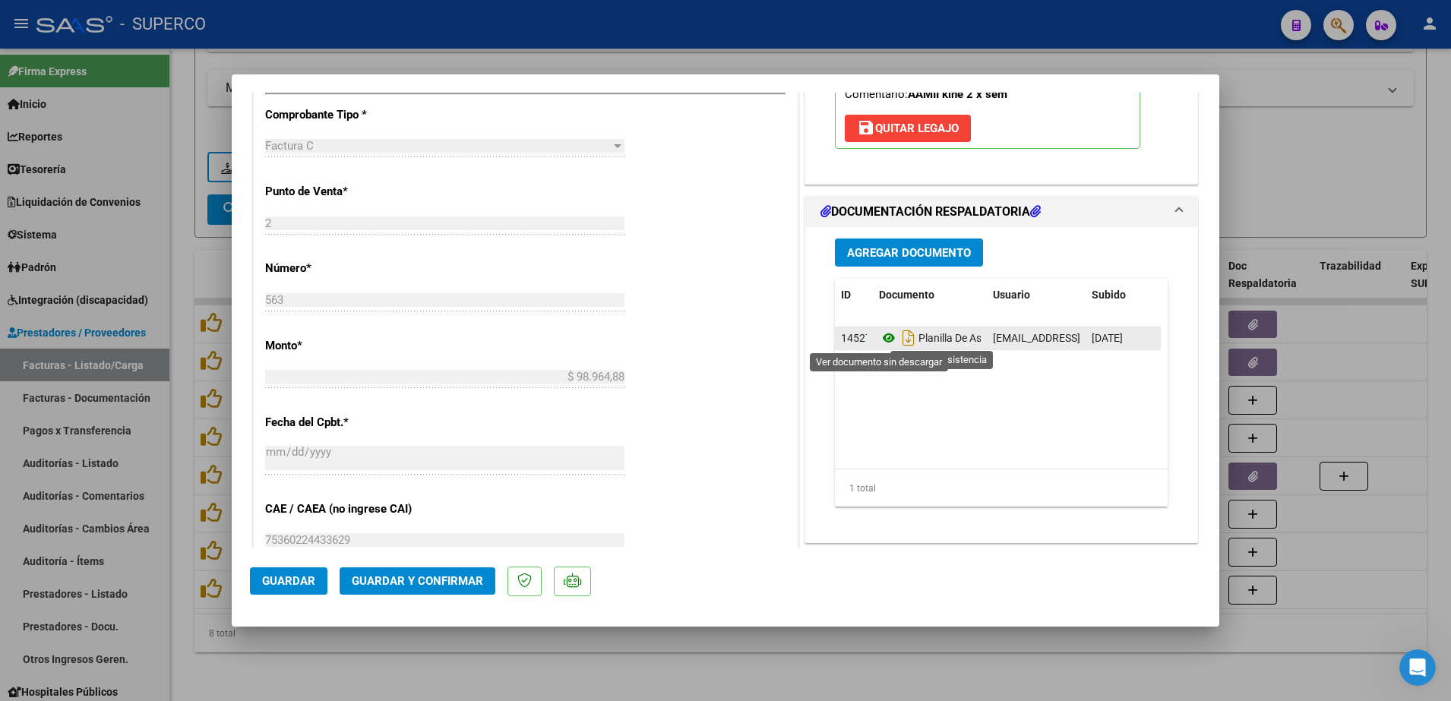
click at [879, 343] on icon at bounding box center [889, 338] width 20 height 18
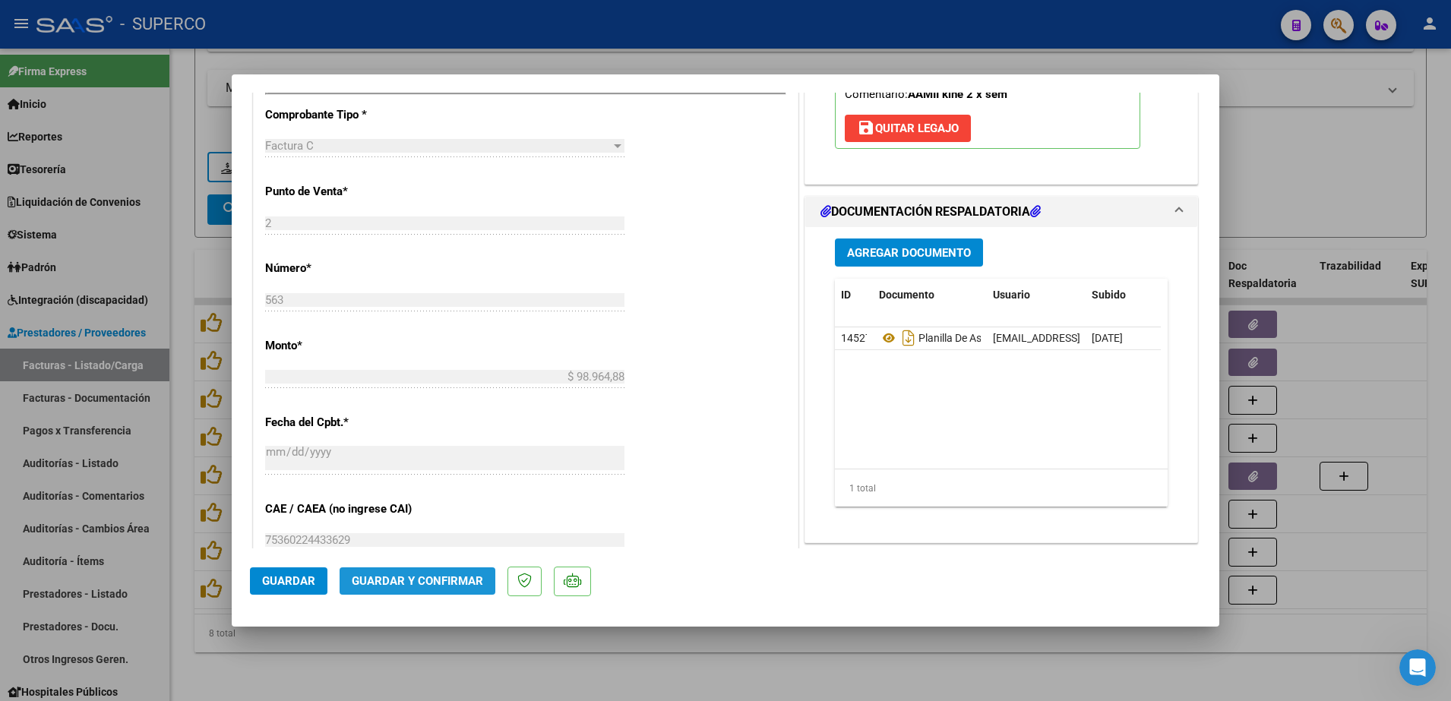
click at [427, 574] on span "Guardar y Confirmar" at bounding box center [417, 581] width 131 height 14
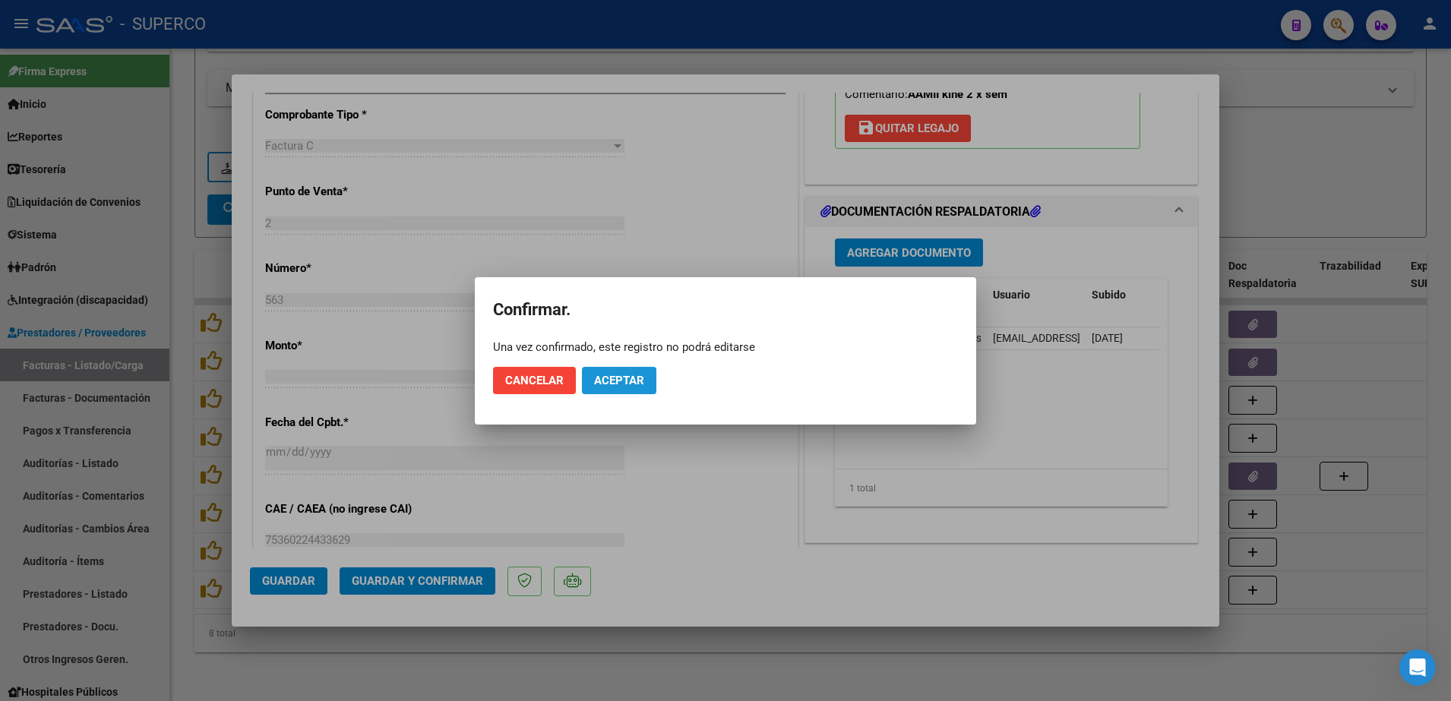
click at [616, 372] on button "Aceptar" at bounding box center [619, 380] width 74 height 27
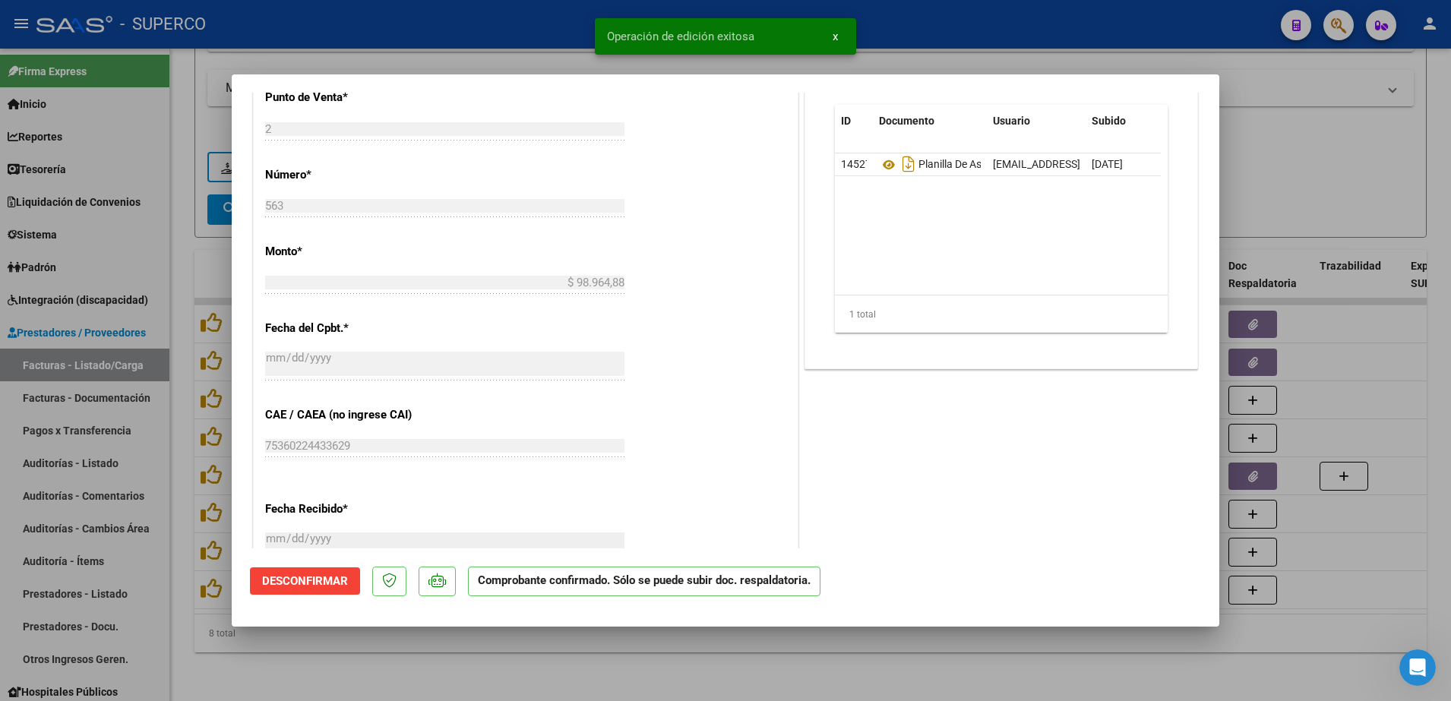
click at [449, 658] on div at bounding box center [725, 350] width 1451 height 701
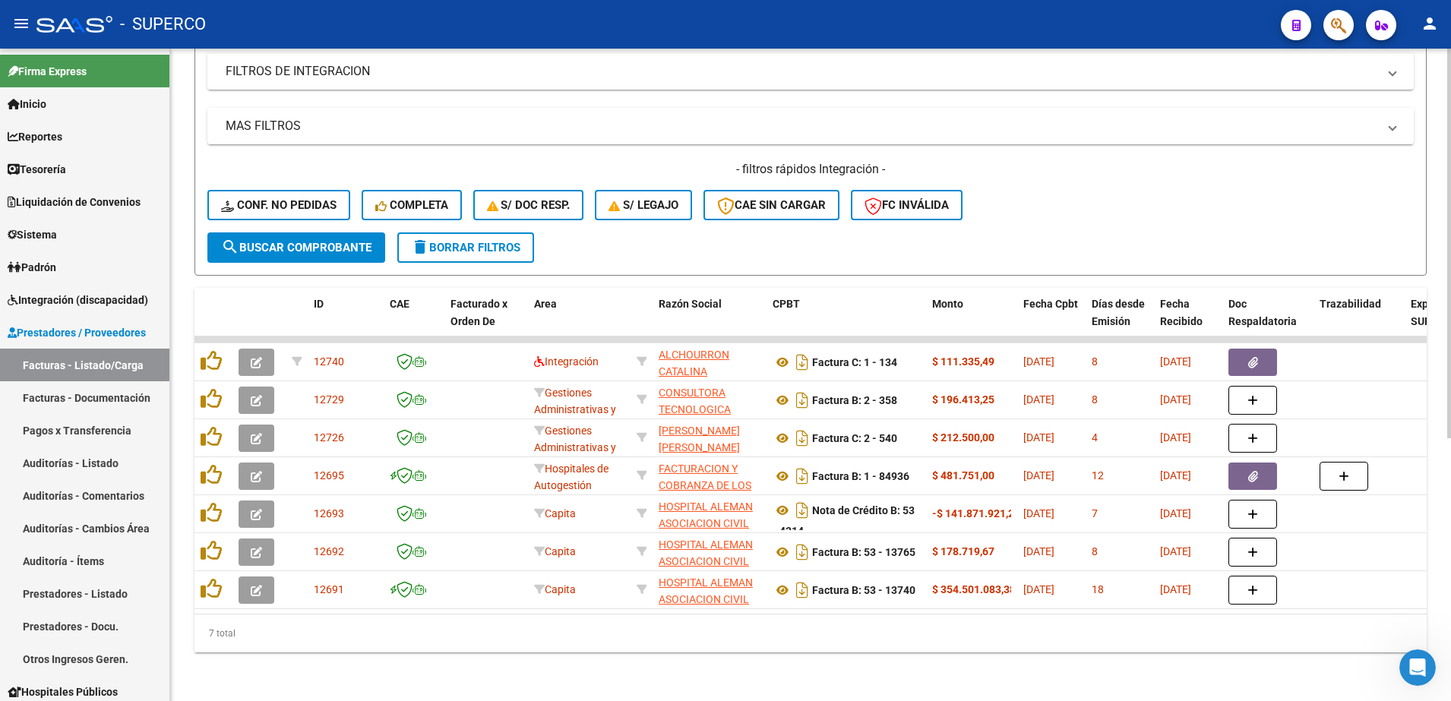
scroll to position [0, 0]
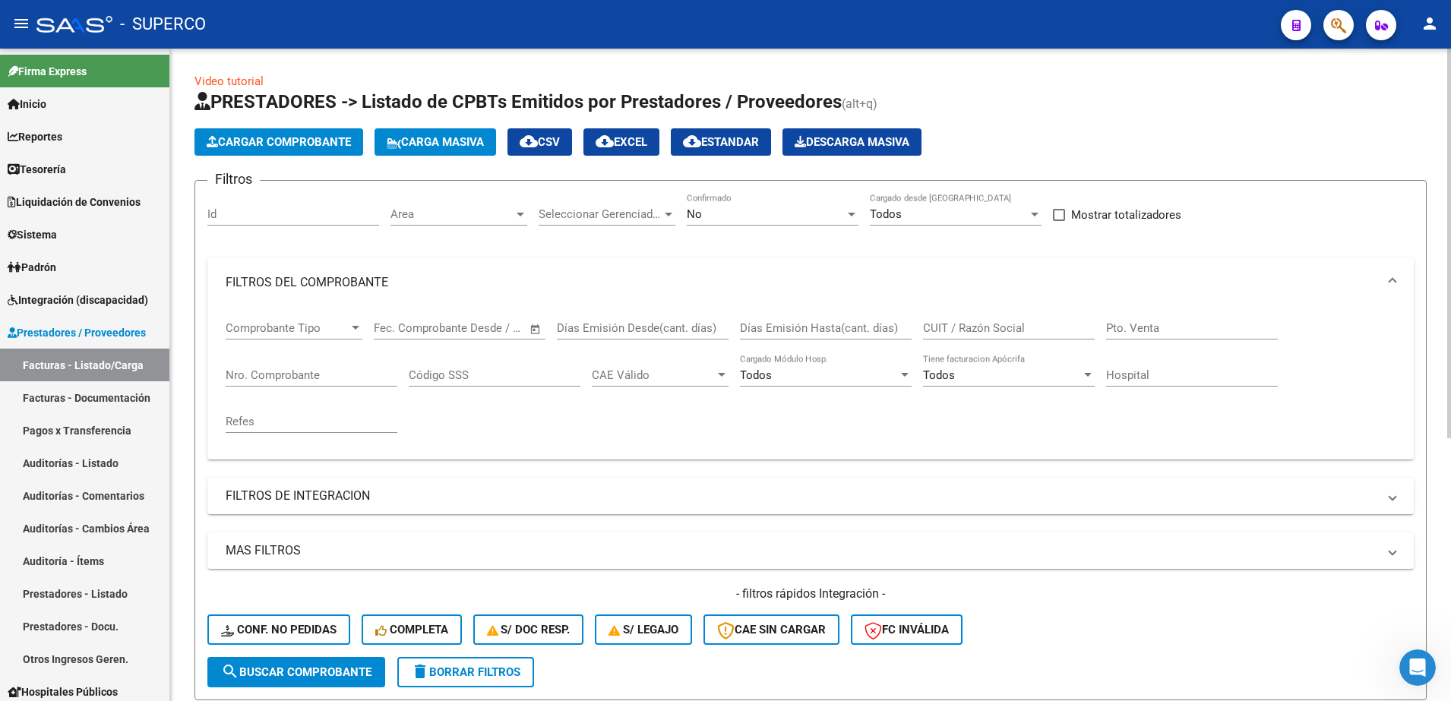
click at [1447, 219] on div at bounding box center [1449, 375] width 4 height 652
click at [848, 217] on div at bounding box center [851, 214] width 14 height 12
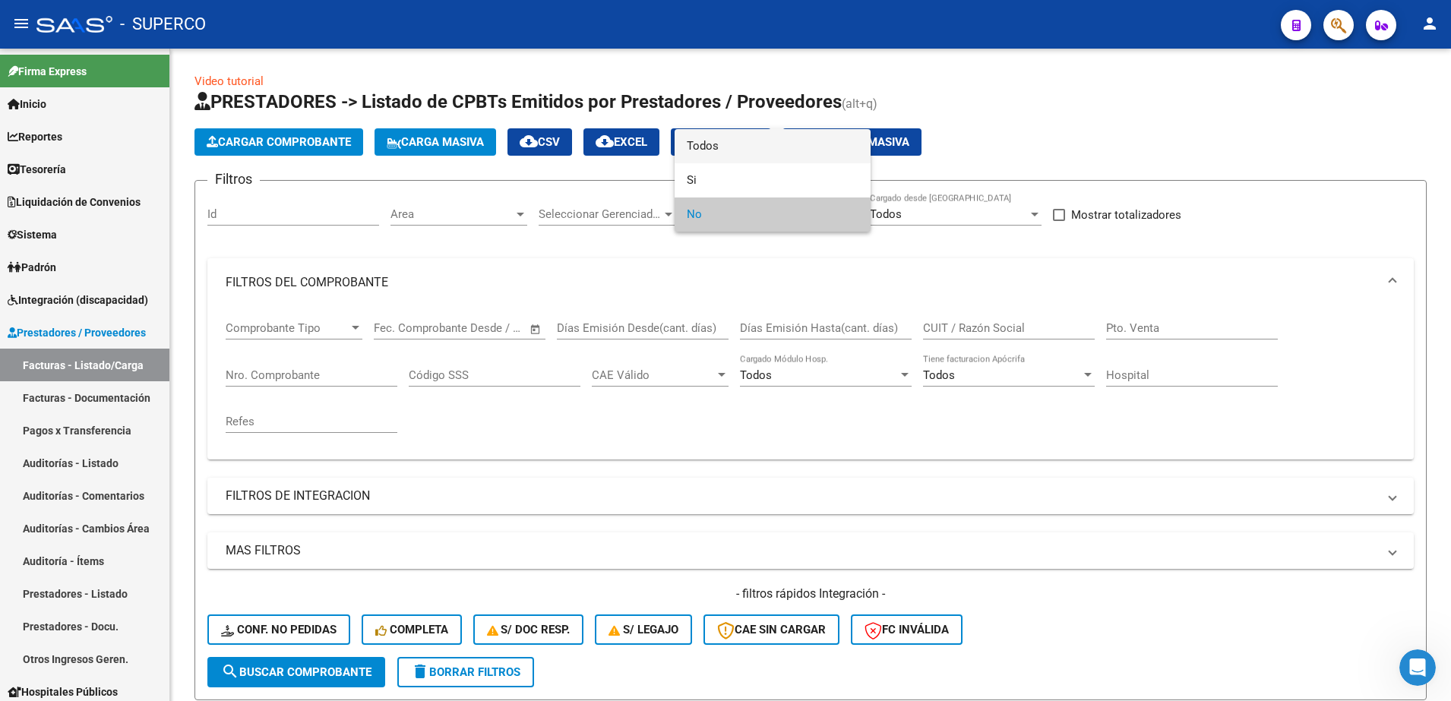
click at [809, 146] on span "Todos" at bounding box center [773, 146] width 172 height 34
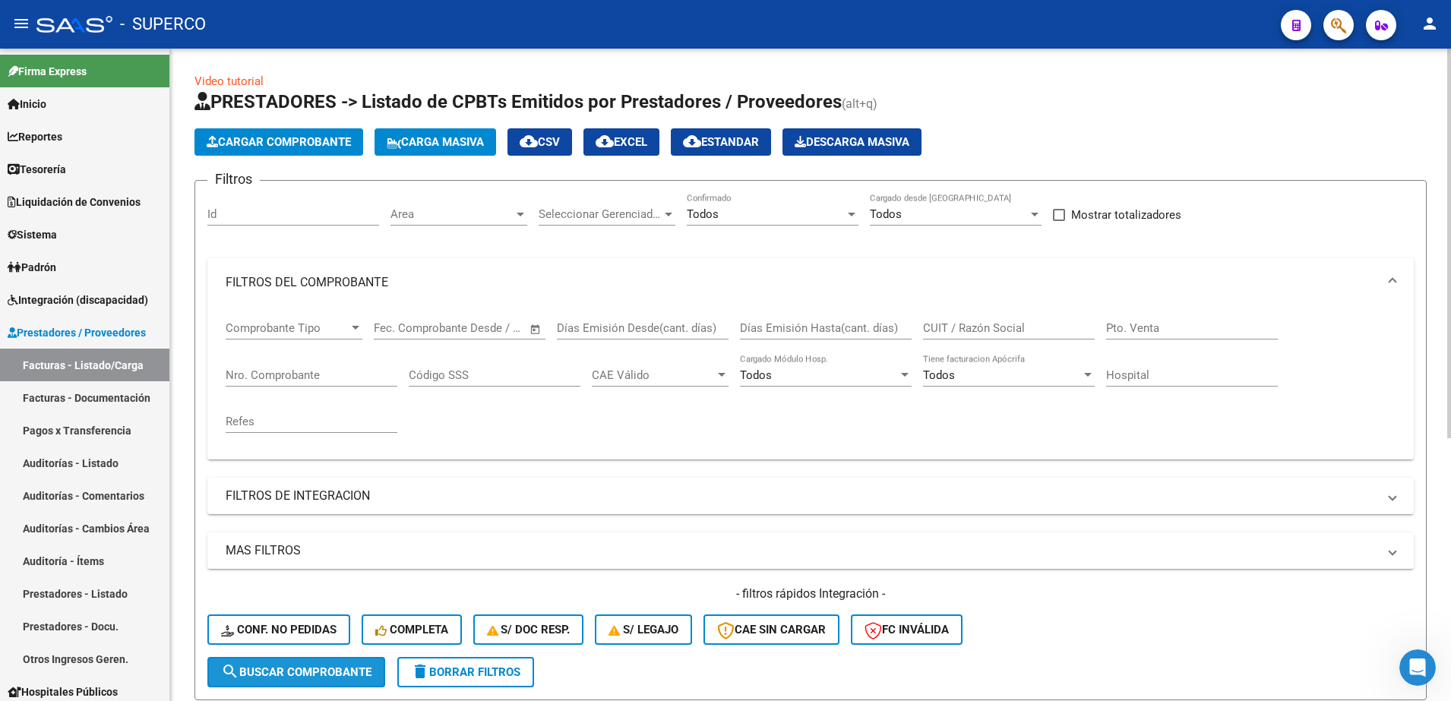
click at [314, 677] on span "search Buscar Comprobante" at bounding box center [296, 672] width 150 height 14
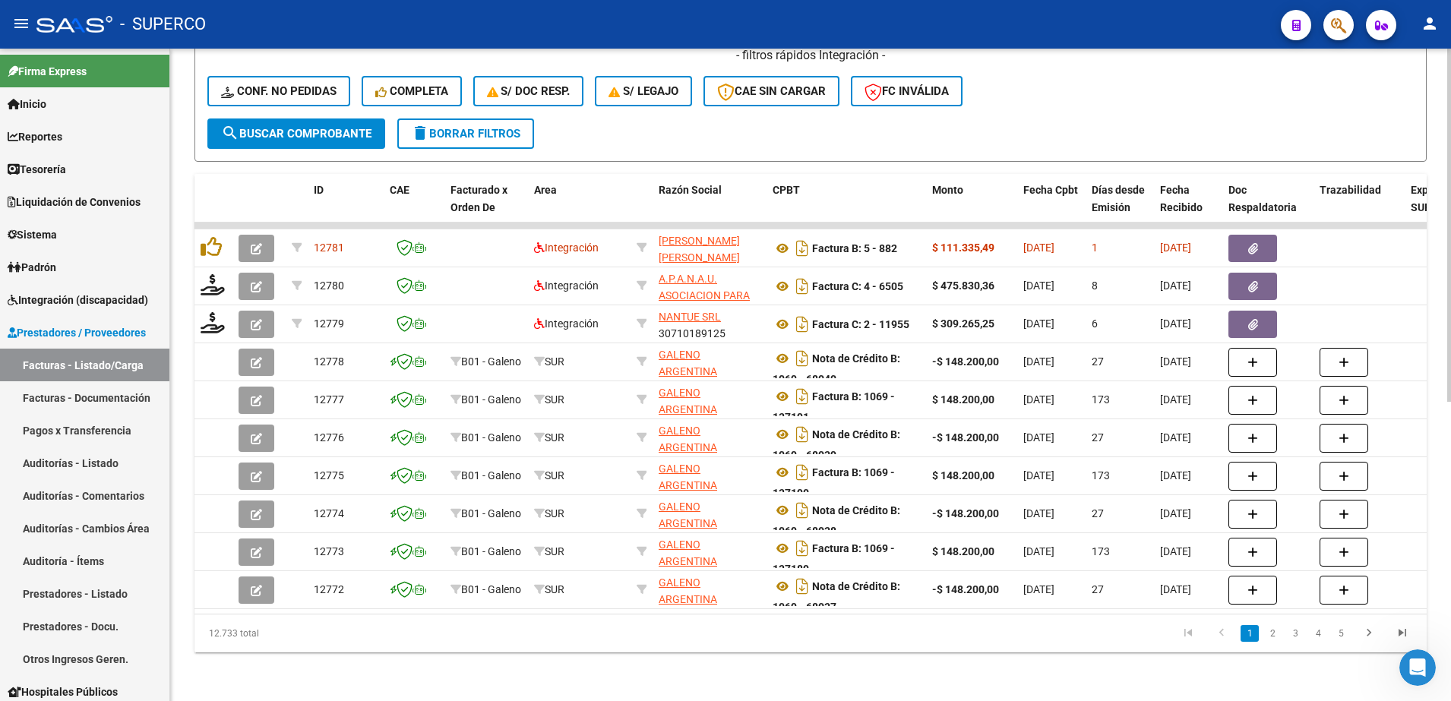
click at [1450, 499] on html "menu - SUPERCO person Firma Express Inicio Instructivos Contacto OS Reportes Ta…" at bounding box center [725, 350] width 1451 height 701
click at [1274, 639] on link "2" at bounding box center [1272, 633] width 18 height 17
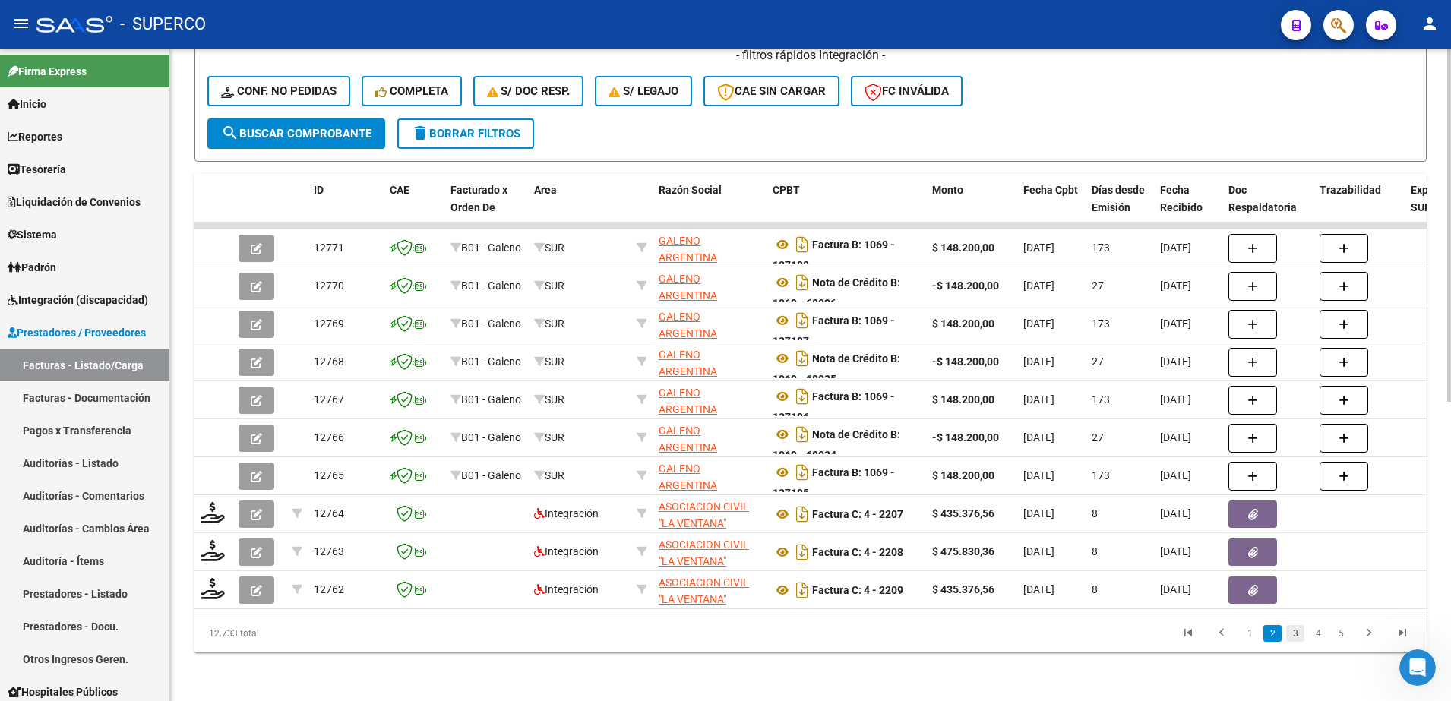
click at [1296, 632] on link "3" at bounding box center [1295, 633] width 18 height 17
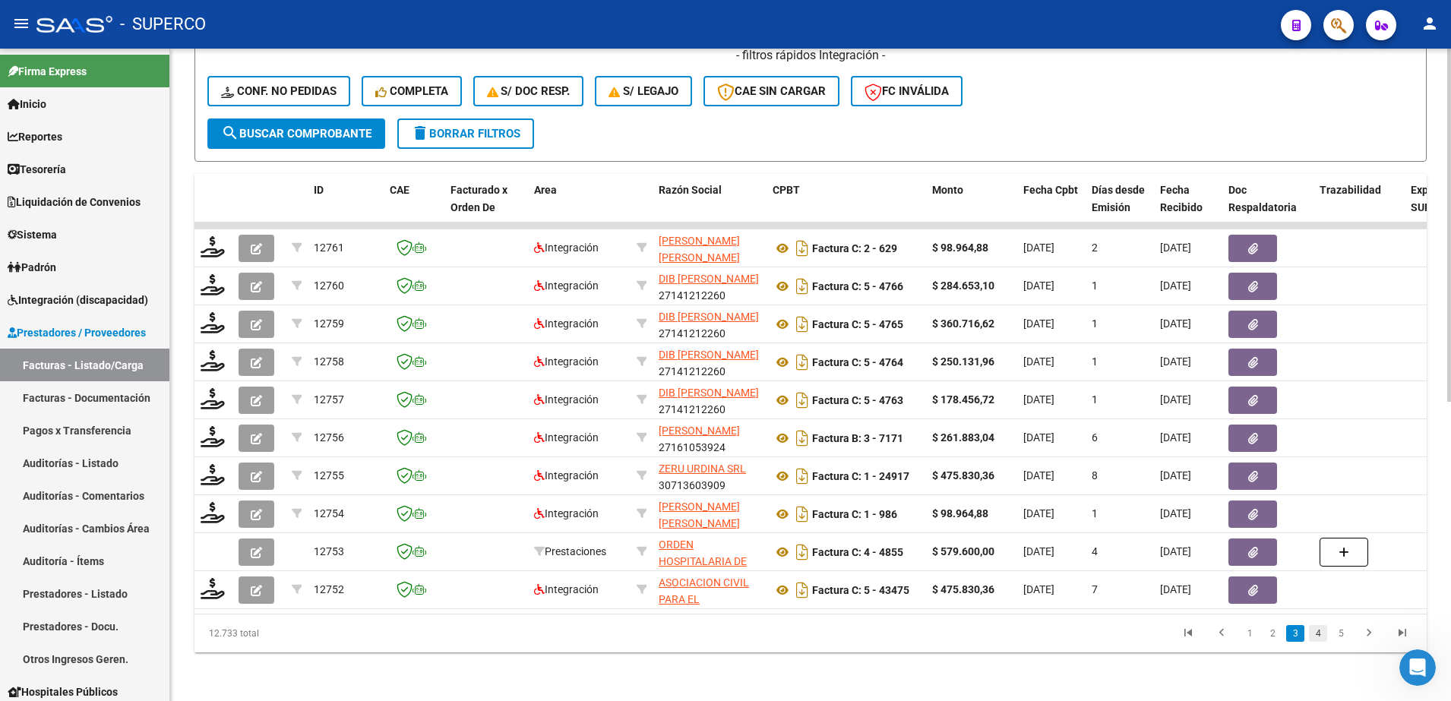
click at [1313, 631] on link "4" at bounding box center [1318, 633] width 18 height 17
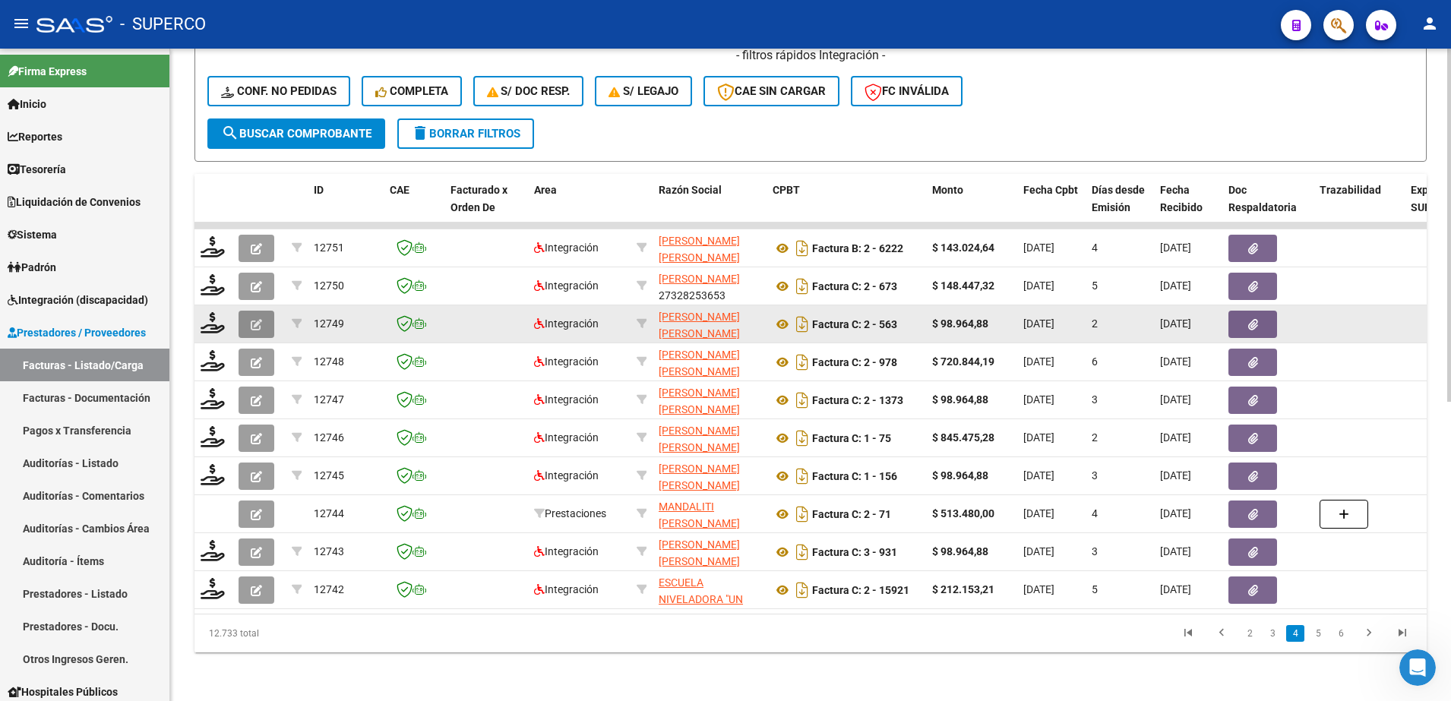
click at [256, 319] on icon "button" at bounding box center [256, 324] width 11 height 11
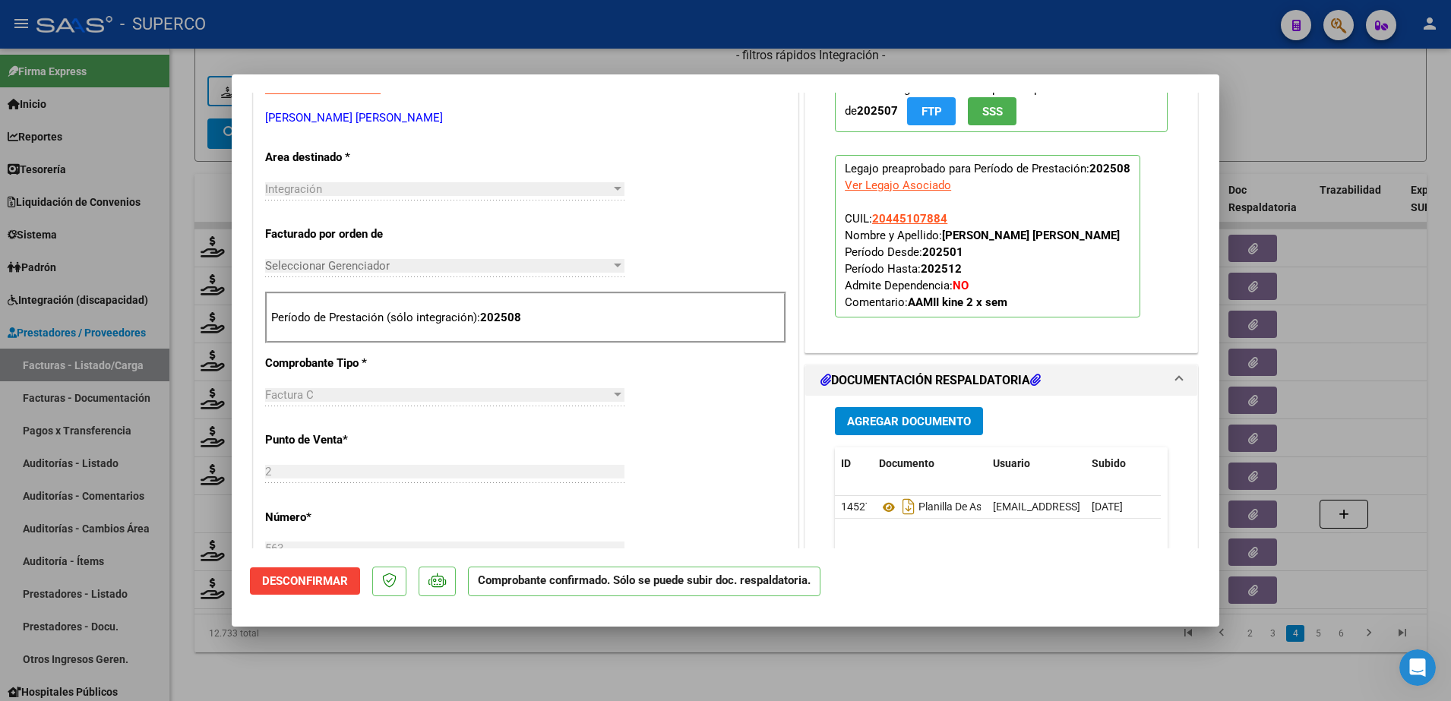
scroll to position [342, 0]
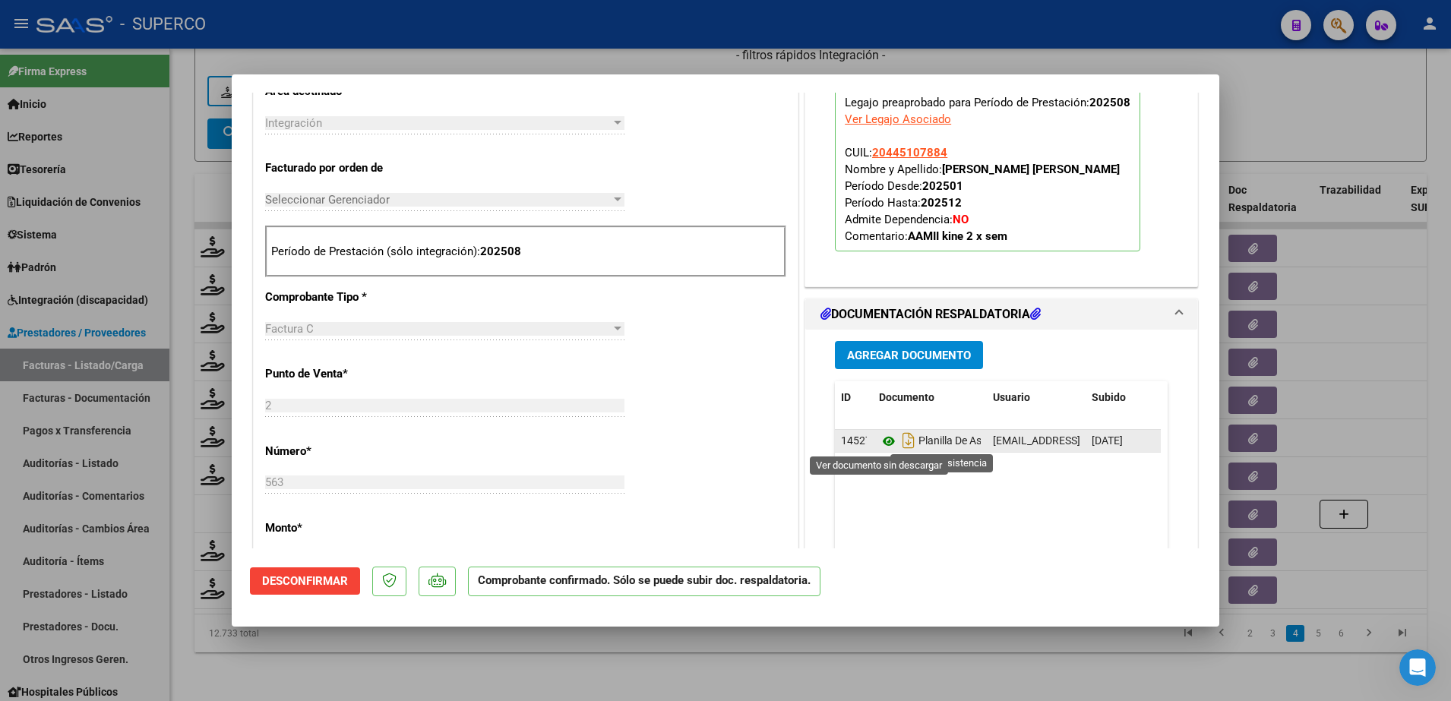
click at [883, 441] on icon at bounding box center [889, 441] width 20 height 18
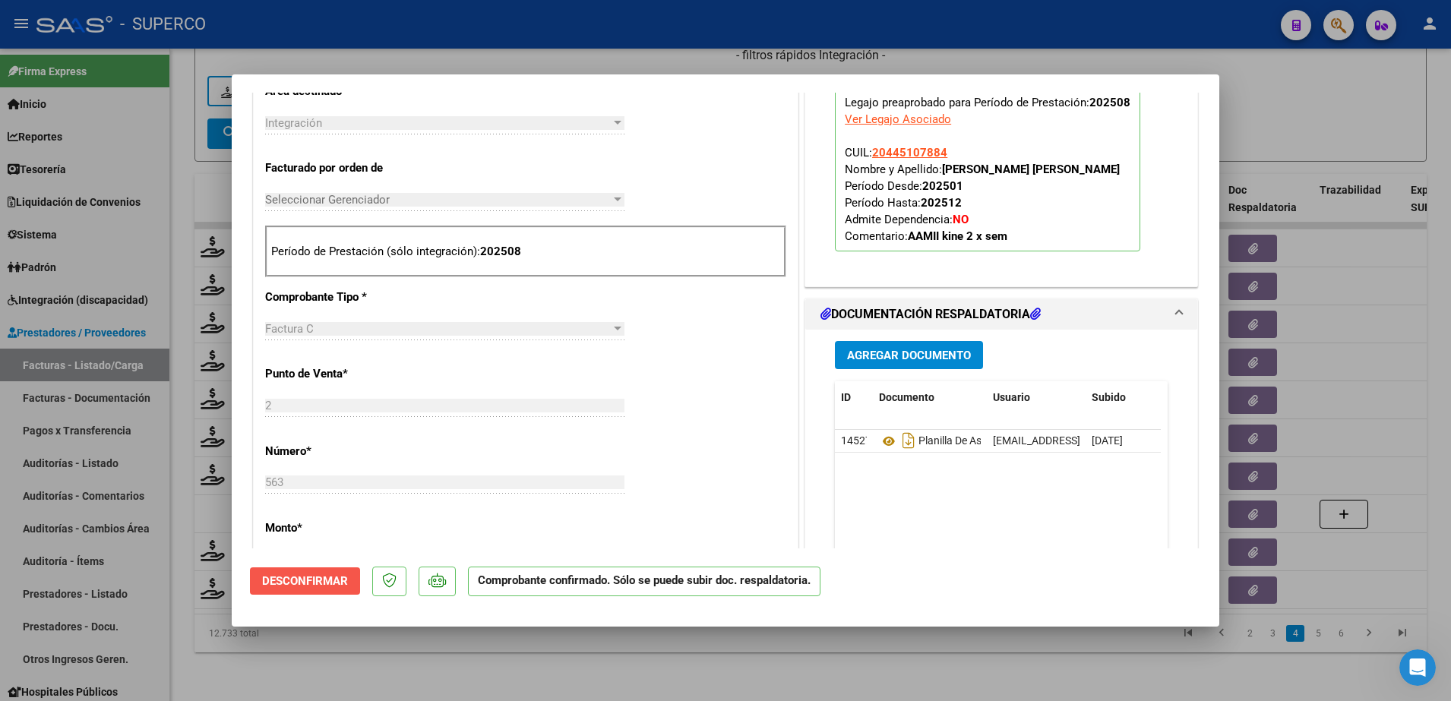
click at [323, 586] on span "Desconfirmar" at bounding box center [305, 581] width 86 height 14
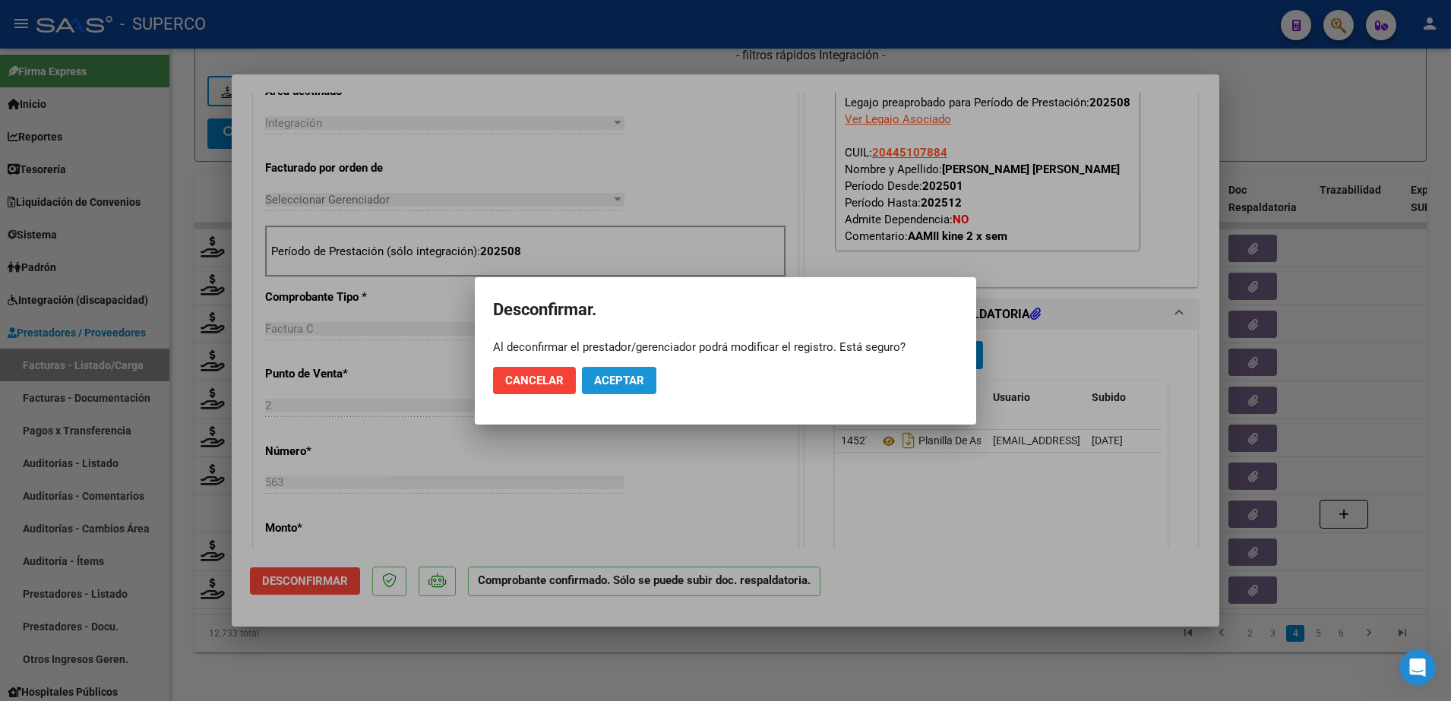
click at [598, 388] on button "Aceptar" at bounding box center [619, 380] width 74 height 27
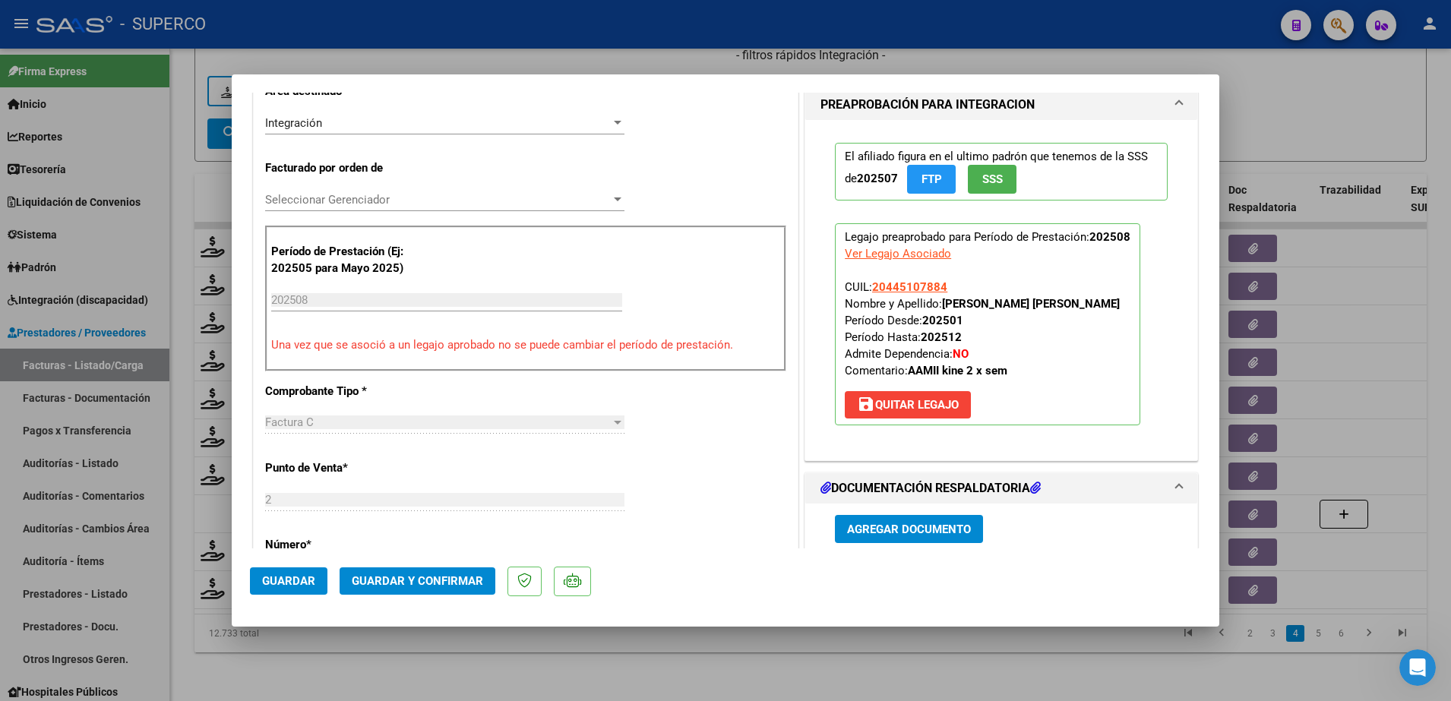
click at [532, 677] on div at bounding box center [725, 350] width 1451 height 701
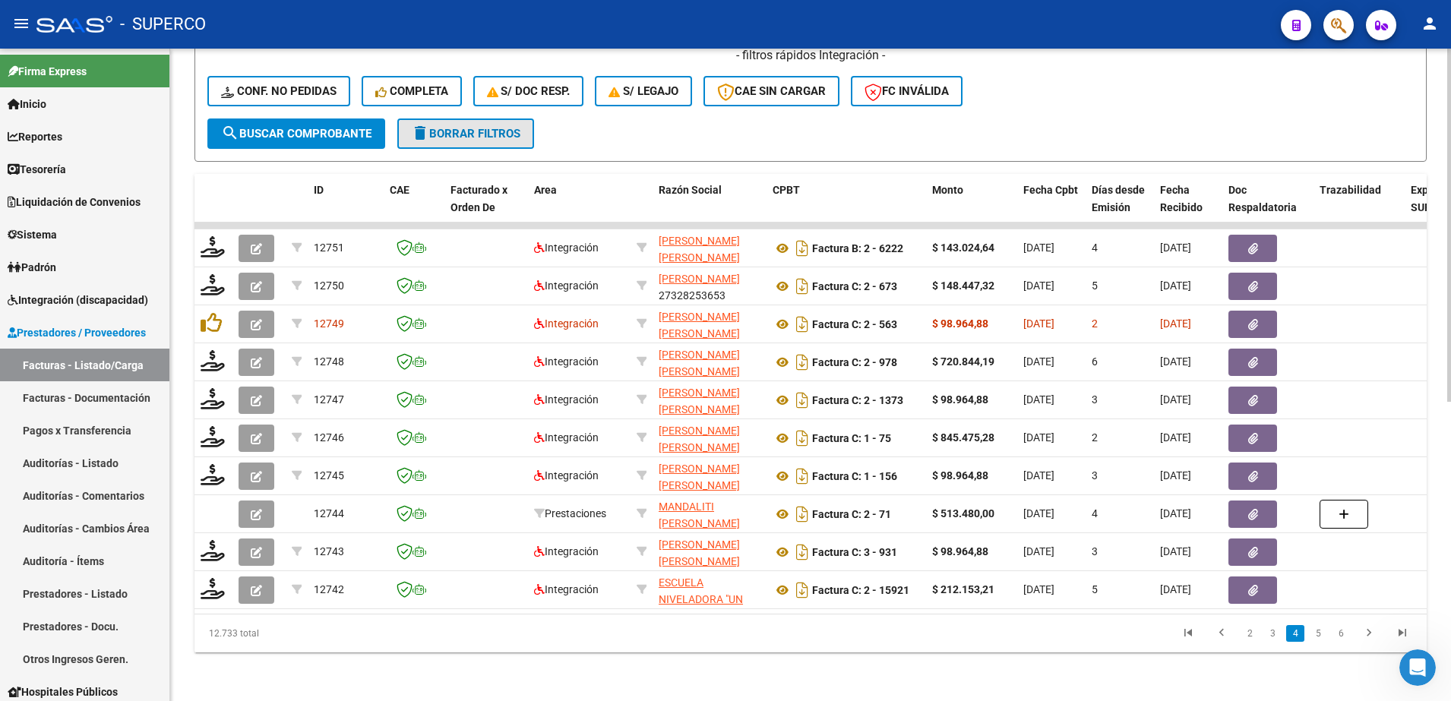
click at [480, 127] on span "delete Borrar Filtros" at bounding box center [465, 134] width 109 height 14
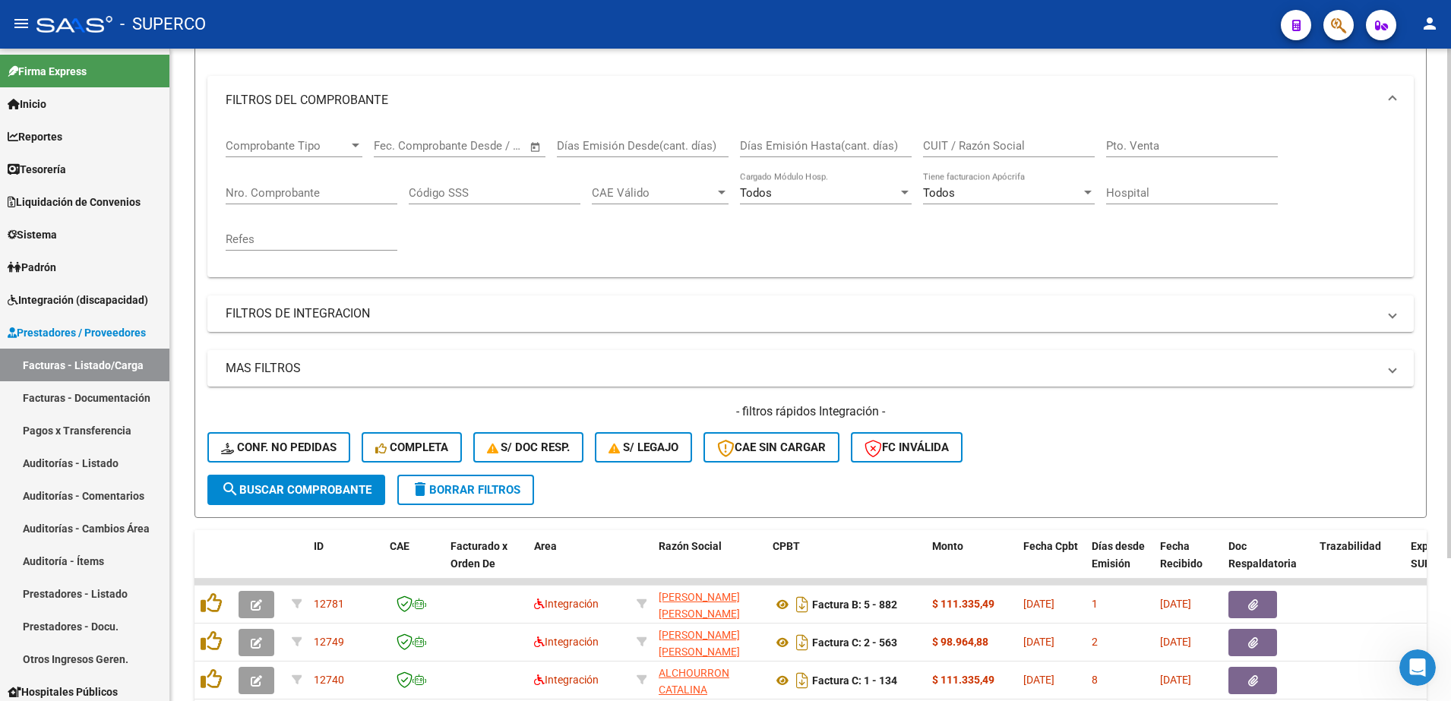
scroll to position [515, 0]
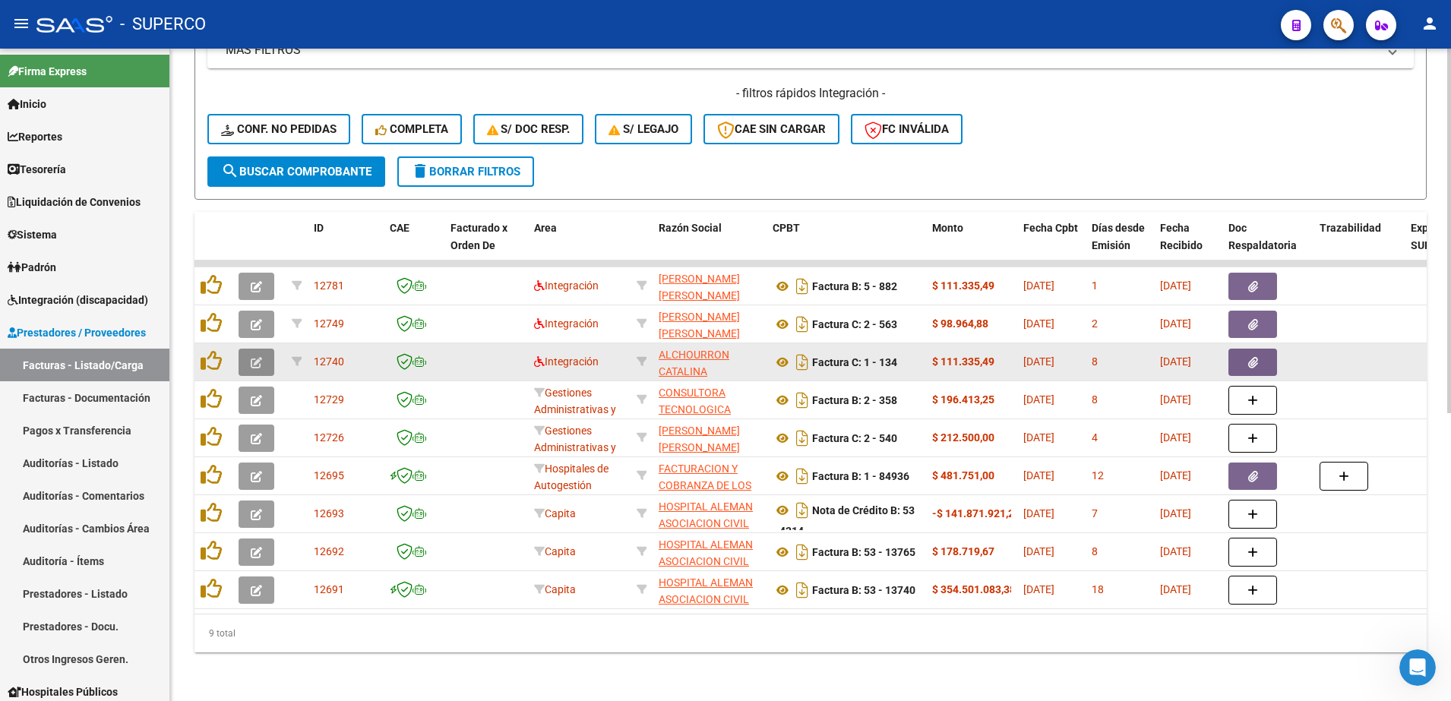
click at [253, 357] on icon "button" at bounding box center [256, 362] width 11 height 11
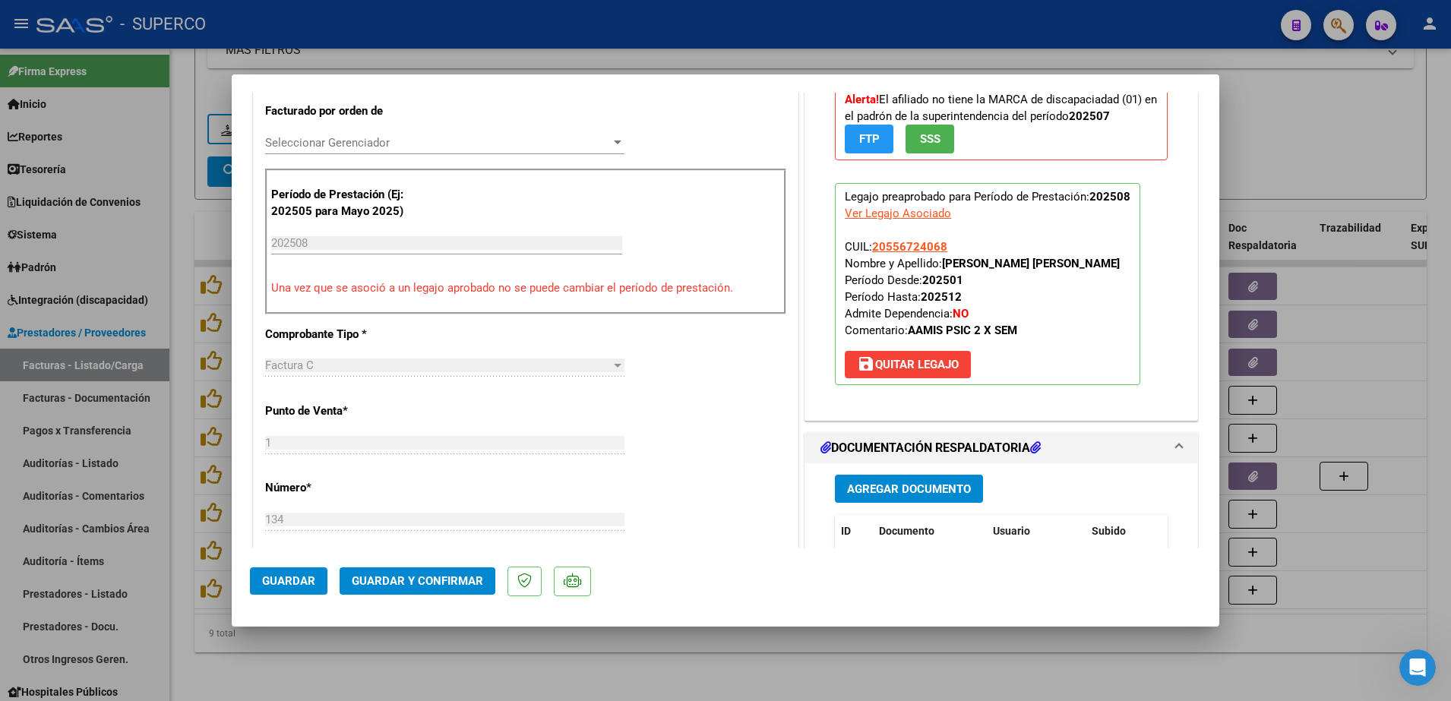
scroll to position [797, 0]
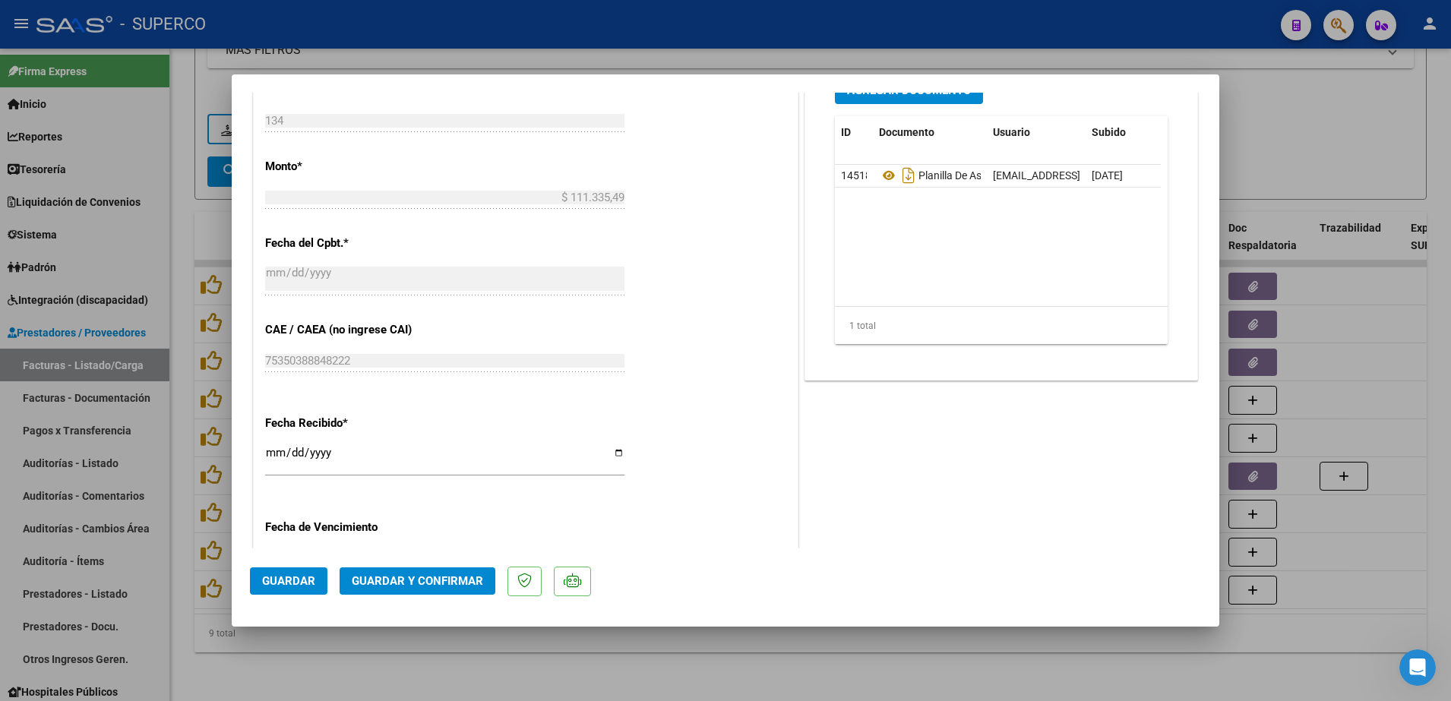
click at [327, 674] on div at bounding box center [725, 350] width 1451 height 701
type input "$ 0,00"
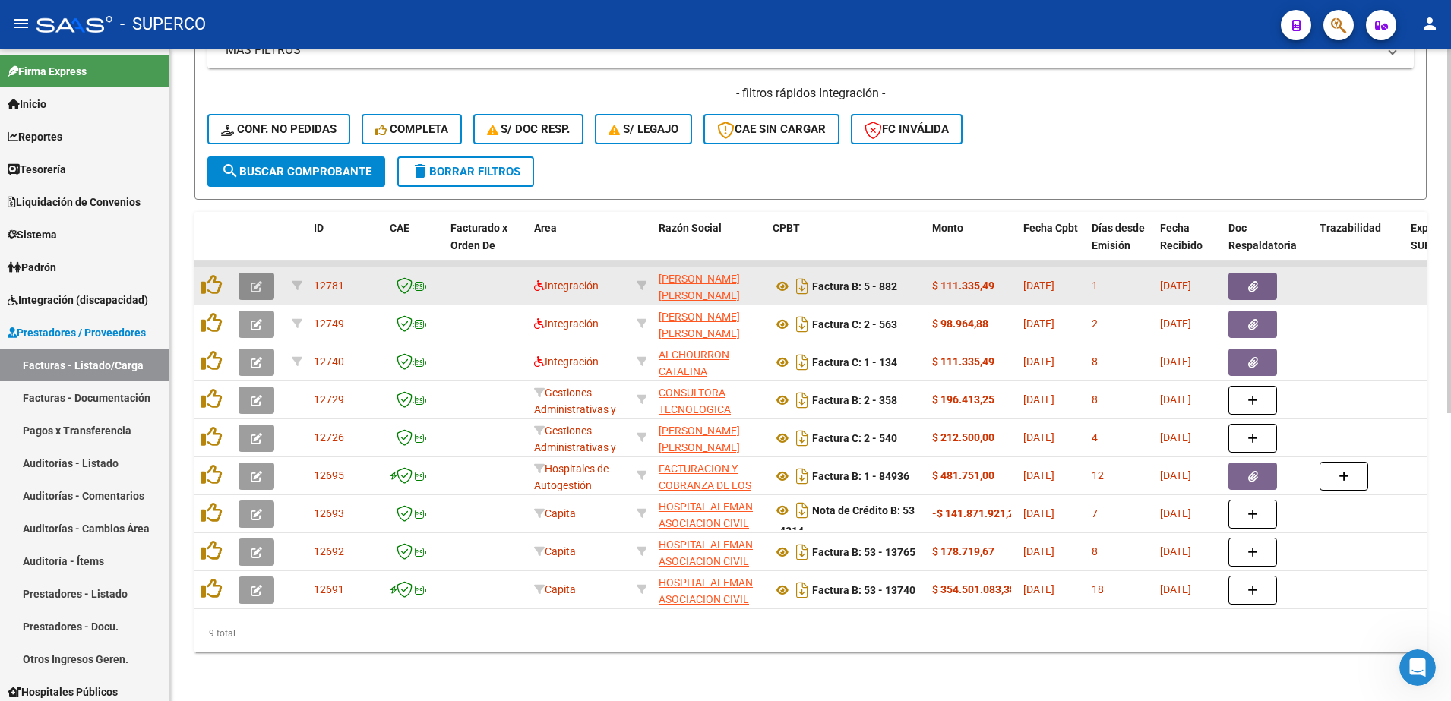
click at [256, 278] on button "button" at bounding box center [256, 286] width 36 height 27
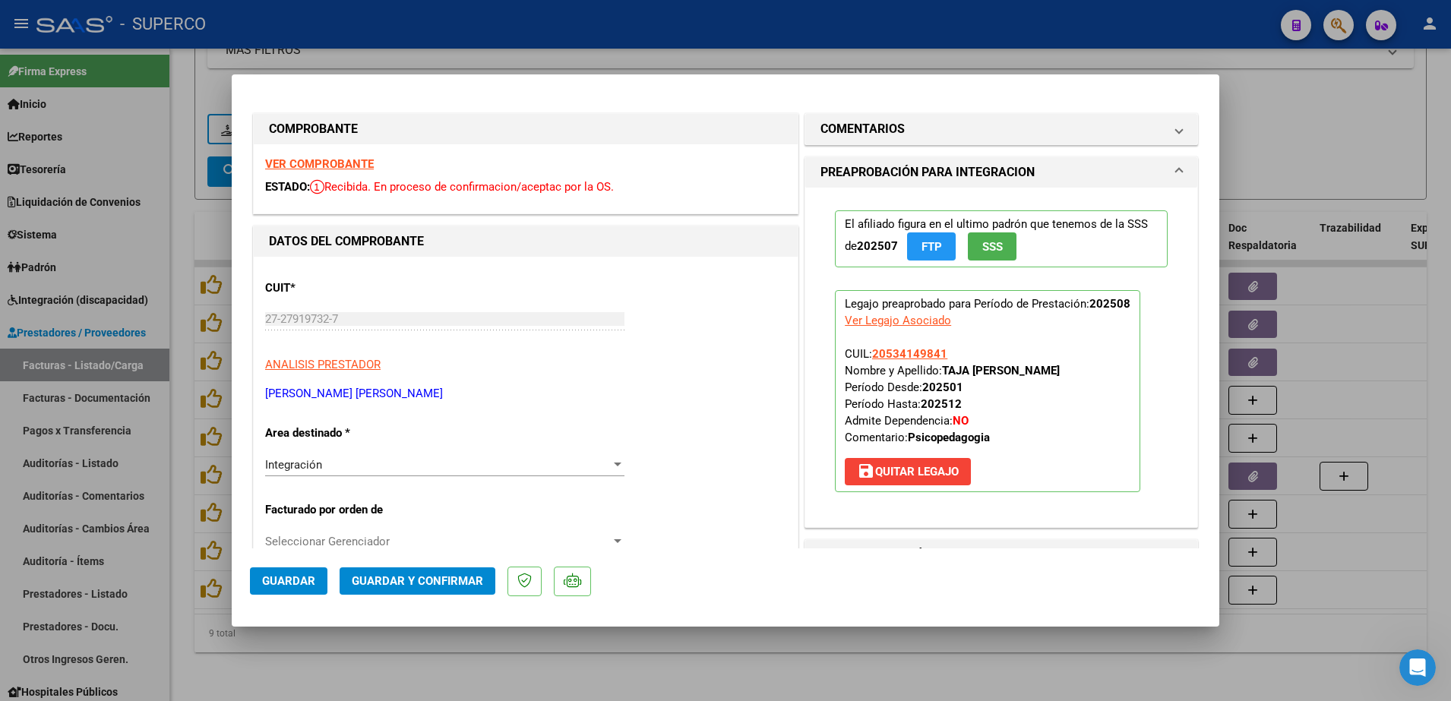
click at [339, 161] on strong "VER COMPROBANTE" at bounding box center [319, 164] width 109 height 14
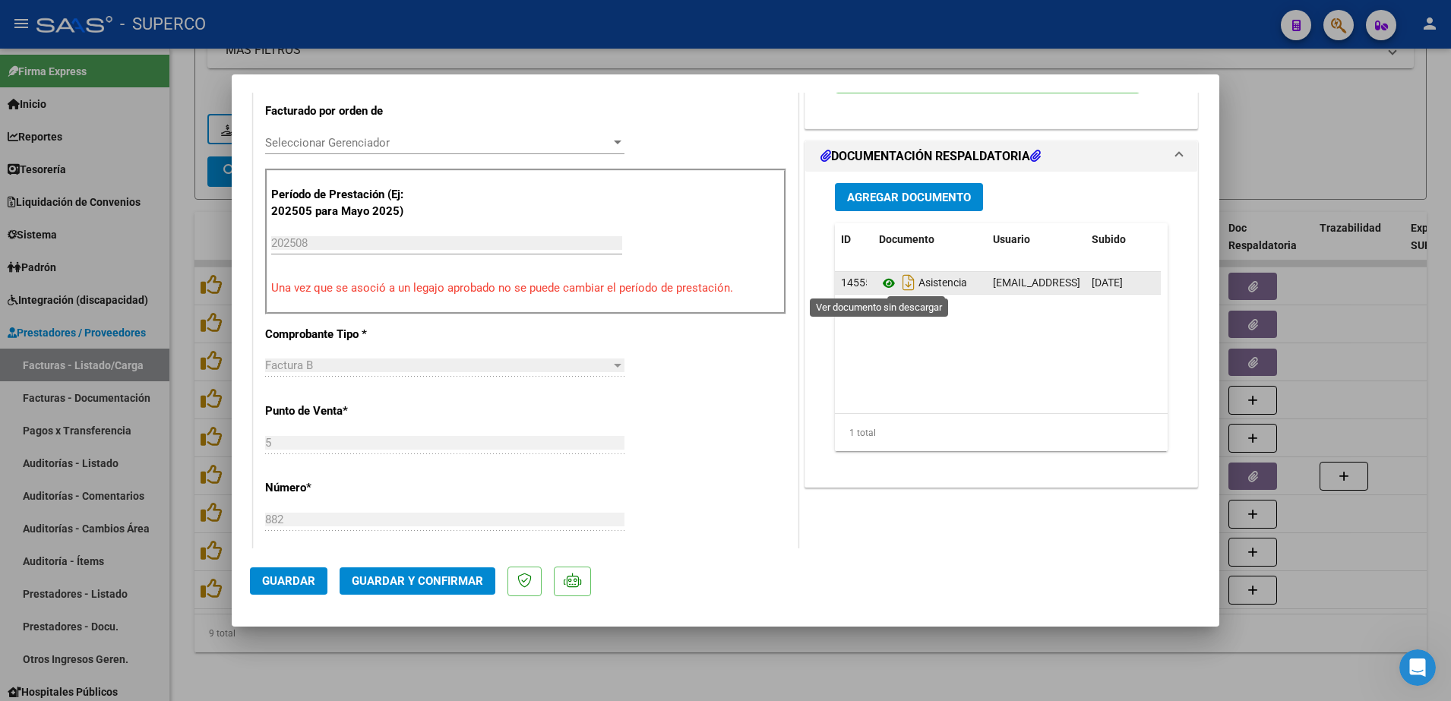
click at [879, 280] on icon at bounding box center [889, 283] width 20 height 18
click at [371, 592] on button "Guardar y Confirmar" at bounding box center [417, 580] width 156 height 27
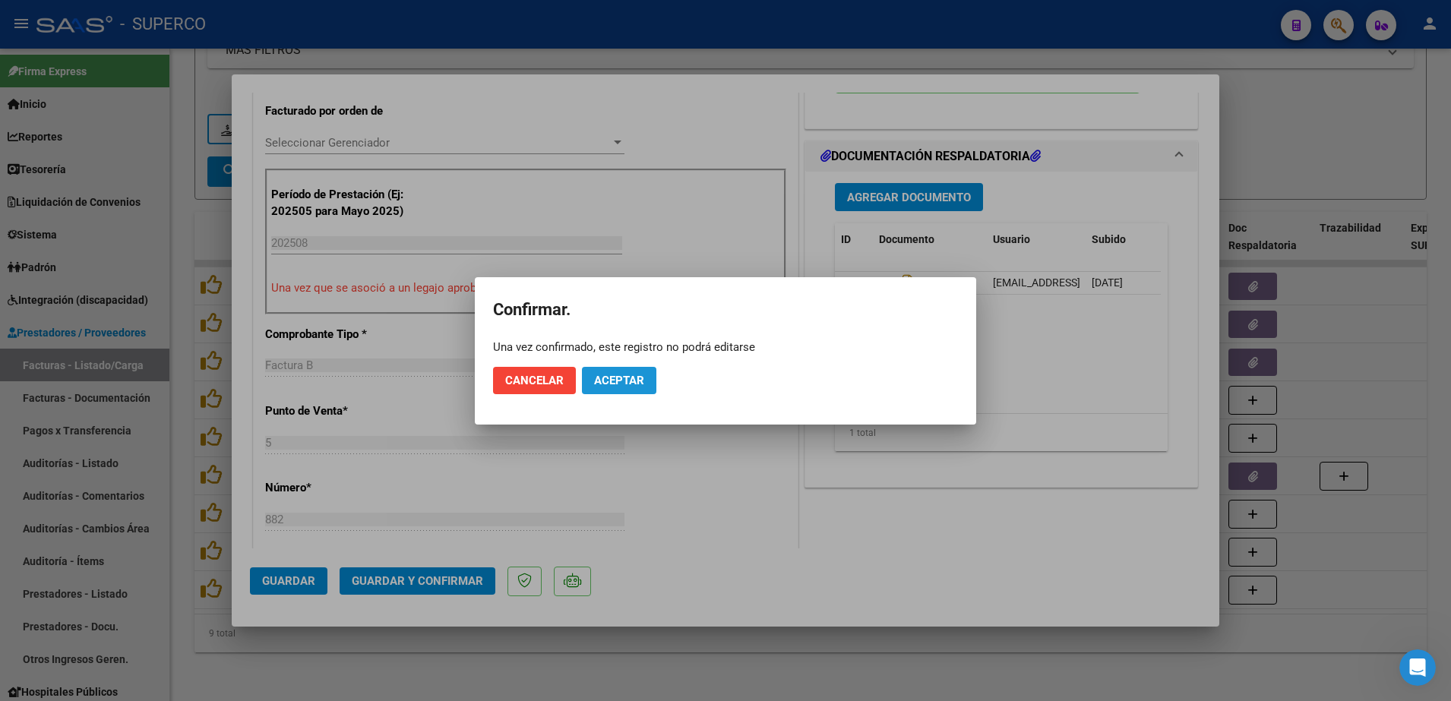
click at [615, 371] on button "Aceptar" at bounding box center [619, 380] width 74 height 27
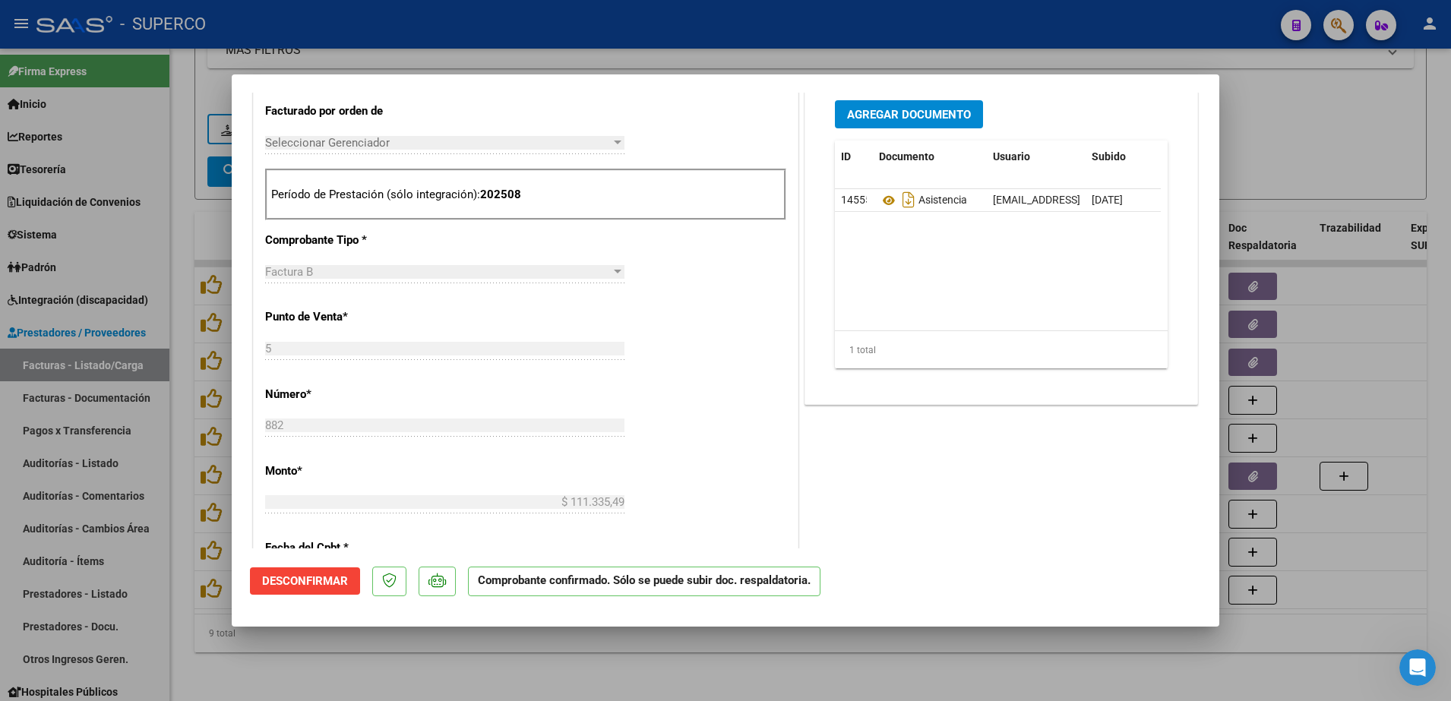
click at [1315, 87] on div at bounding box center [725, 350] width 1451 height 701
type input "$ 0,00"
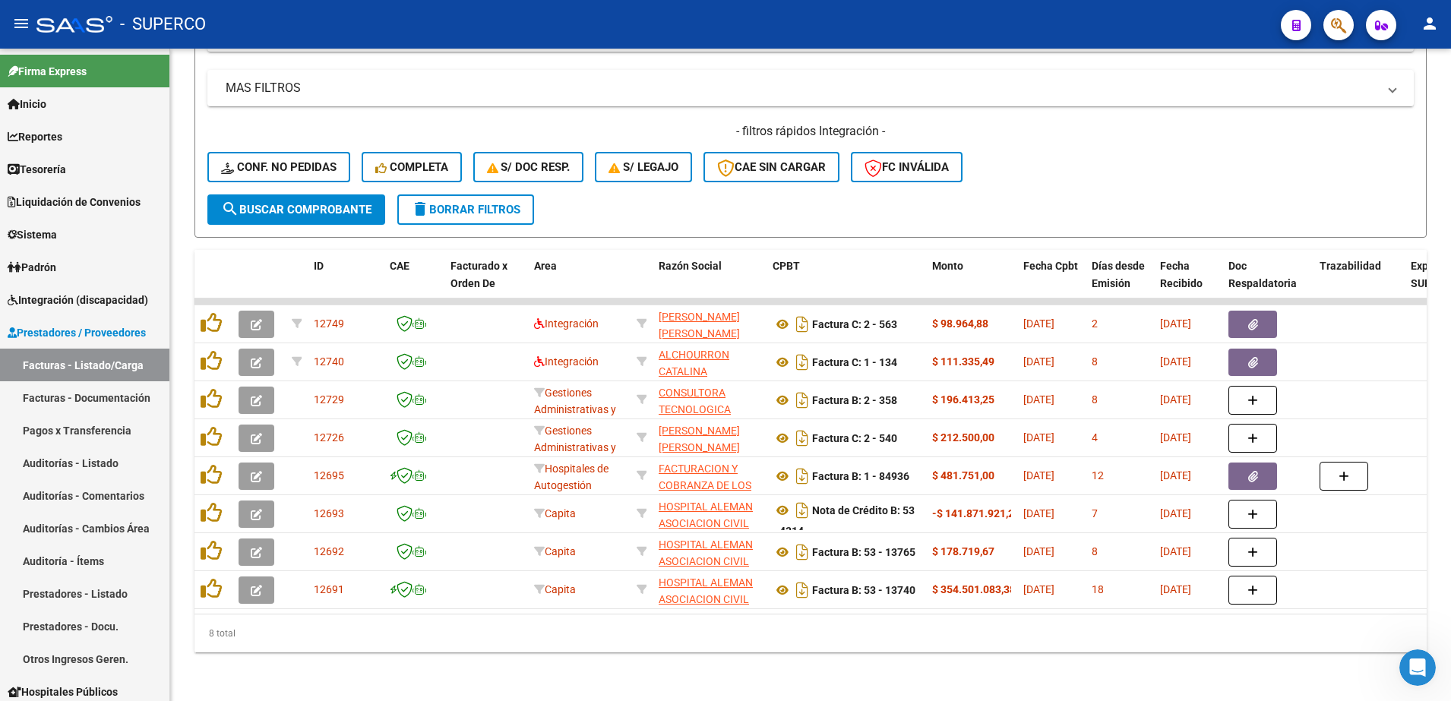
scroll to position [477, 0]
click at [103, 302] on span "Integración (discapacidad)" at bounding box center [78, 300] width 140 height 17
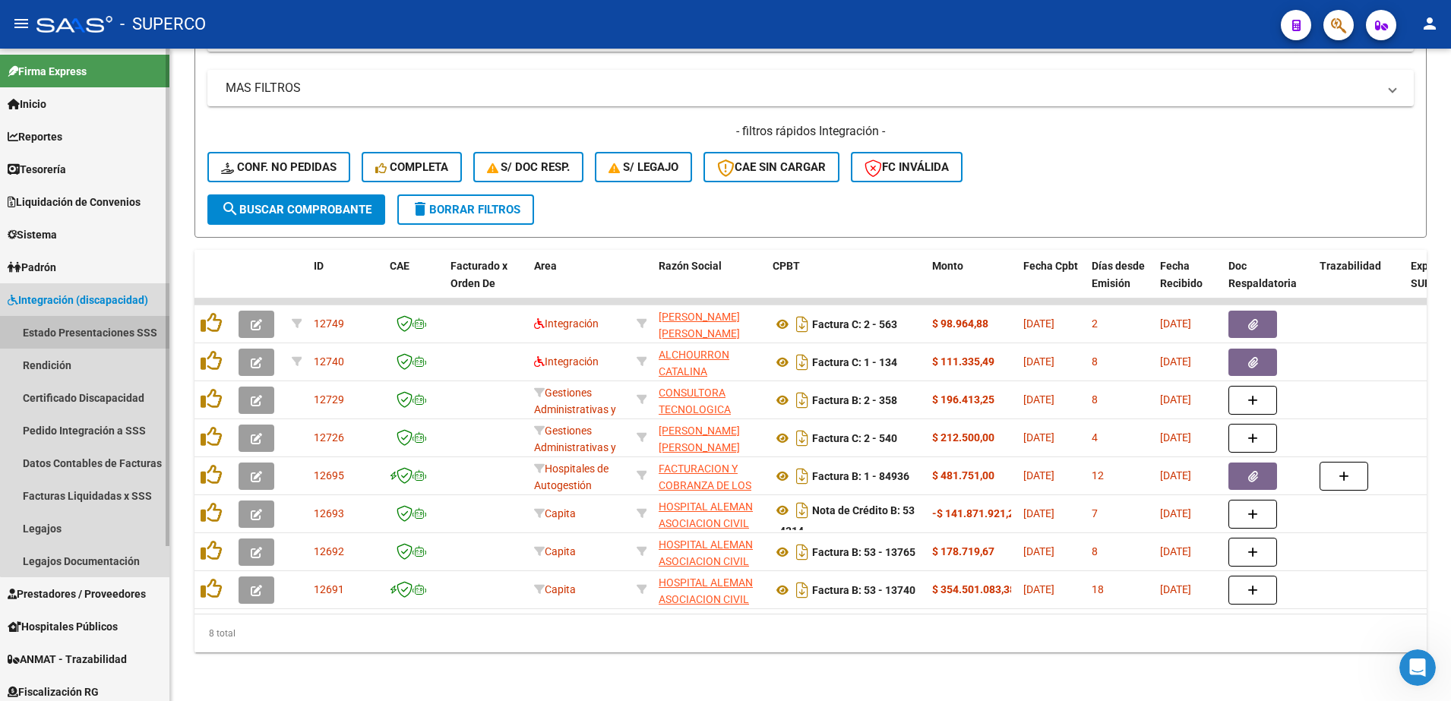
click at [90, 339] on link "Estado Presentaciones SSS" at bounding box center [84, 332] width 169 height 33
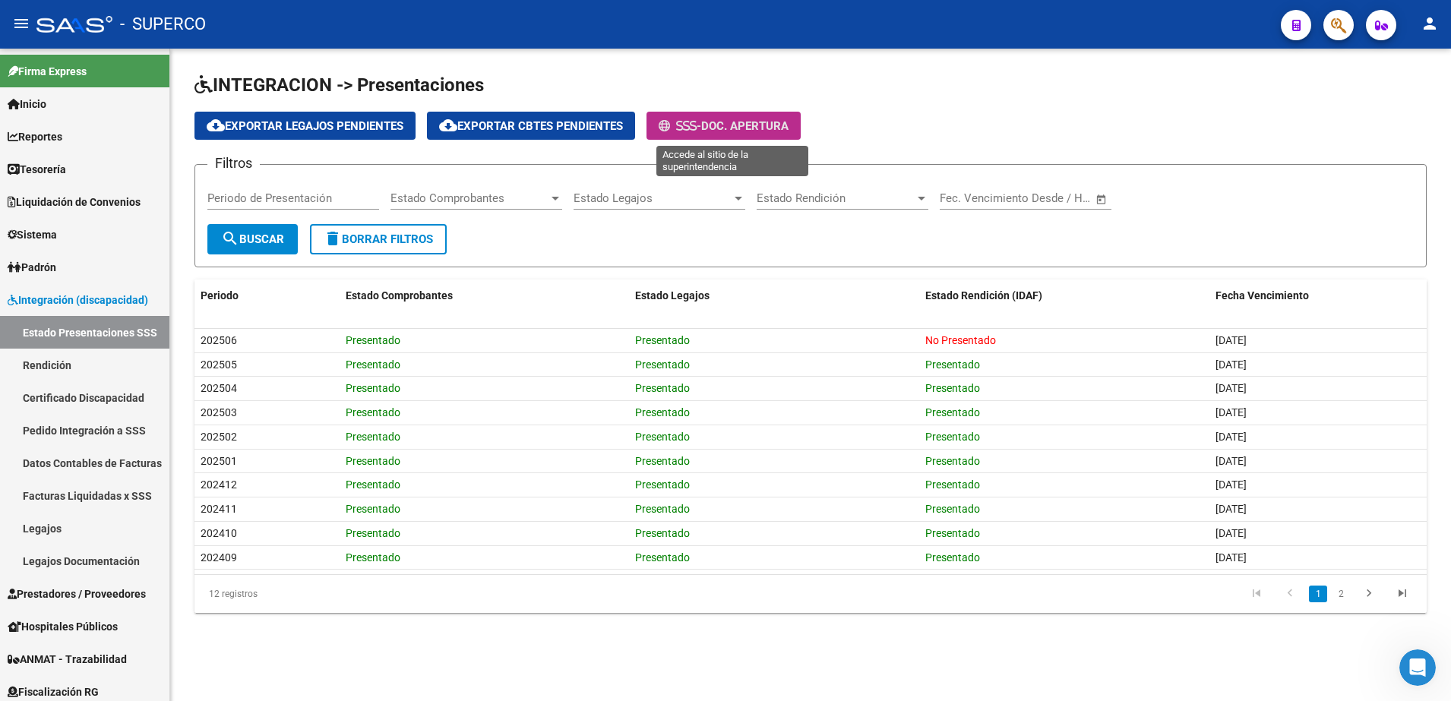
click at [751, 128] on span "Doc. Apertura" at bounding box center [744, 126] width 87 height 14
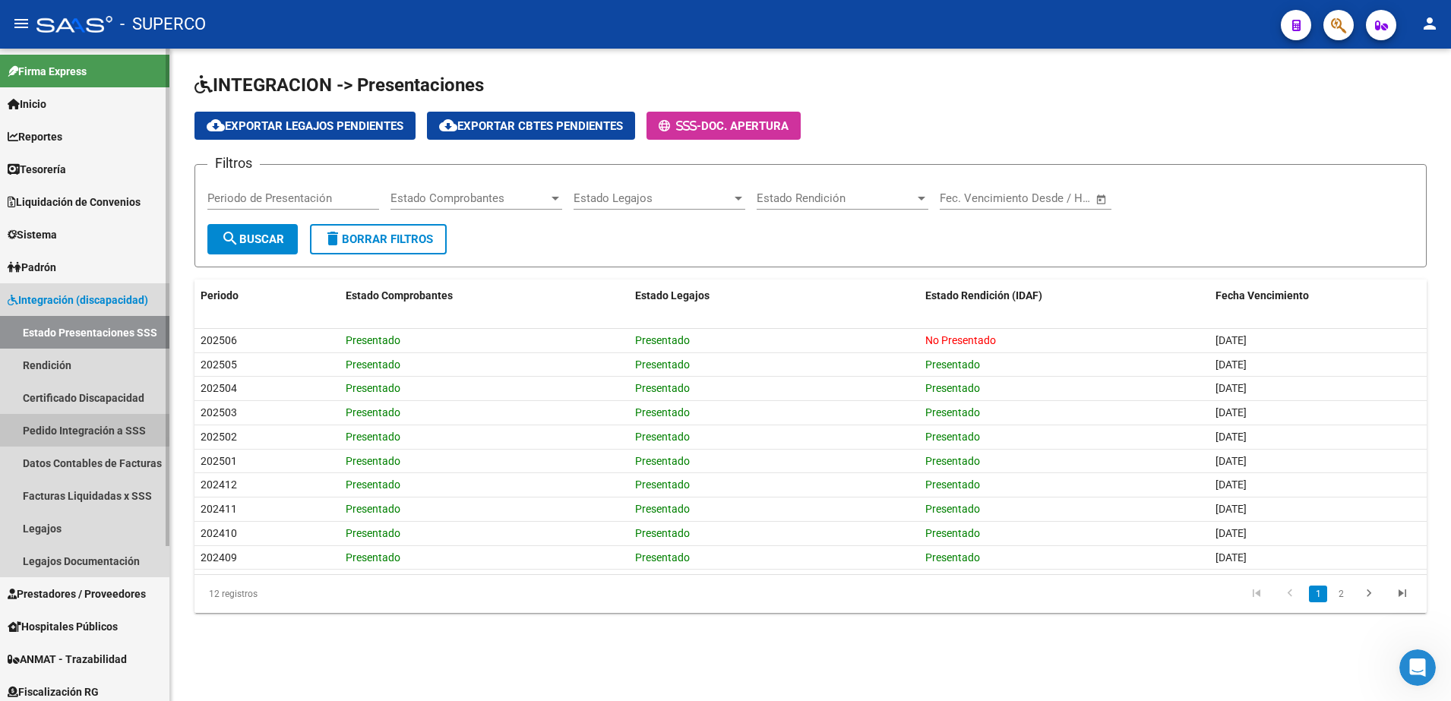
click at [64, 424] on link "Pedido Integración a SSS" at bounding box center [84, 430] width 169 height 33
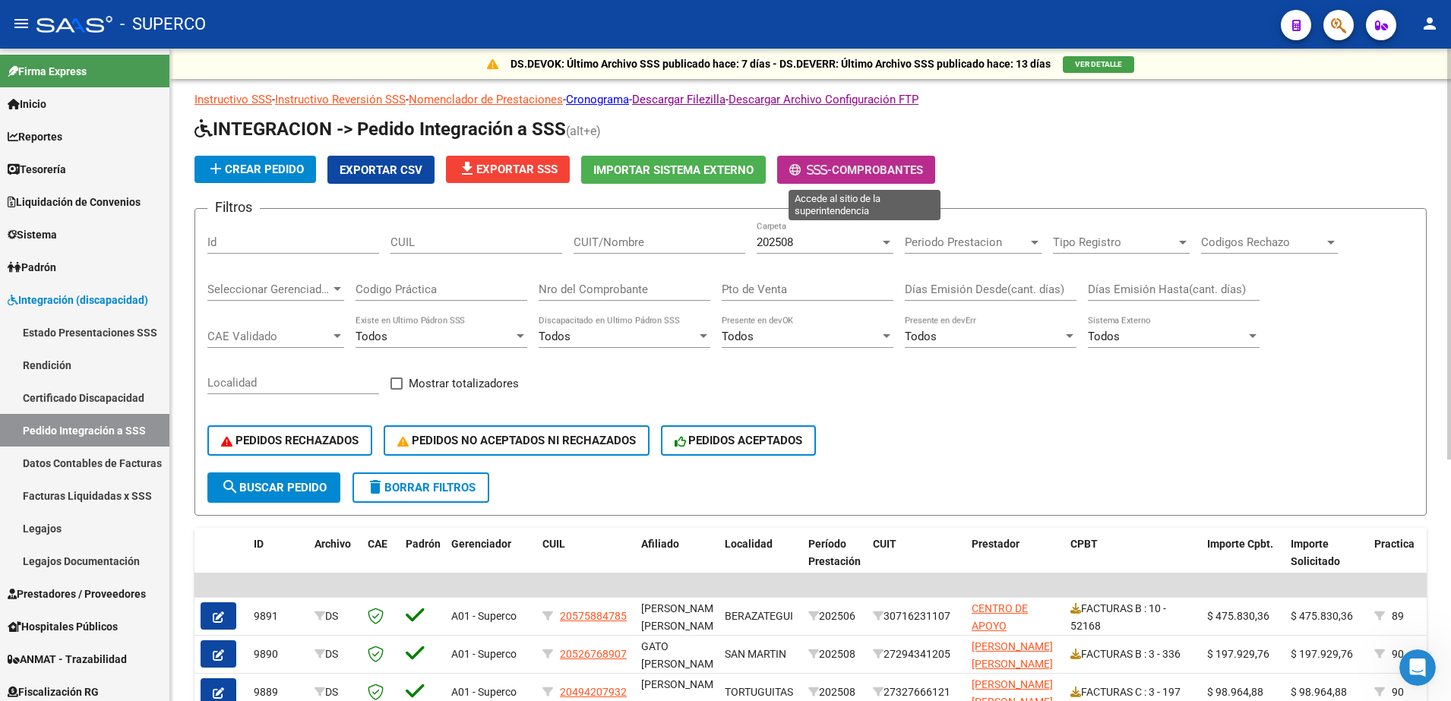
click at [826, 171] on icon at bounding box center [823, 169] width 7 height 11
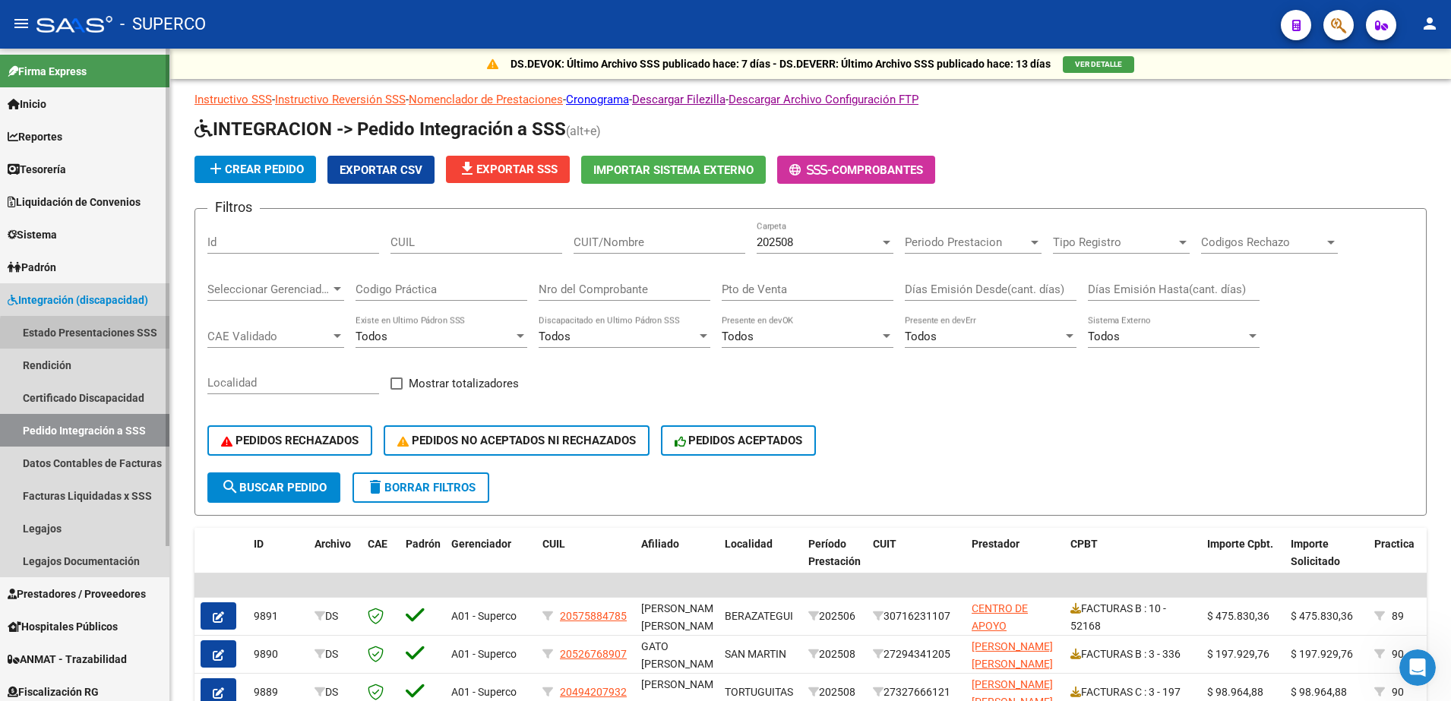
click at [93, 335] on link "Estado Presentaciones SSS" at bounding box center [84, 332] width 169 height 33
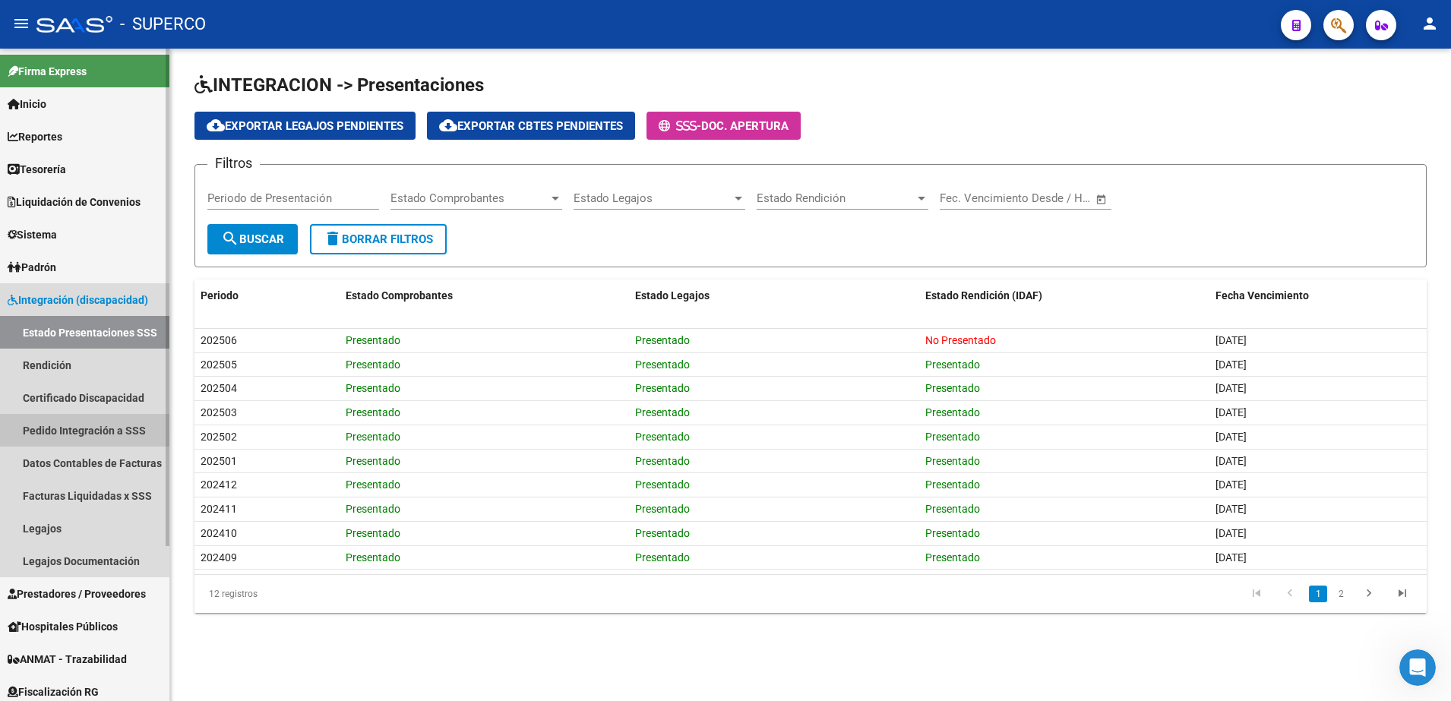
click at [110, 431] on link "Pedido Integración a SSS" at bounding box center [84, 430] width 169 height 33
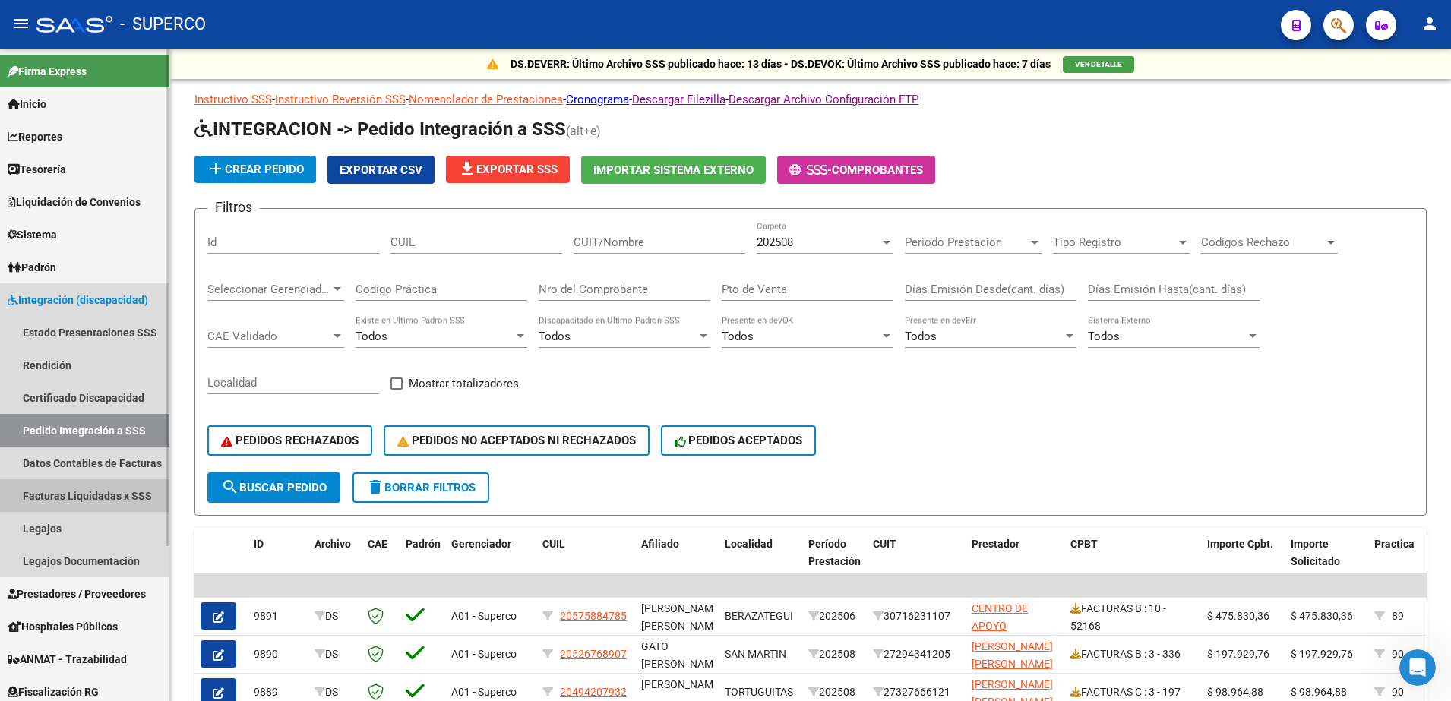
click at [103, 496] on link "Facturas Liquidadas x SSS" at bounding box center [84, 495] width 169 height 33
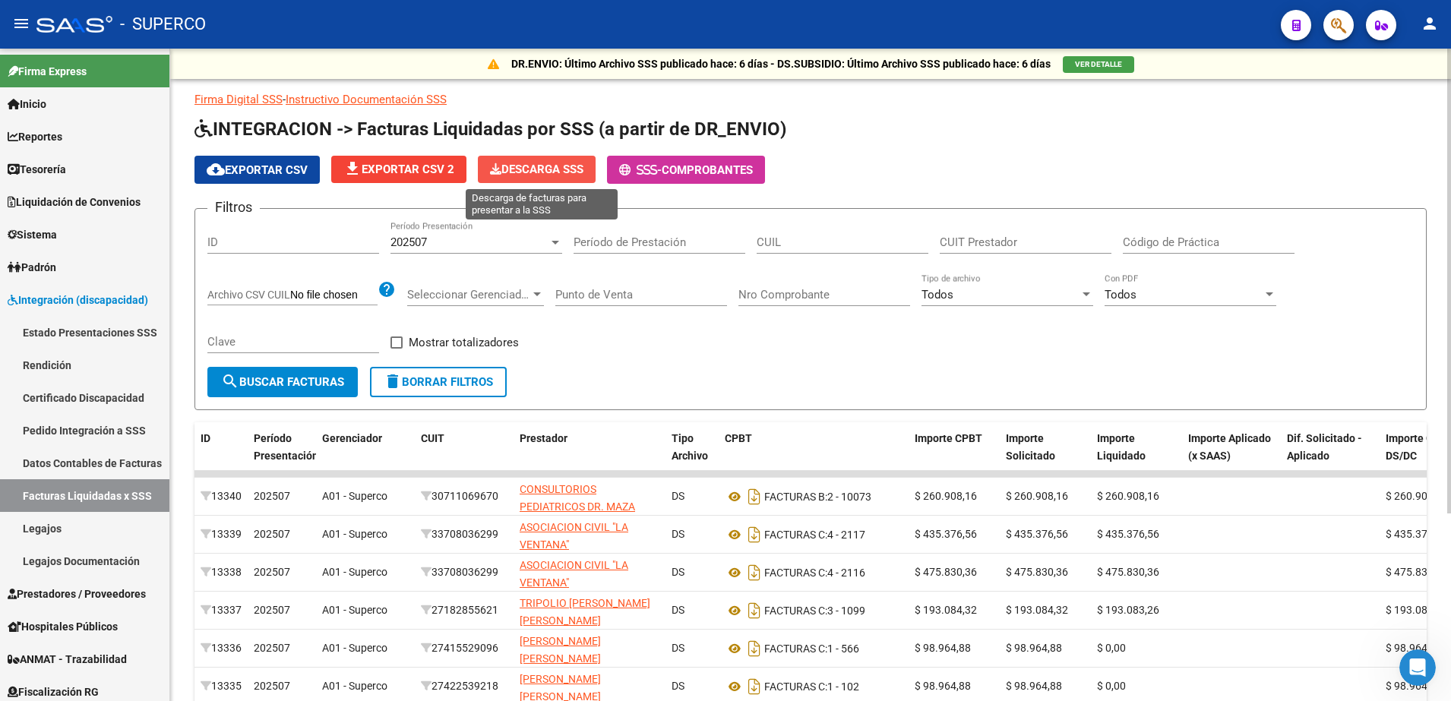
click at [550, 164] on span "Descarga SSS" at bounding box center [536, 170] width 93 height 14
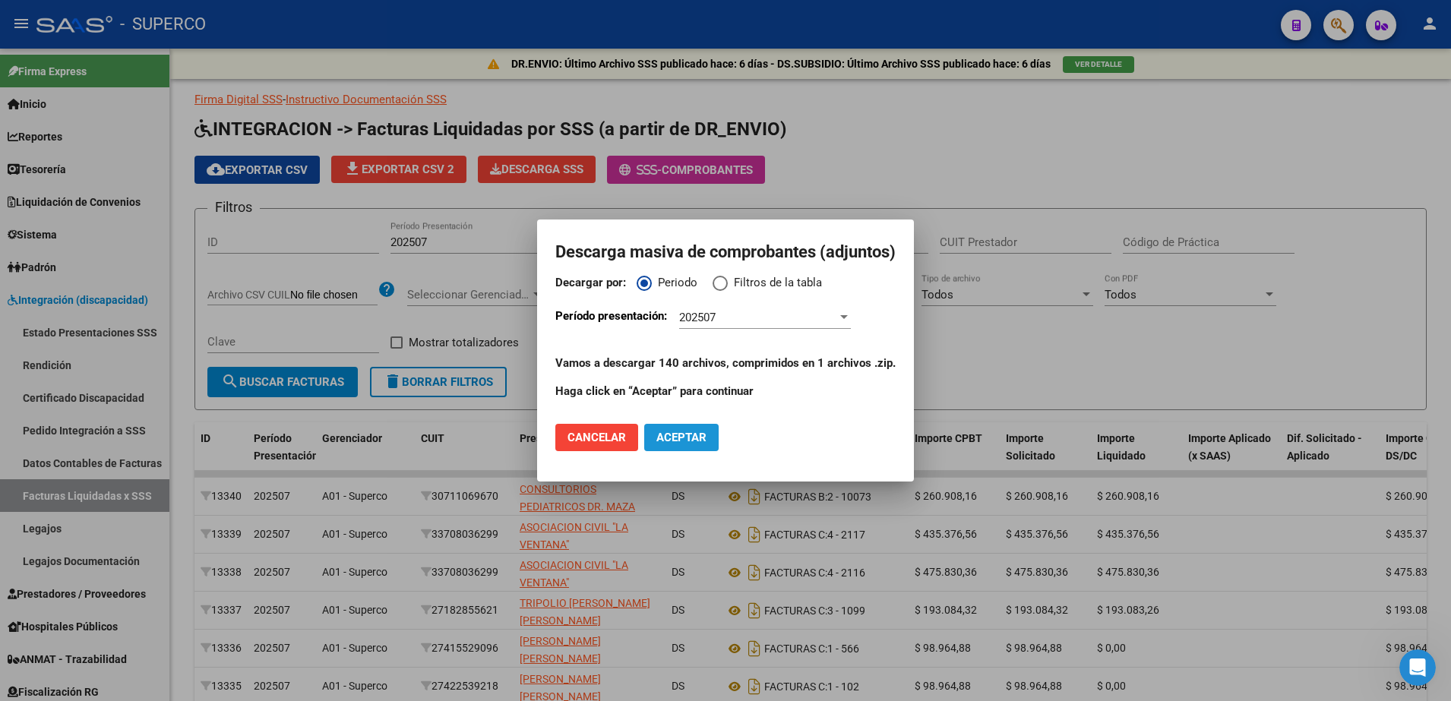
click at [674, 440] on span "Aceptar" at bounding box center [681, 438] width 50 height 14
